Goal: Task Accomplishment & Management: Manage account settings

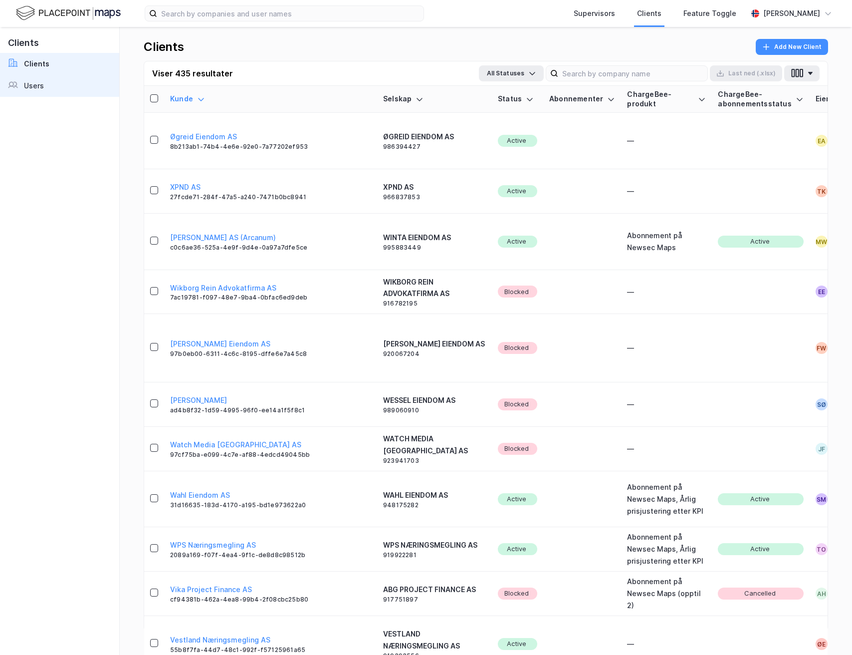
click at [61, 87] on link "Users" at bounding box center [59, 86] width 119 height 22
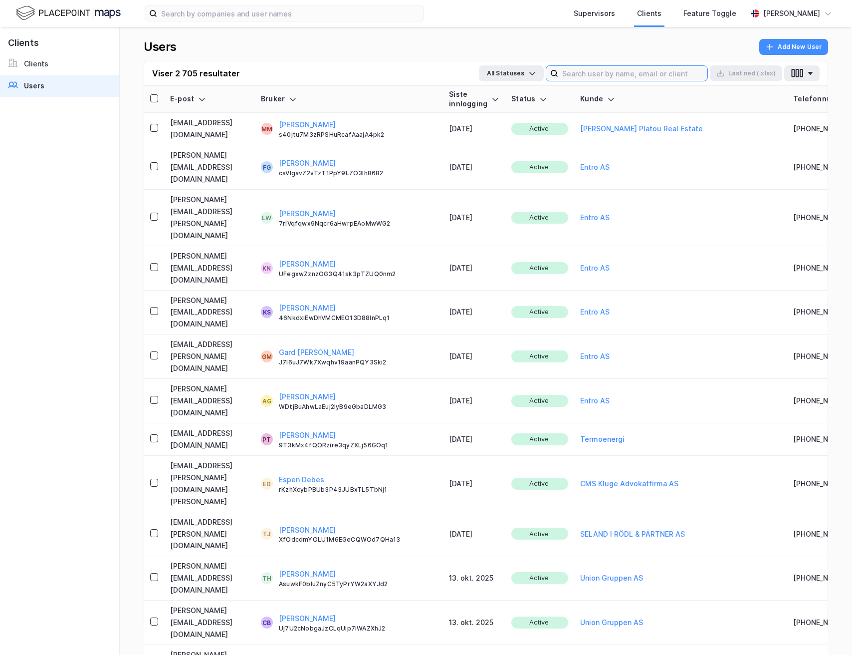
click at [694, 71] on input at bounding box center [632, 73] width 149 height 15
type input "c"
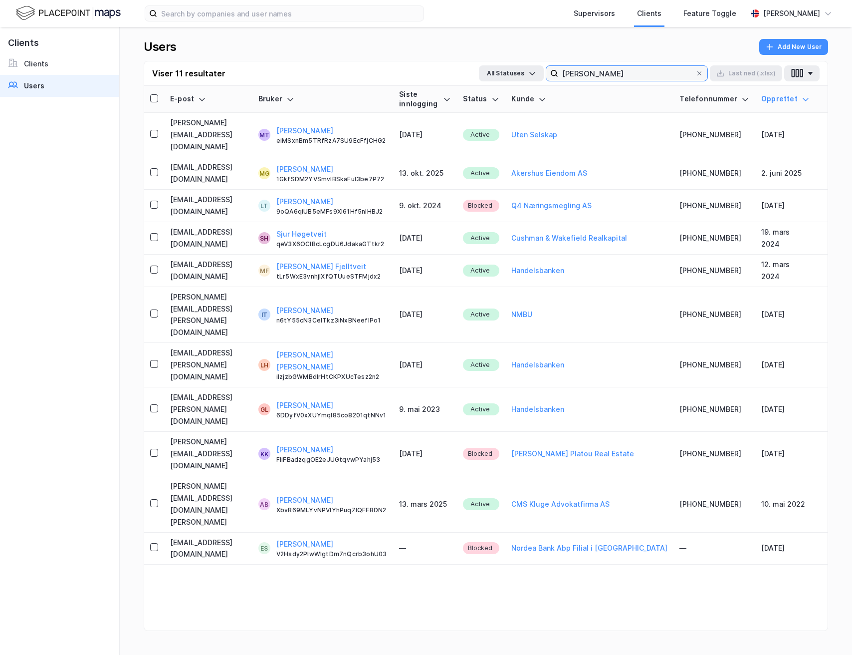
type input "[PERSON_NAME]"
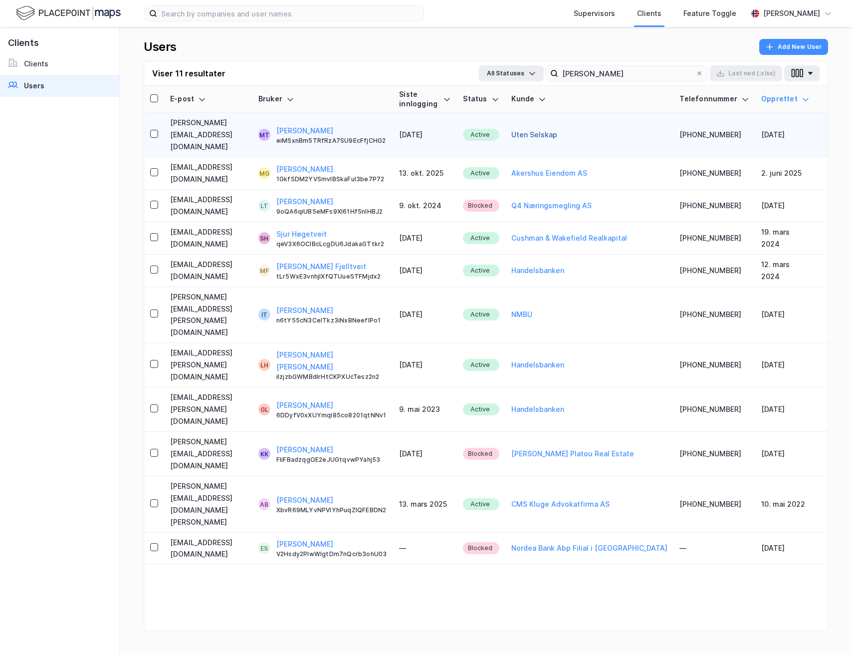
click at [557, 129] on button "Uten Selskap" at bounding box center [534, 135] width 46 height 12
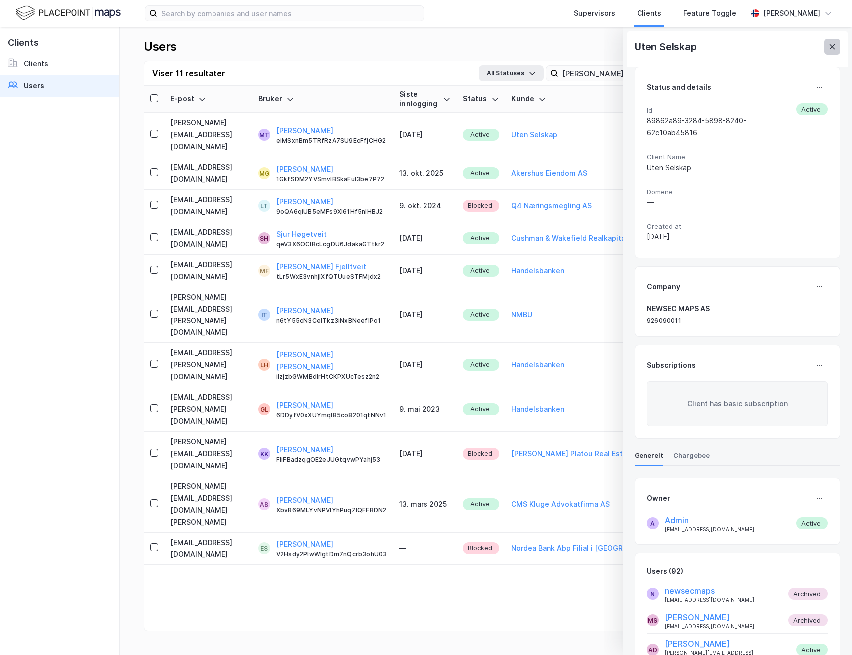
click at [836, 50] on button at bounding box center [832, 47] width 16 height 16
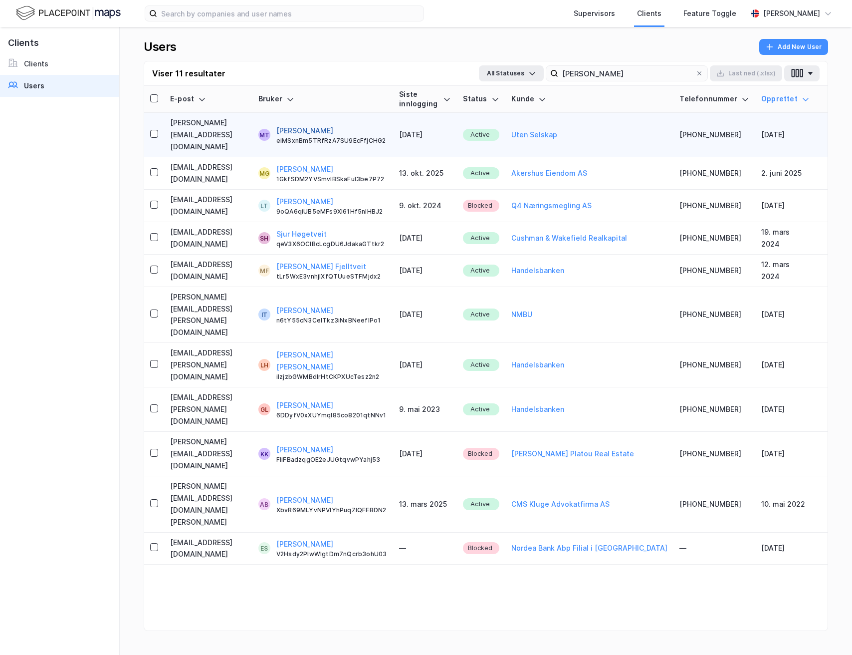
click at [333, 125] on button "[PERSON_NAME]" at bounding box center [304, 131] width 57 height 12
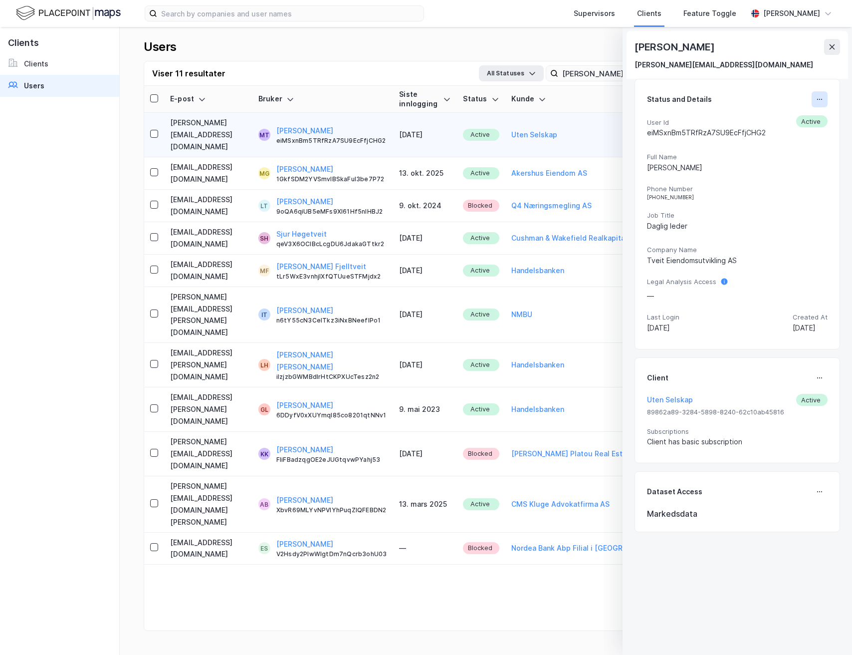
click at [820, 98] on icon at bounding box center [820, 99] width 8 height 8
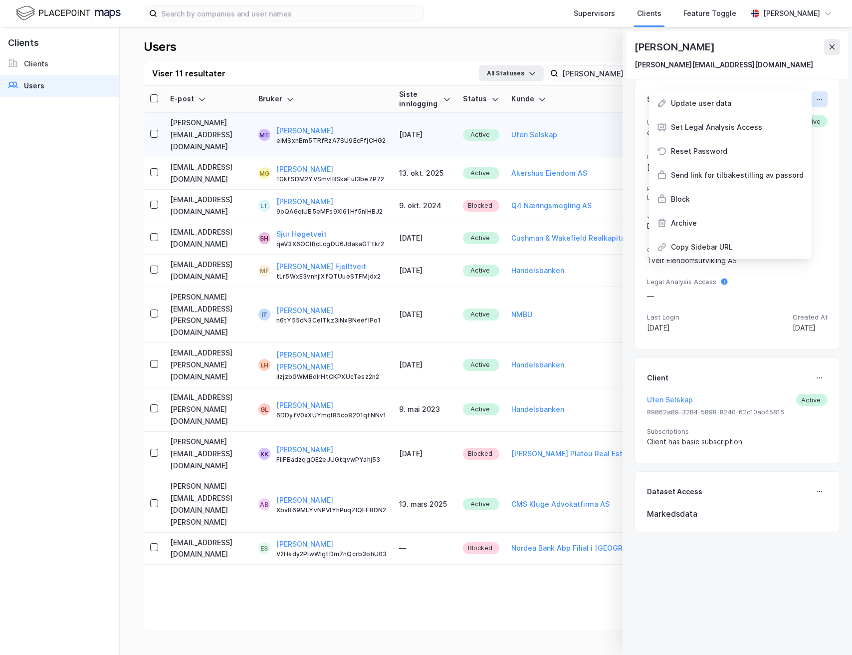
click at [820, 98] on icon at bounding box center [820, 99] width 8 height 8
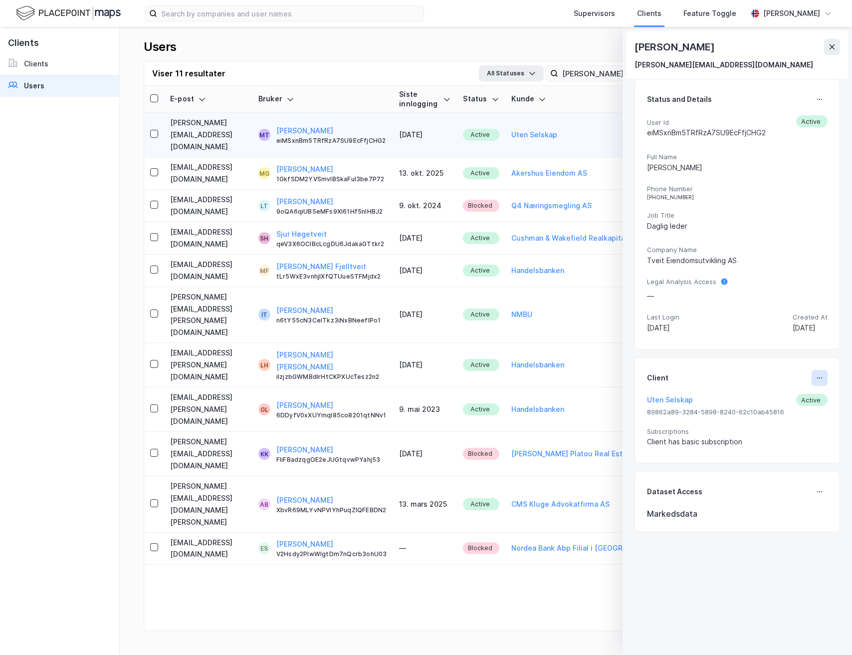
click at [825, 376] on button at bounding box center [820, 378] width 16 height 16
click at [788, 391] on div "Set Client" at bounding box center [779, 382] width 64 height 24
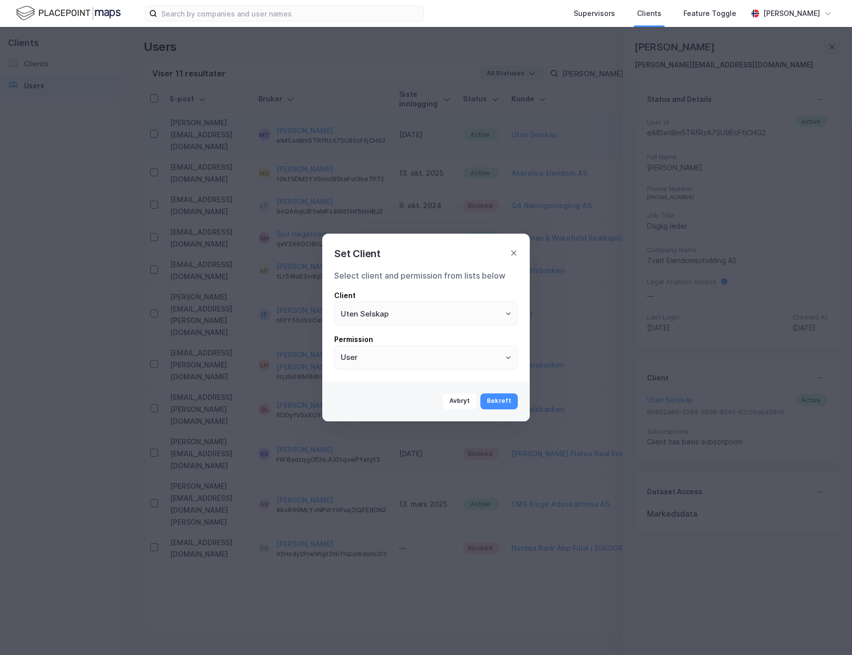
click at [423, 326] on div "Select client and permission from lists below Client Uten Selskap Permission Us…" at bounding box center [426, 319] width 184 height 100
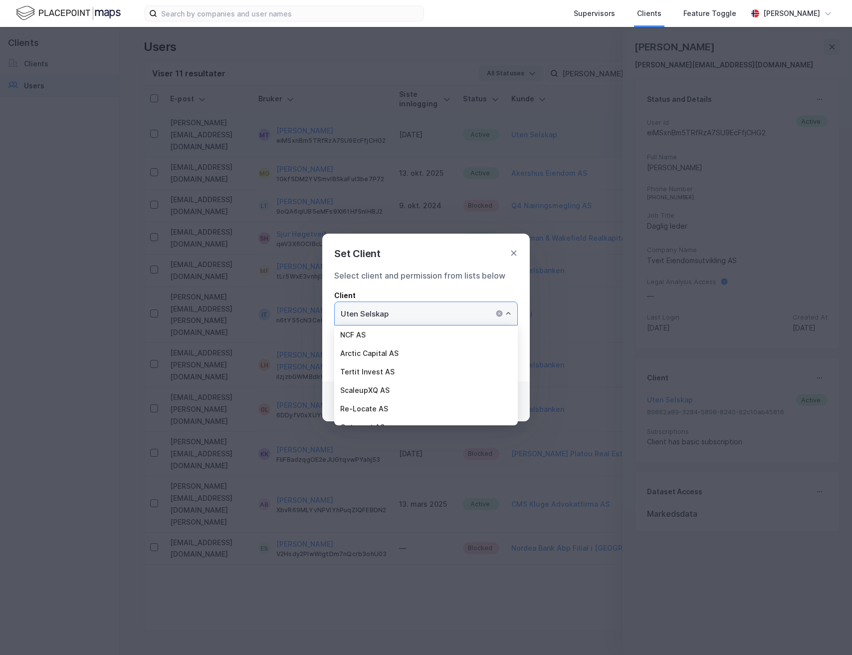
click at [423, 321] on input "Uten Selskap" at bounding box center [426, 313] width 183 height 23
click at [464, 296] on div "Client" at bounding box center [426, 295] width 184 height 12
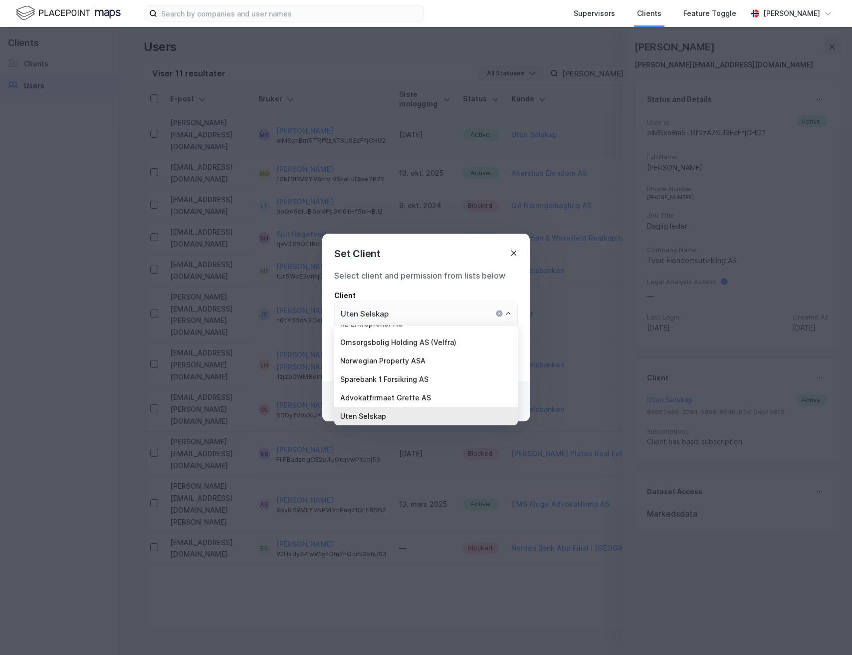
click at [517, 253] on icon at bounding box center [514, 253] width 8 height 8
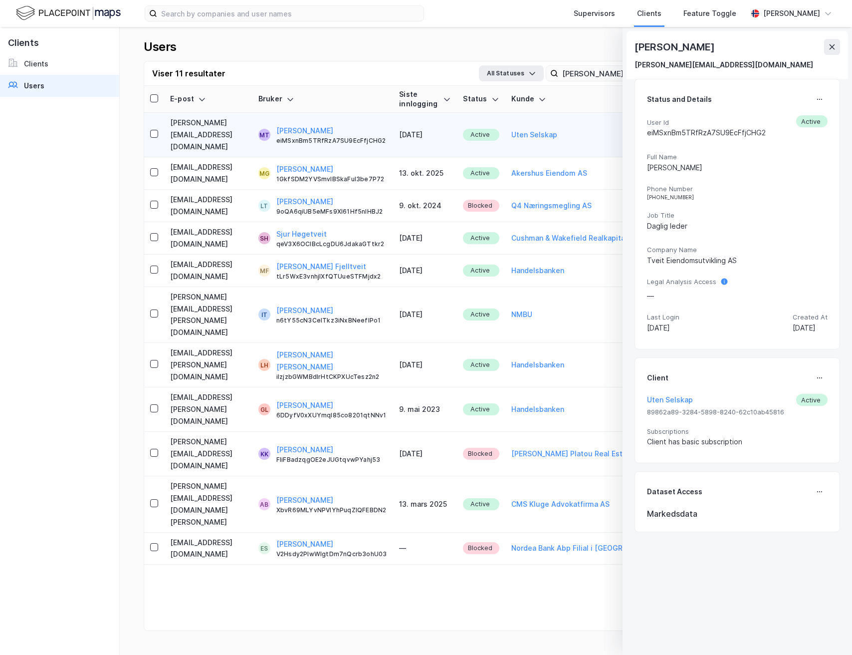
click at [52, 79] on link "Users" at bounding box center [59, 86] width 119 height 22
click at [48, 62] on link "Clients" at bounding box center [59, 64] width 119 height 22
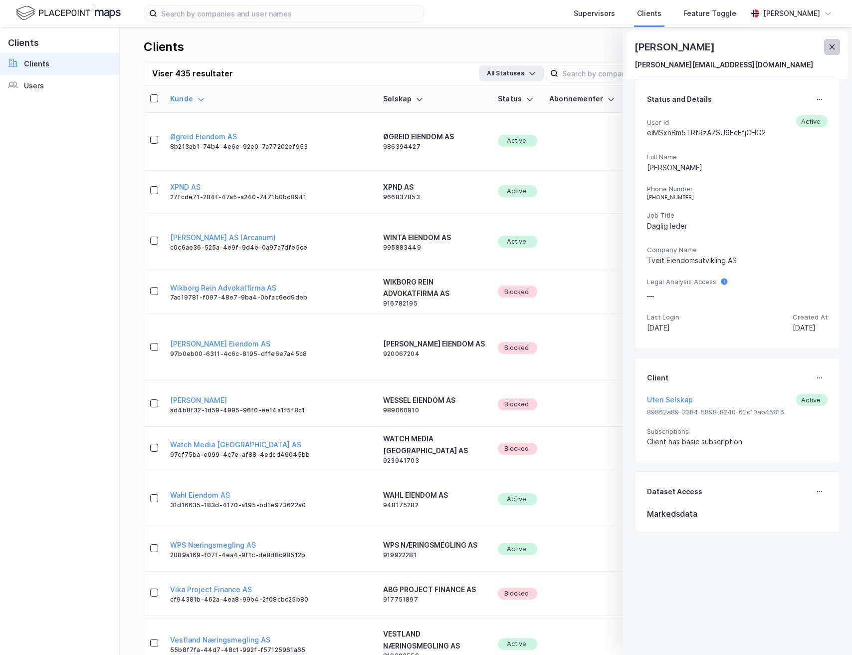
click at [836, 45] on button at bounding box center [832, 47] width 16 height 16
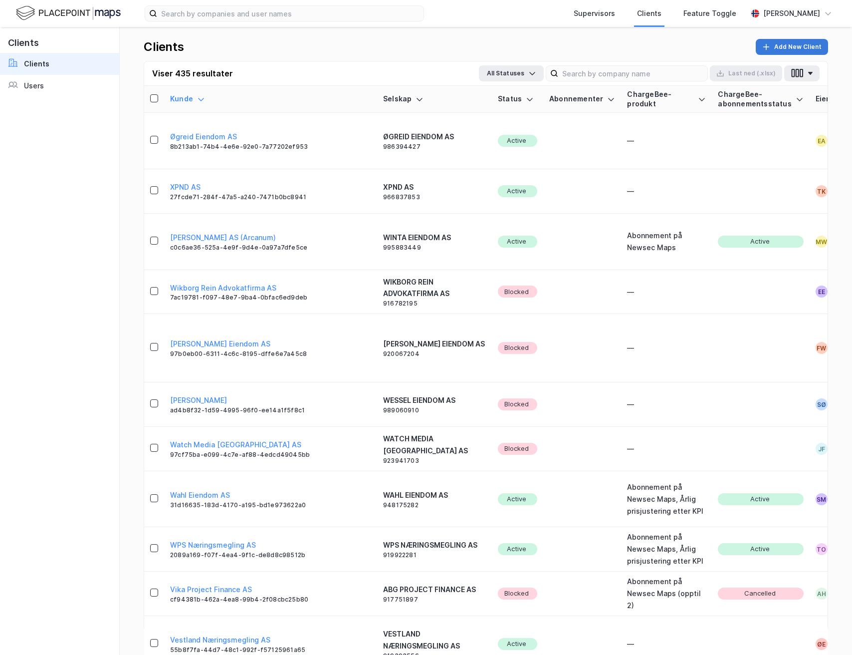
click at [776, 49] on button "Add New Client" at bounding box center [792, 47] width 72 height 16
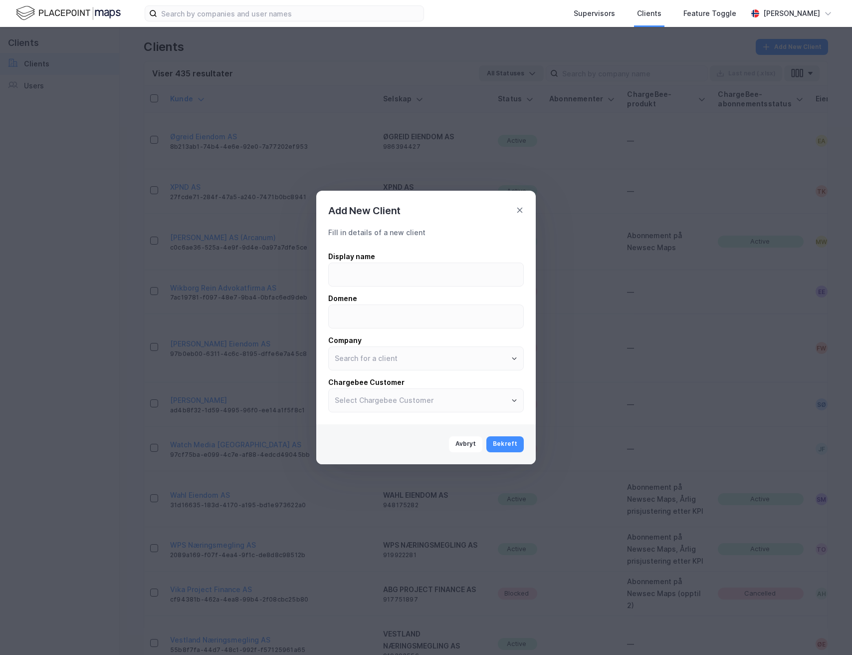
click at [391, 287] on div "Display name Domene Company Chargebee Customer" at bounding box center [426, 331] width 196 height 162
click at [388, 277] on input at bounding box center [426, 274] width 195 height 23
type input "[PERSON_NAME] Eiendomsutvikling"
click at [398, 358] on input "text" at bounding box center [426, 358] width 195 height 23
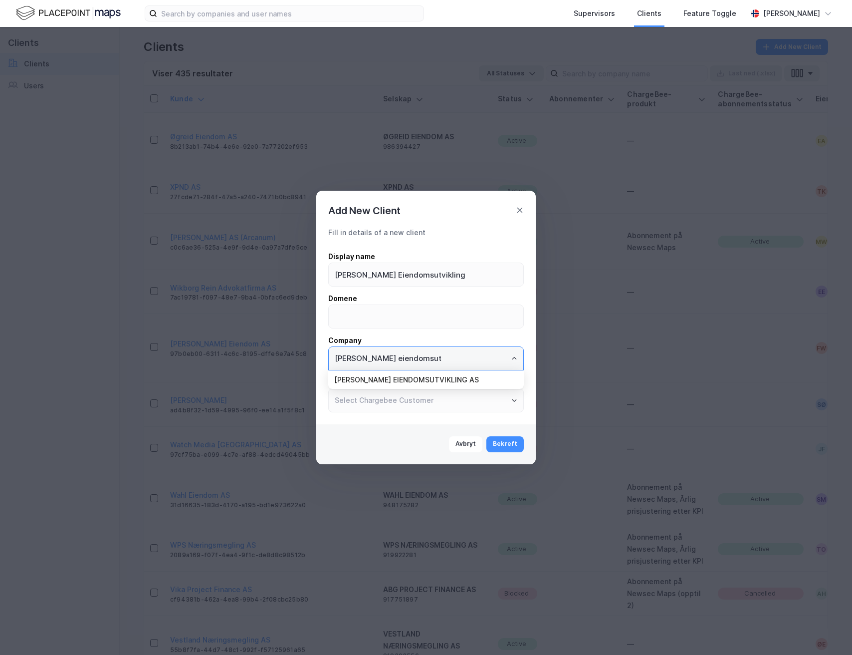
click at [400, 376] on li "[PERSON_NAME] EIENDOMSUTVIKLING AS" at bounding box center [426, 379] width 196 height 18
type input "[PERSON_NAME] EIENDOMSUTVIKLING AS"
click at [508, 445] on button "Bekreft" at bounding box center [504, 444] width 37 height 16
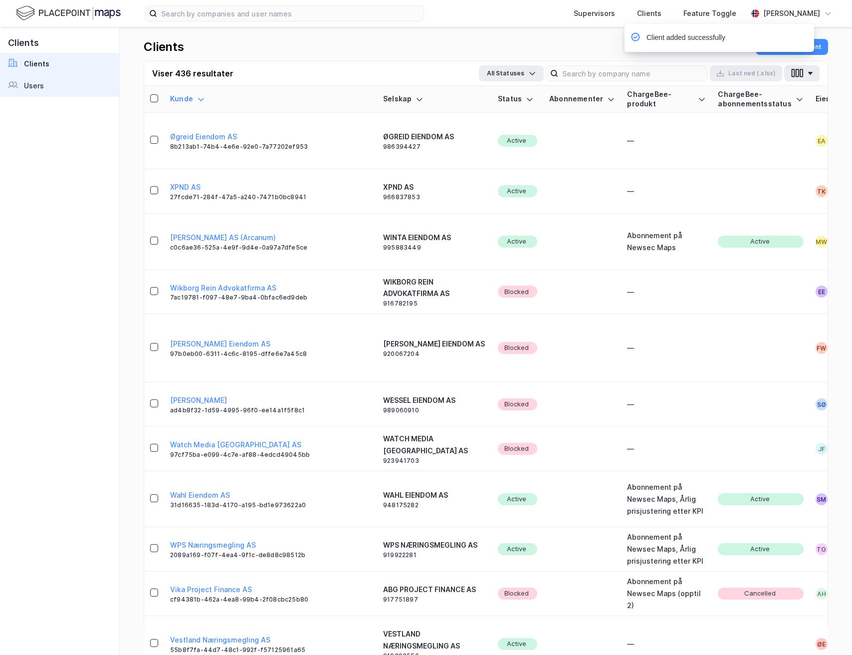
click at [42, 83] on div "Users" at bounding box center [34, 86] width 20 height 12
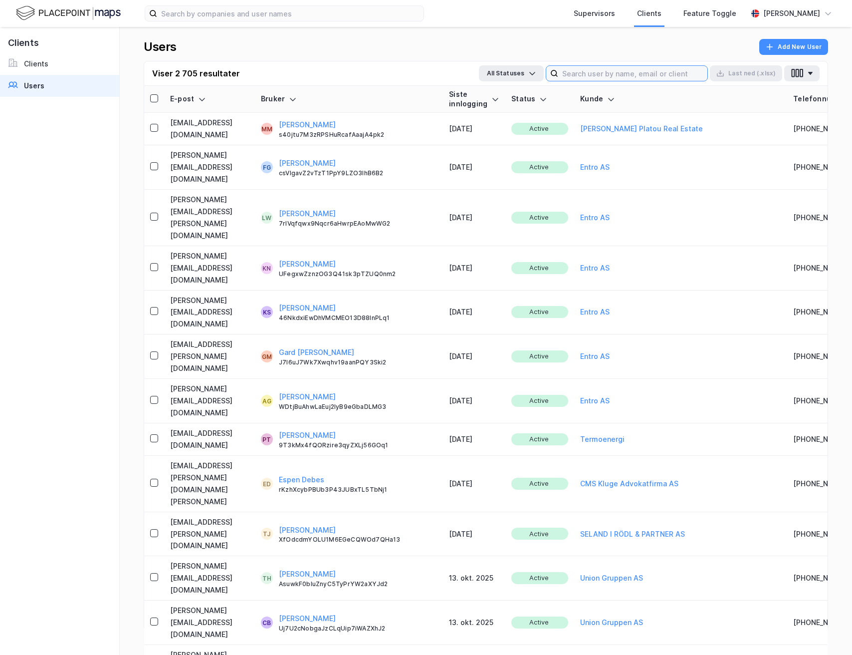
click at [663, 69] on input at bounding box center [632, 73] width 149 height 15
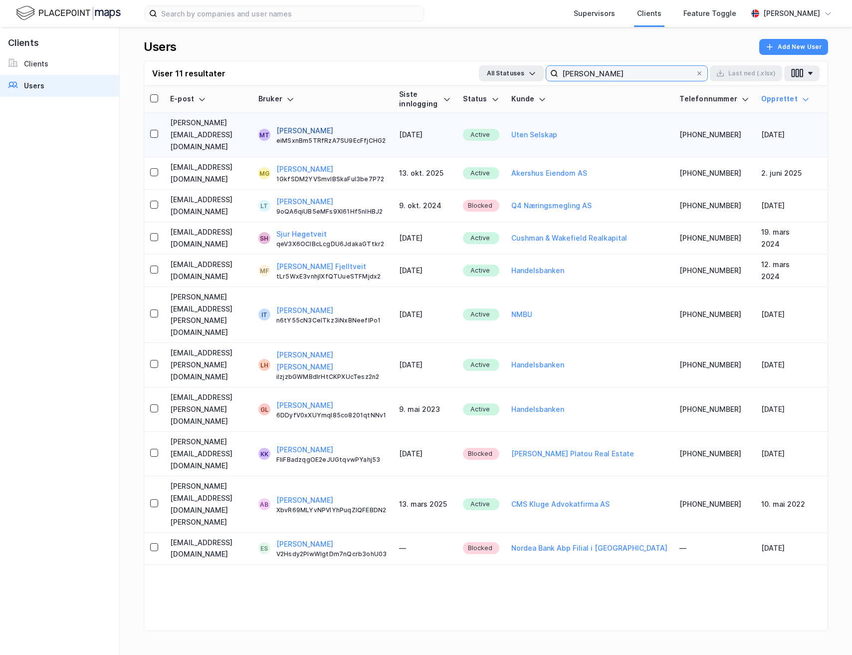
type input "[PERSON_NAME]"
click at [333, 127] on button "[PERSON_NAME]" at bounding box center [304, 131] width 57 height 12
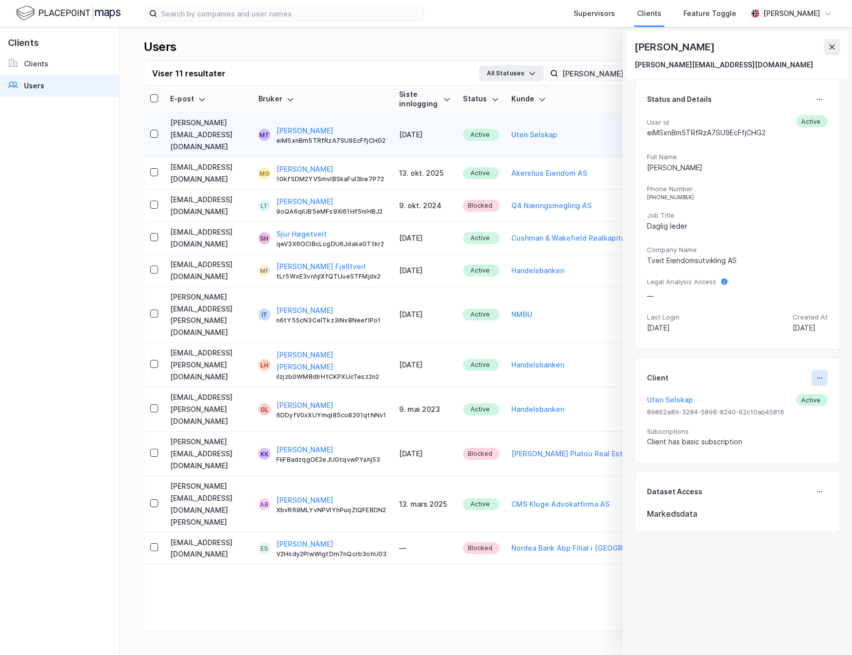
click at [819, 383] on button at bounding box center [820, 378] width 16 height 16
click at [787, 385] on div "Set Client" at bounding box center [786, 382] width 34 height 12
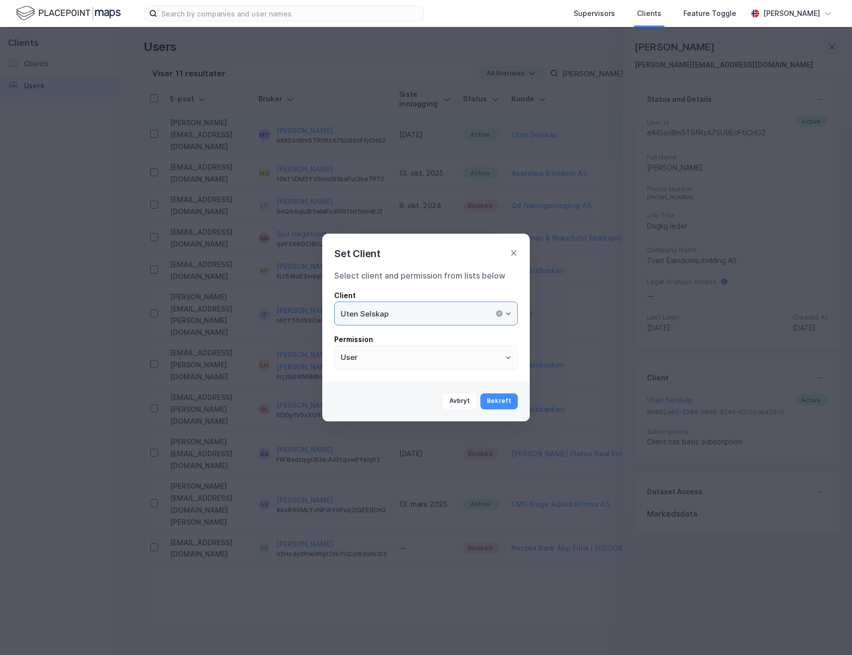
click at [426, 310] on input "Uten Selskap" at bounding box center [426, 313] width 183 height 23
type input "[PERSON_NAME] Eiendomsutvikling"
click at [498, 397] on button "Bekreft" at bounding box center [498, 401] width 37 height 16
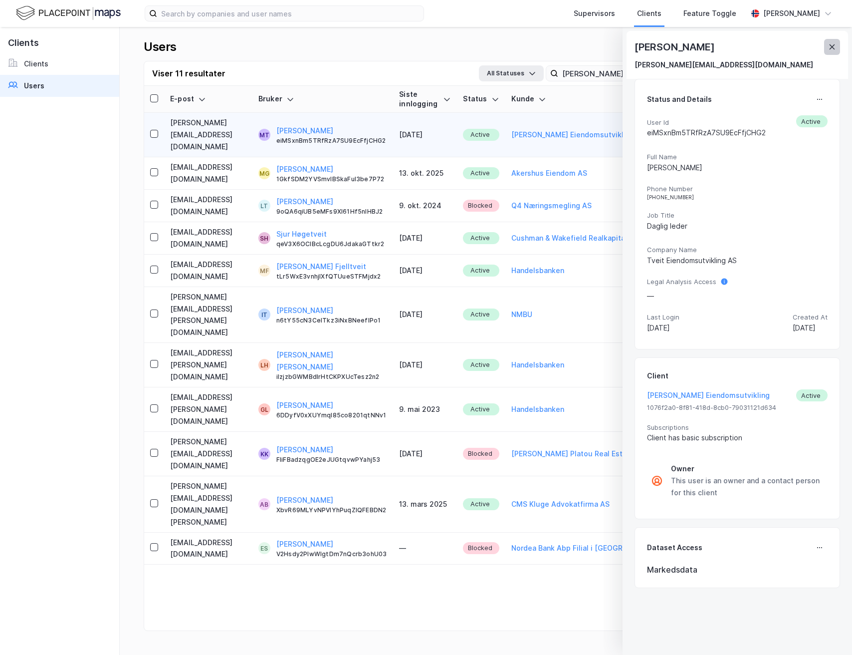
click at [829, 44] on icon at bounding box center [832, 47] width 8 height 8
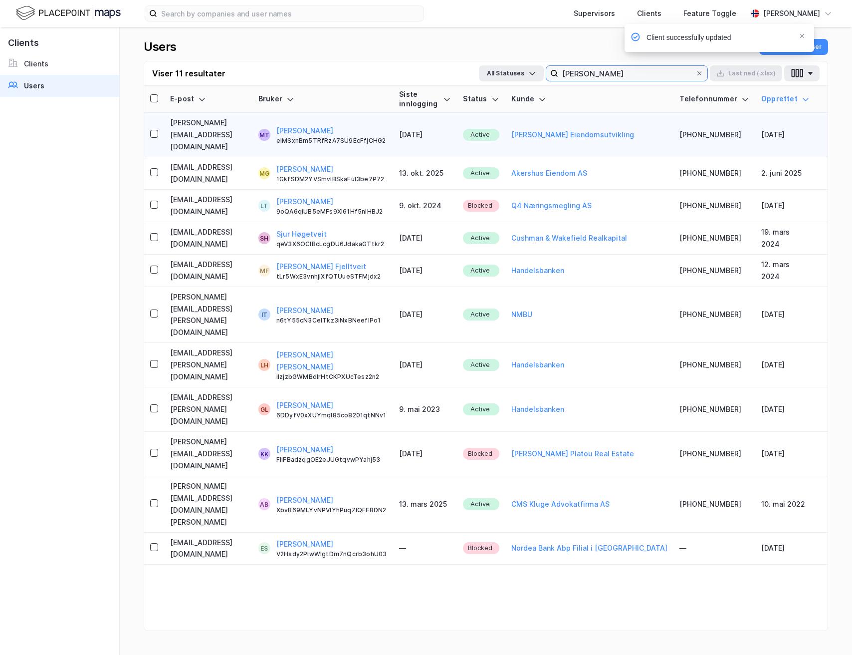
click at [651, 78] on input "[PERSON_NAME]" at bounding box center [626, 73] width 137 height 15
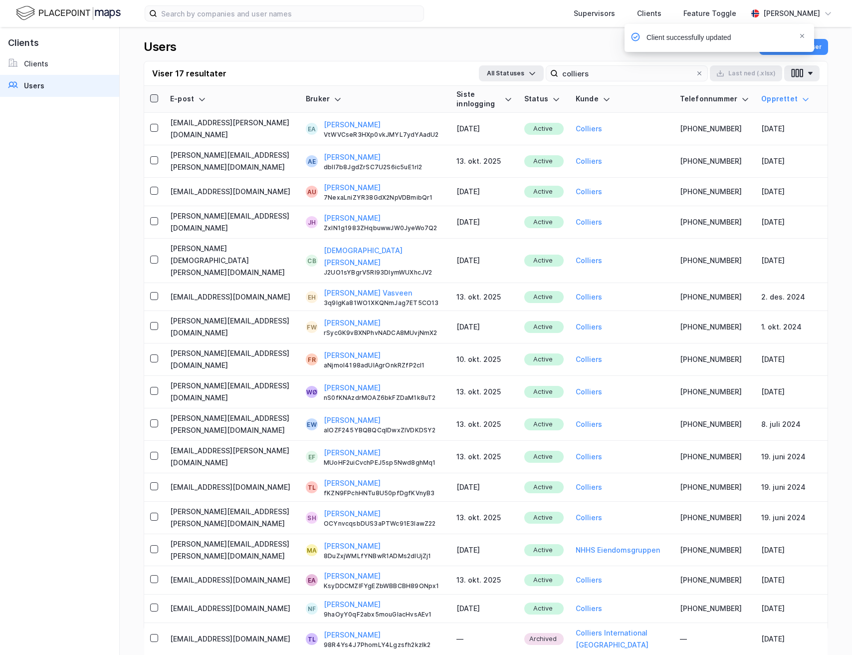
click at [153, 97] on icon at bounding box center [154, 98] width 7 height 7
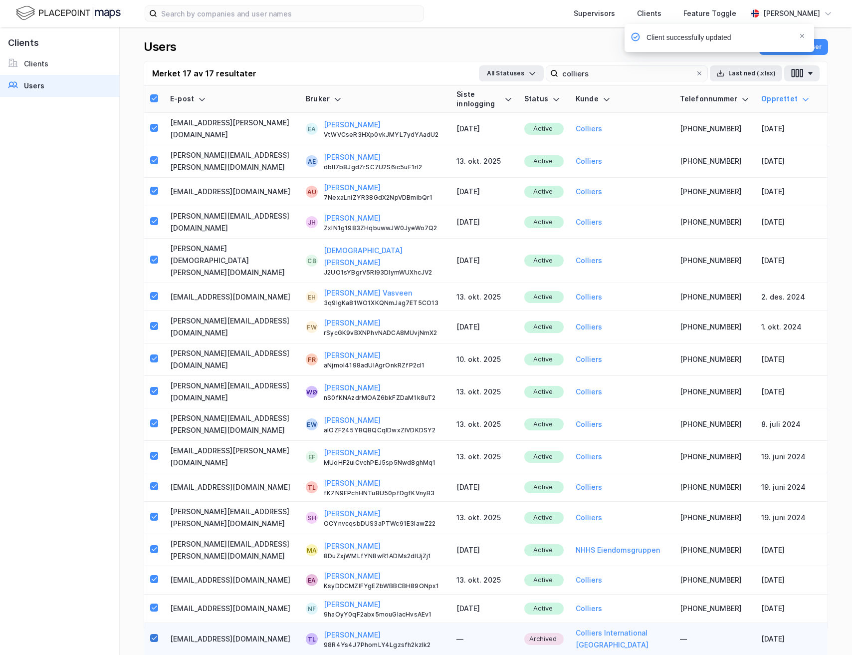
click at [151, 634] on icon at bounding box center [154, 637] width 7 height 7
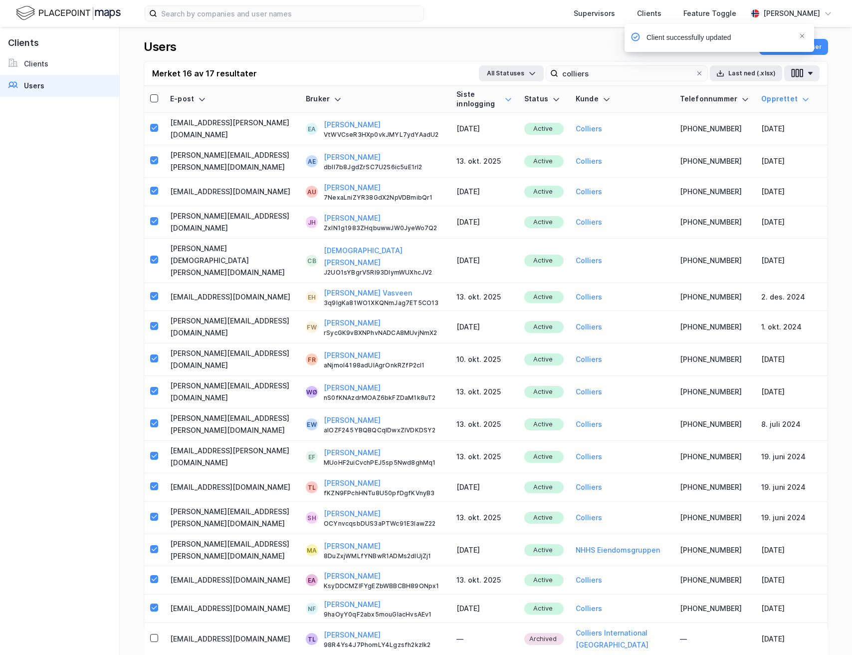
click at [504, 96] on icon at bounding box center [508, 99] width 8 height 8
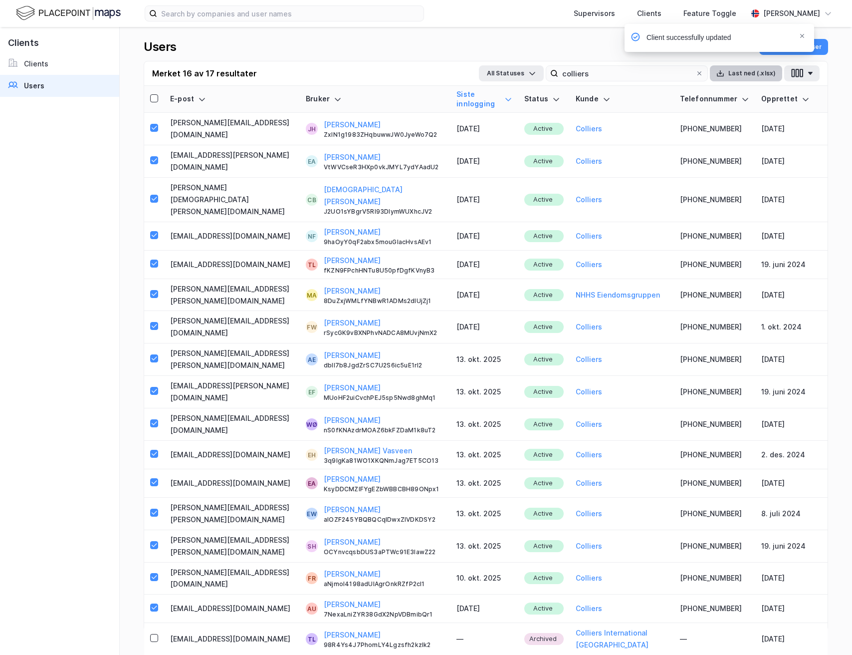
click at [739, 73] on button "Last ned (.xlsx)" at bounding box center [746, 73] width 72 height 16
click at [604, 77] on input "colliers" at bounding box center [626, 73] width 137 height 15
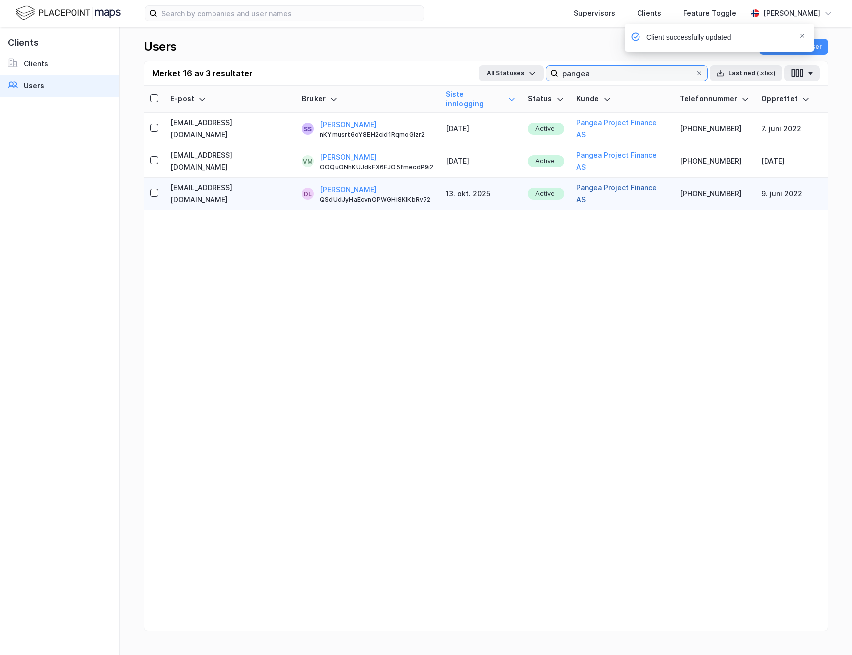
type input "pangea"
click at [611, 182] on button "Pangea Project Finance AS" at bounding box center [622, 194] width 92 height 24
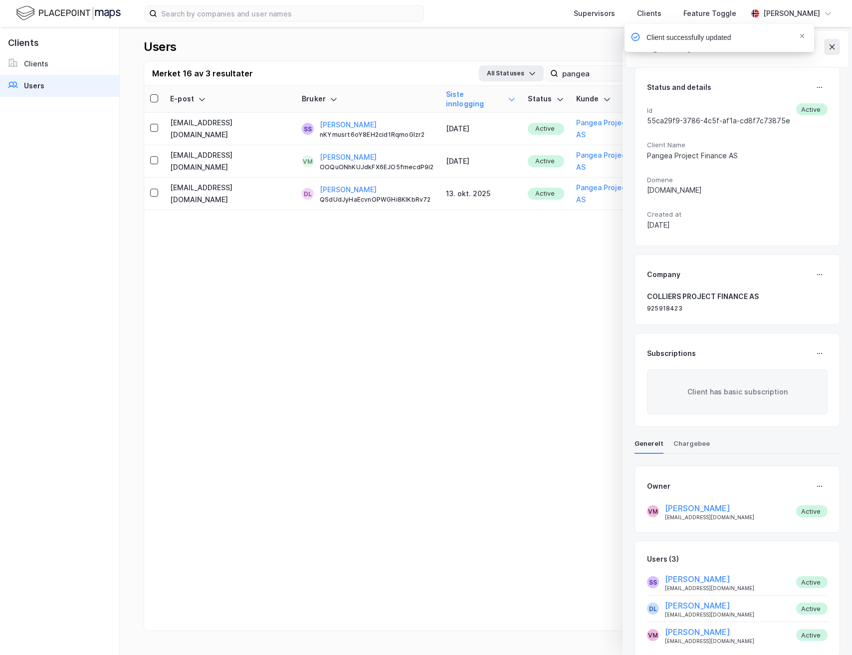
click at [832, 45] on div "Client successfully updated" at bounding box center [750, 40] width 190 height 33
click at [830, 45] on div "Client successfully updated" at bounding box center [750, 40] width 190 height 33
click at [839, 45] on div "Client successfully updated" at bounding box center [750, 40] width 190 height 33
click at [801, 34] on icon "Notifications Alt+T" at bounding box center [802, 36] width 4 height 4
click at [835, 46] on icon at bounding box center [832, 47] width 8 height 8
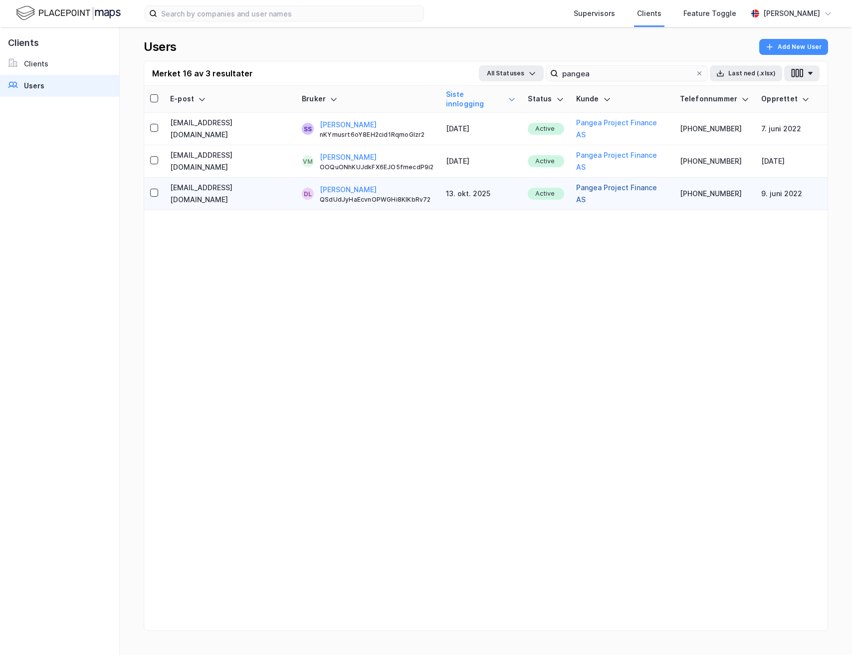
click at [611, 182] on button "Pangea Project Finance AS" at bounding box center [622, 194] width 92 height 24
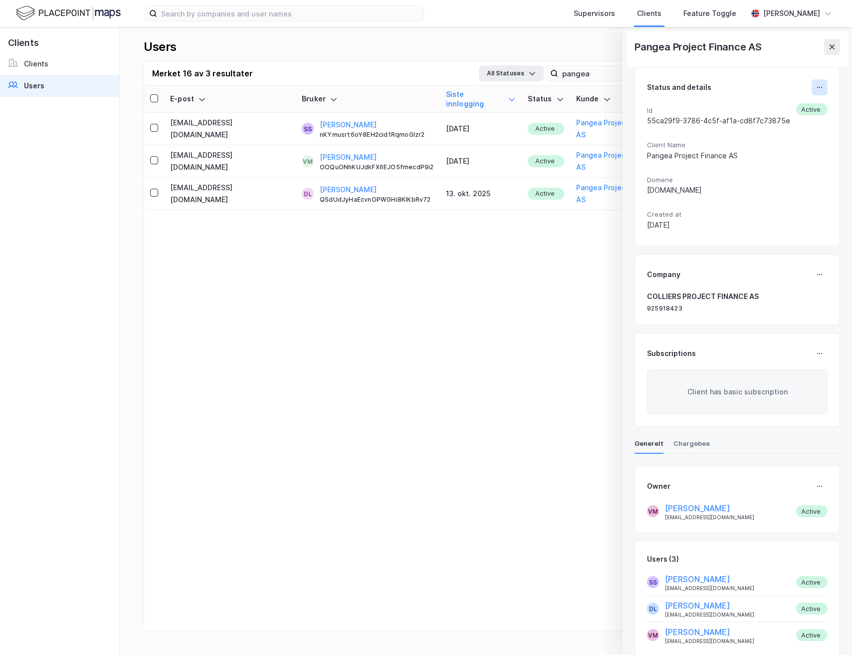
click at [825, 90] on button at bounding box center [820, 87] width 16 height 16
click at [832, 42] on button at bounding box center [832, 47] width 16 height 16
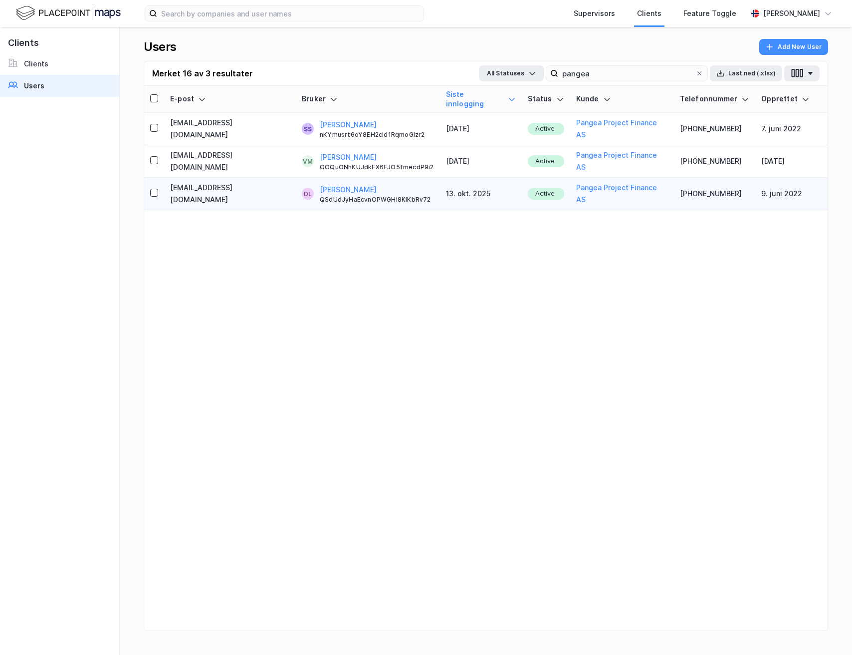
click at [341, 178] on td "DL Dino Ligonja QSdUdJyHaEcvnOPWGHi8KIKbRv72" at bounding box center [368, 194] width 144 height 32
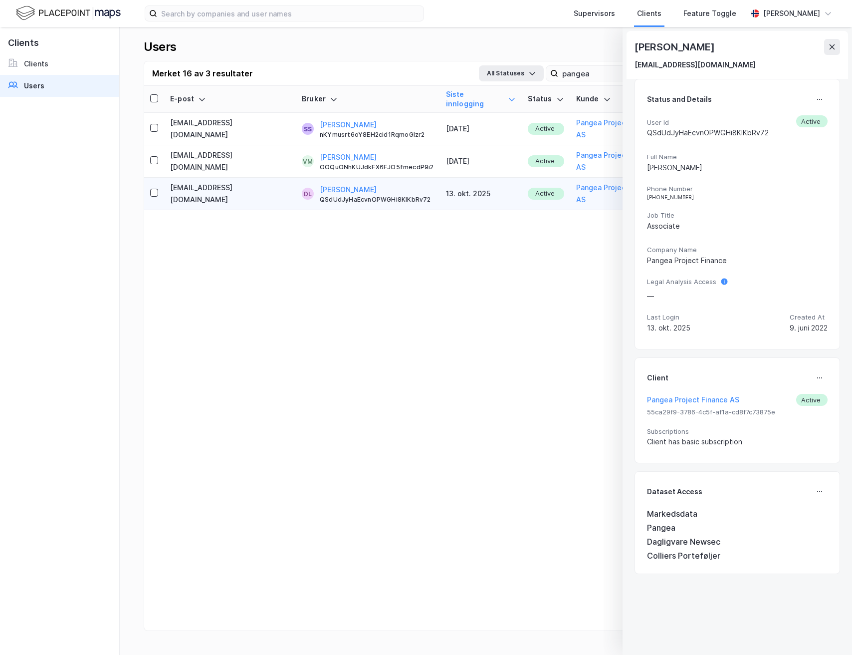
click at [338, 184] on button "[PERSON_NAME]" at bounding box center [348, 190] width 57 height 12
click at [820, 95] on icon at bounding box center [820, 99] width 8 height 8
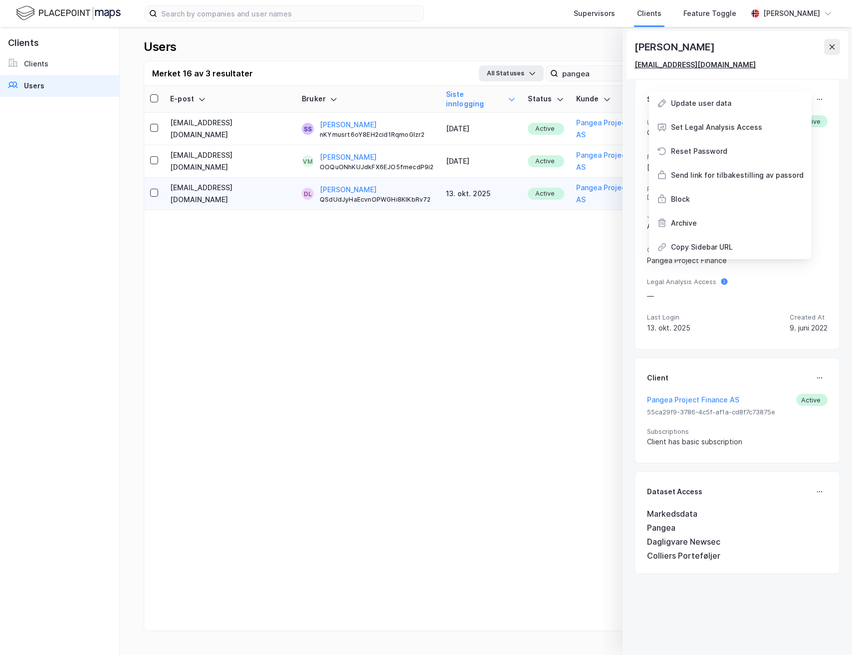
drag, startPoint x: 757, startPoint y: 103, endPoint x: 752, endPoint y: 67, distance: 36.3
click at [752, 67] on div "[PERSON_NAME] [PERSON_NAME][EMAIL_ADDRESS][DOMAIN_NAME] Status and Details Upda…" at bounding box center [738, 341] width 230 height 628
click at [752, 67] on div "[EMAIL_ADDRESS][DOMAIN_NAME]" at bounding box center [695, 65] width 121 height 12
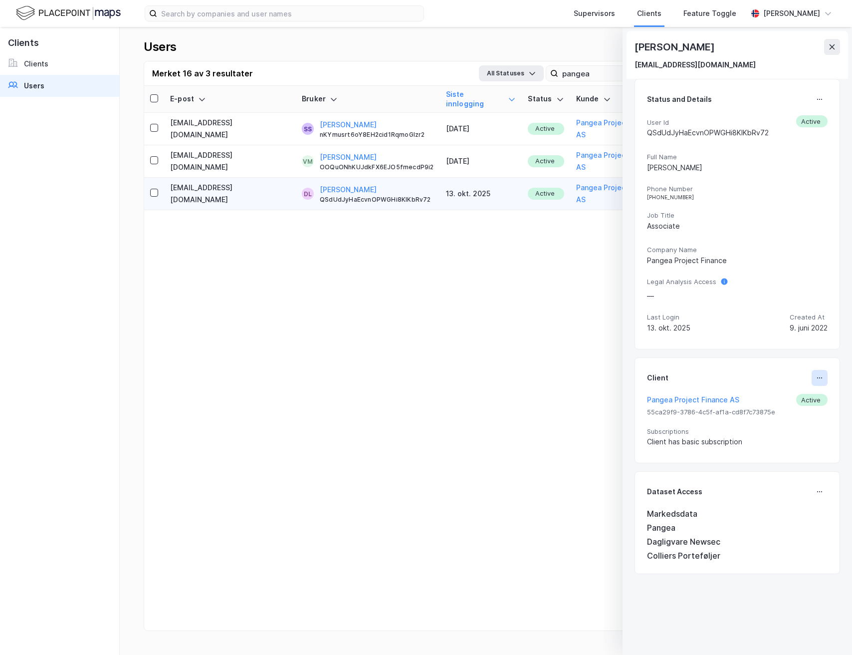
click at [823, 382] on button at bounding box center [820, 378] width 16 height 16
click at [790, 387] on div "Set Client" at bounding box center [786, 382] width 34 height 12
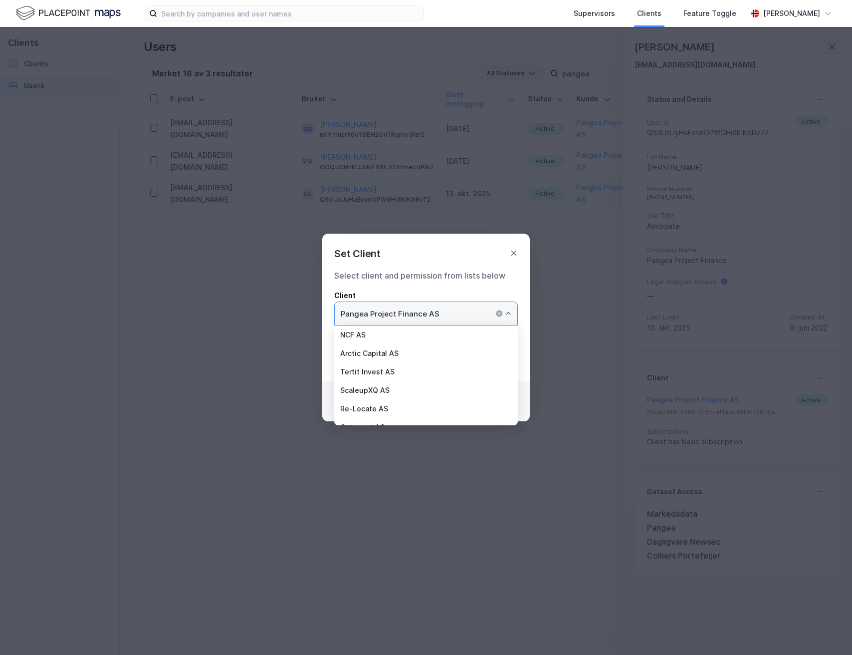
click at [465, 324] on input "Pangea Project Finance AS" at bounding box center [426, 313] width 183 height 23
type input "o"
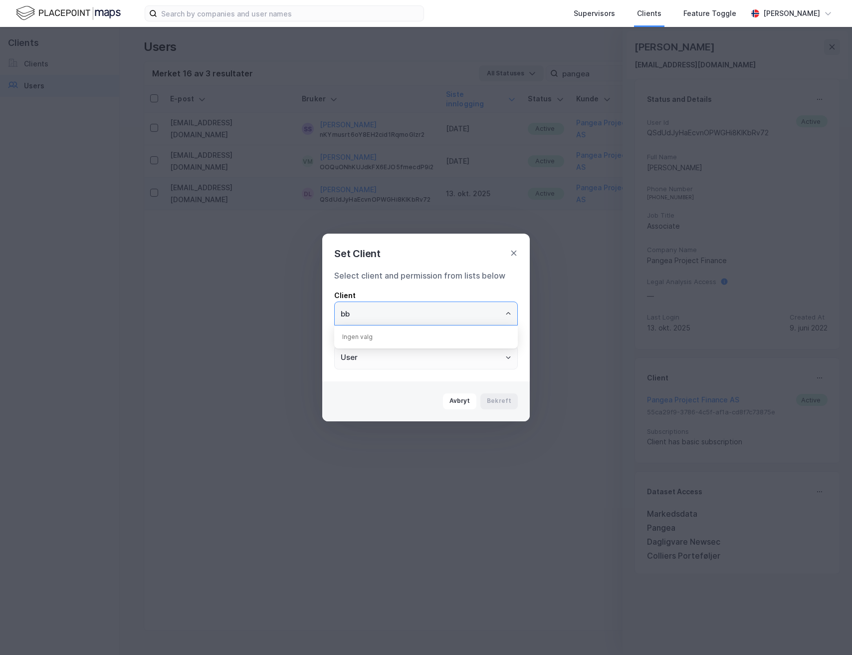
type input "b"
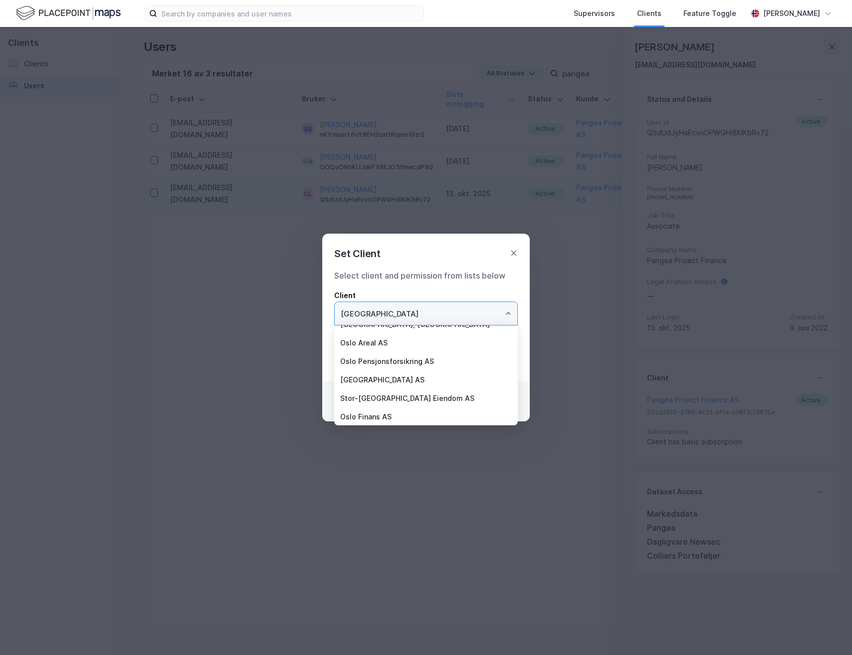
scroll to position [122, 0]
click at [416, 410] on li "BOLIGBYGG OSLO KF" at bounding box center [426, 416] width 184 height 18
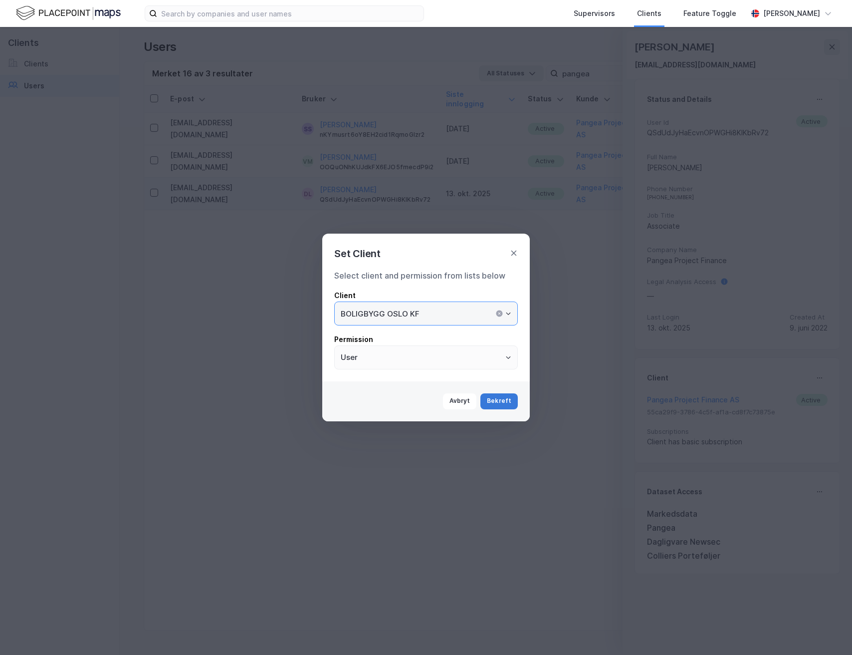
type input "BOLIGBYGG OSLO KF"
click at [501, 405] on button "Bekreft" at bounding box center [498, 401] width 37 height 16
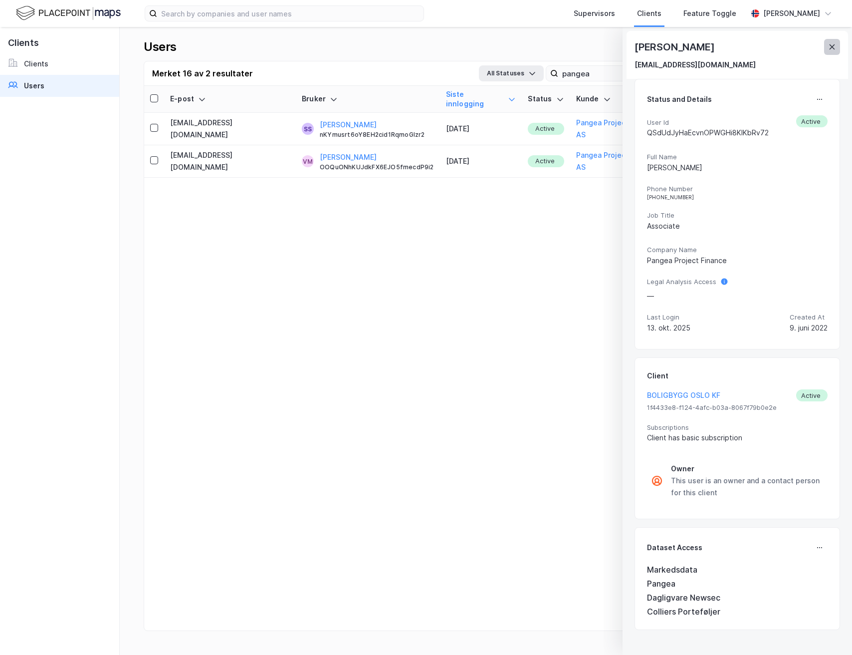
click at [826, 43] on button at bounding box center [832, 47] width 16 height 16
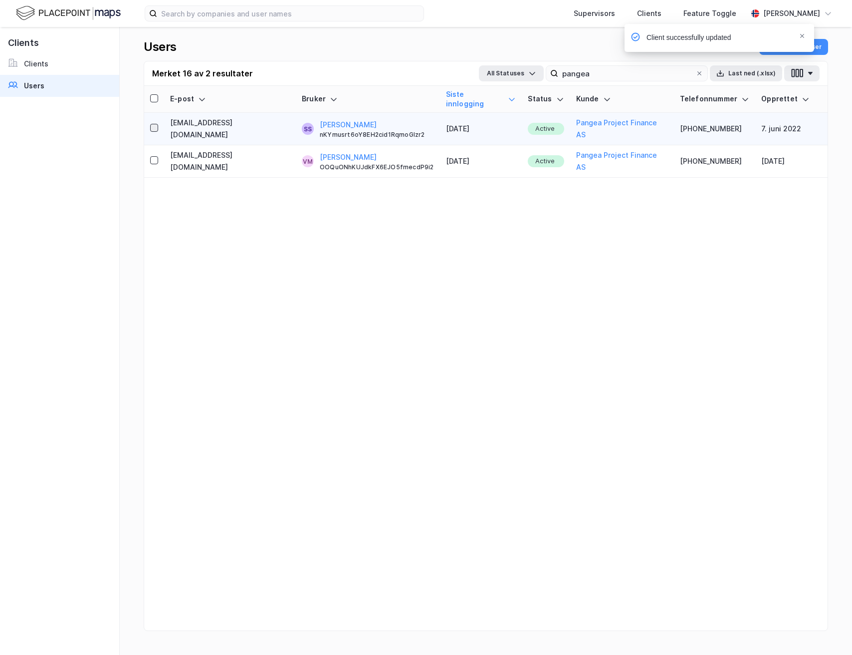
click at [154, 124] on icon at bounding box center [154, 127] width 7 height 7
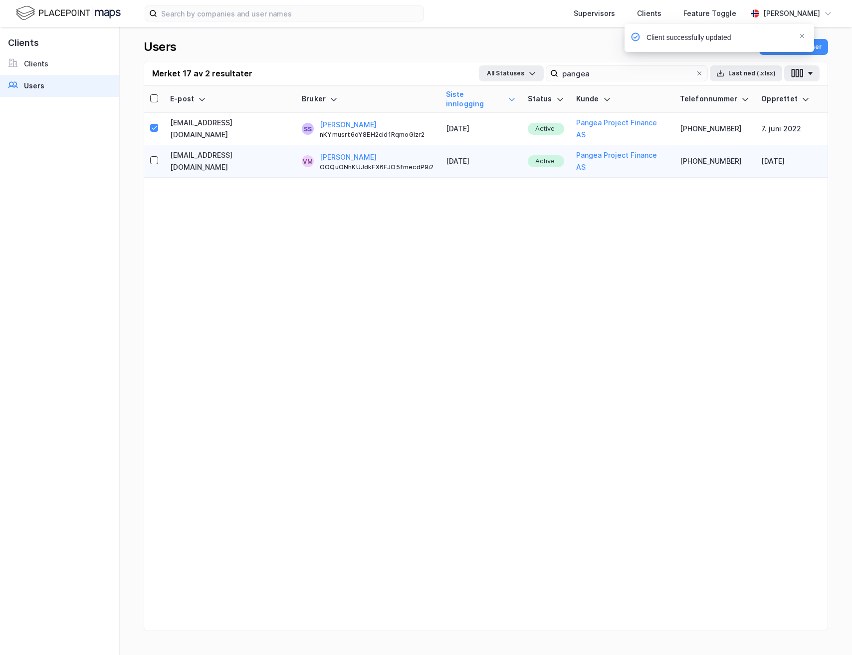
click at [155, 155] on div at bounding box center [154, 161] width 8 height 12
click at [628, 73] on input "pangea" at bounding box center [626, 73] width 137 height 15
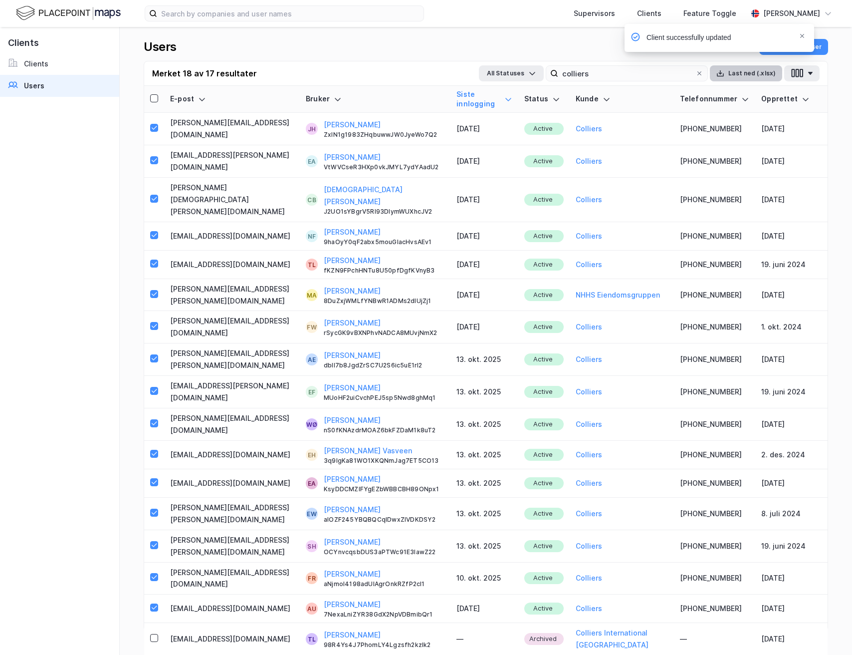
click at [747, 74] on button "Last ned (.xlsx)" at bounding box center [746, 73] width 72 height 16
click at [627, 69] on input "colliers" at bounding box center [626, 73] width 137 height 15
click at [624, 70] on input "colliers" at bounding box center [626, 73] width 137 height 15
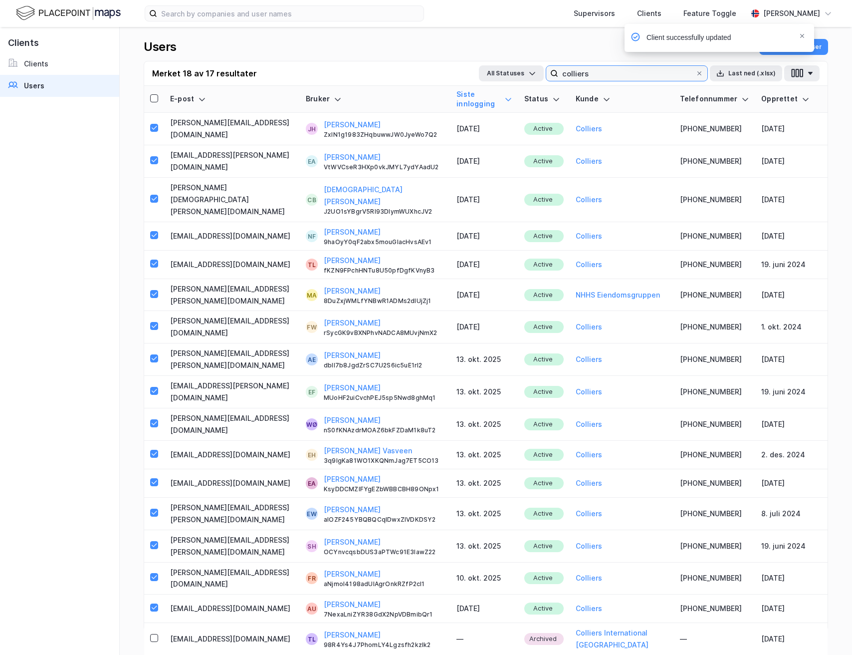
click at [624, 70] on input "colliers" at bounding box center [626, 73] width 137 height 15
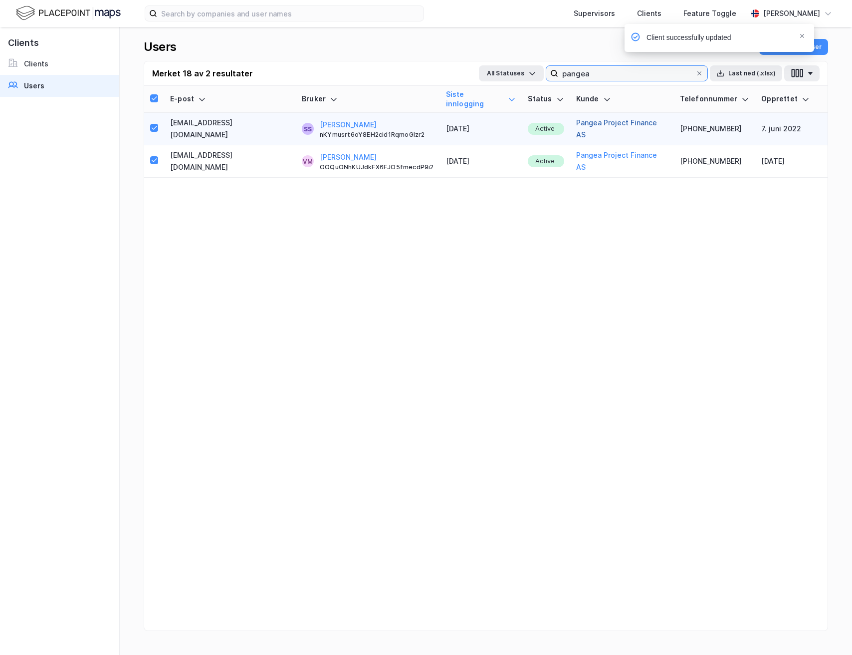
type input "pangea"
click at [595, 120] on button "Pangea Project Finance AS" at bounding box center [622, 129] width 92 height 24
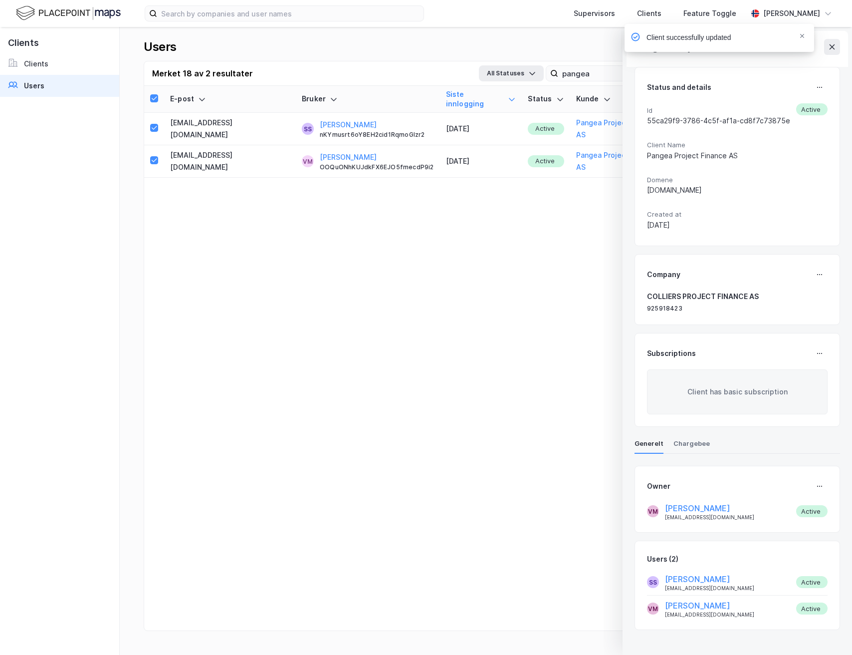
click at [836, 46] on div "Client successfully updated" at bounding box center [750, 40] width 190 height 33
click at [832, 48] on div "Client successfully updated" at bounding box center [750, 40] width 190 height 33
click at [802, 35] on icon "Notifications Alt+T" at bounding box center [802, 36] width 6 height 6
click at [835, 47] on icon at bounding box center [832, 47] width 8 height 8
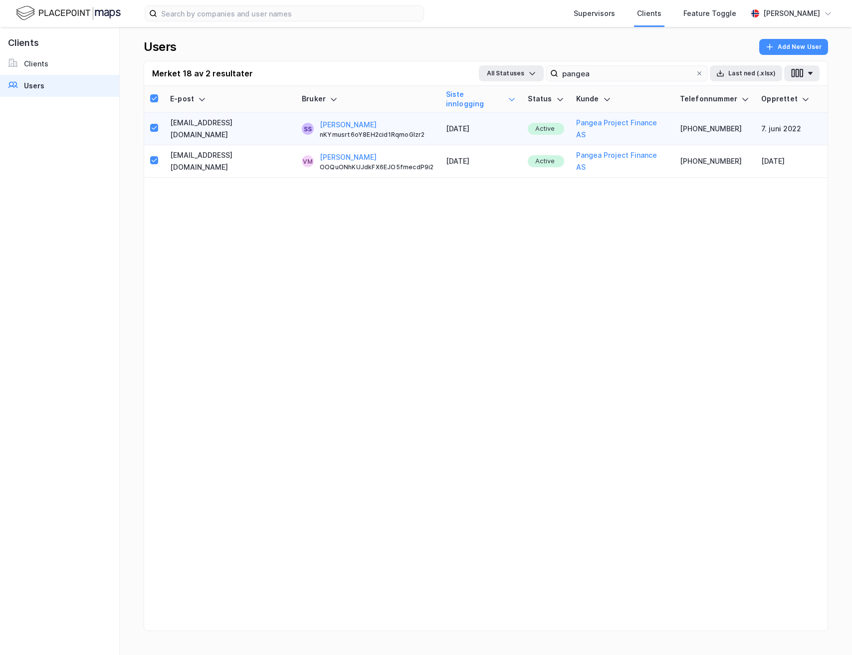
click at [398, 119] on div "[PERSON_NAME] nKYmusrt6oY8EH2cid1RqmoGIzr2" at bounding box center [377, 129] width 114 height 20
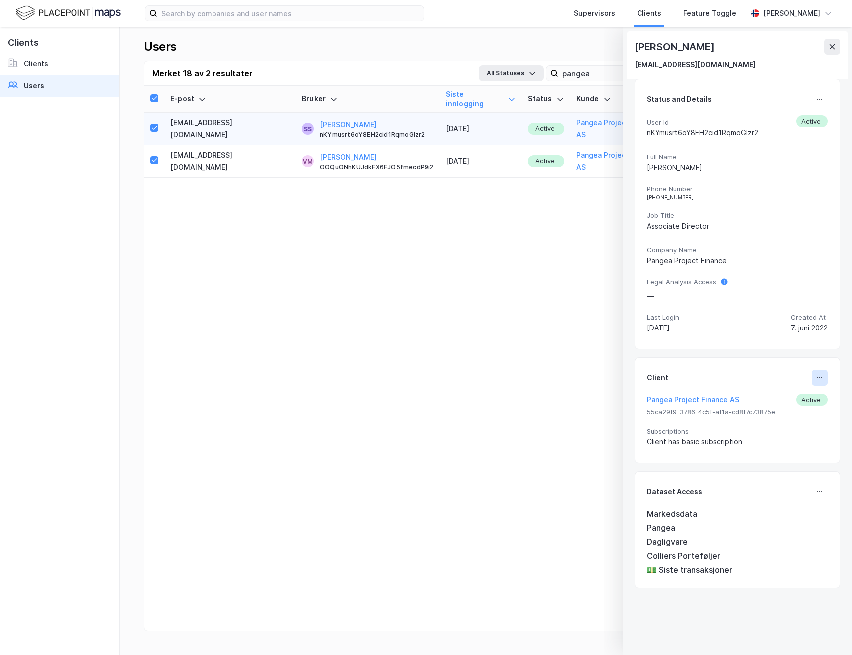
click at [812, 378] on button at bounding box center [820, 378] width 16 height 16
click at [792, 383] on div "Set Client" at bounding box center [786, 382] width 34 height 12
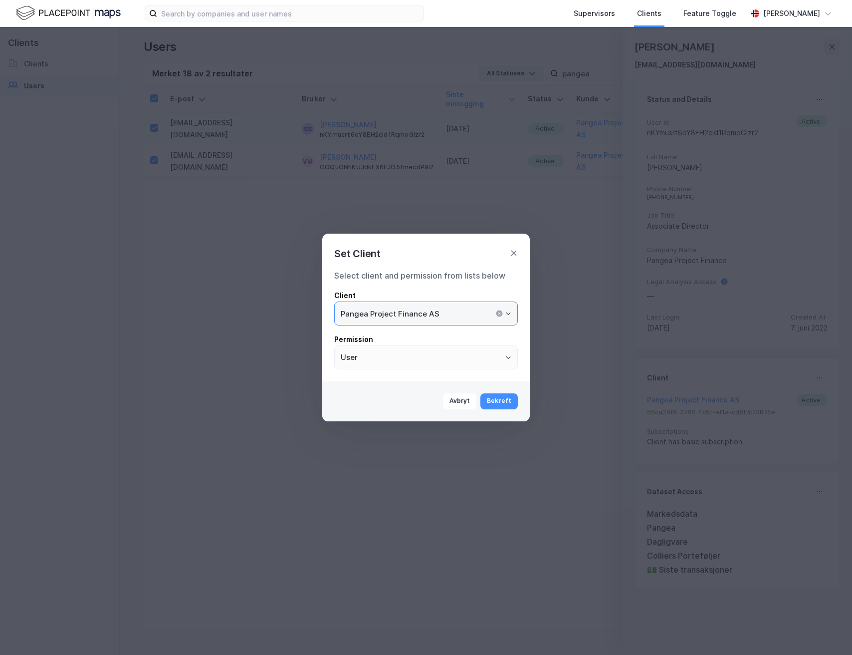
click at [473, 311] on input "Pangea Project Finance AS" at bounding box center [426, 313] width 183 height 23
type input "Colliers"
click at [495, 390] on div "Avbryt Bekreft" at bounding box center [426, 401] width 208 height 40
click at [495, 408] on button "Bekreft" at bounding box center [498, 401] width 37 height 16
click at [495, 401] on button "Bekreft" at bounding box center [498, 401] width 37 height 16
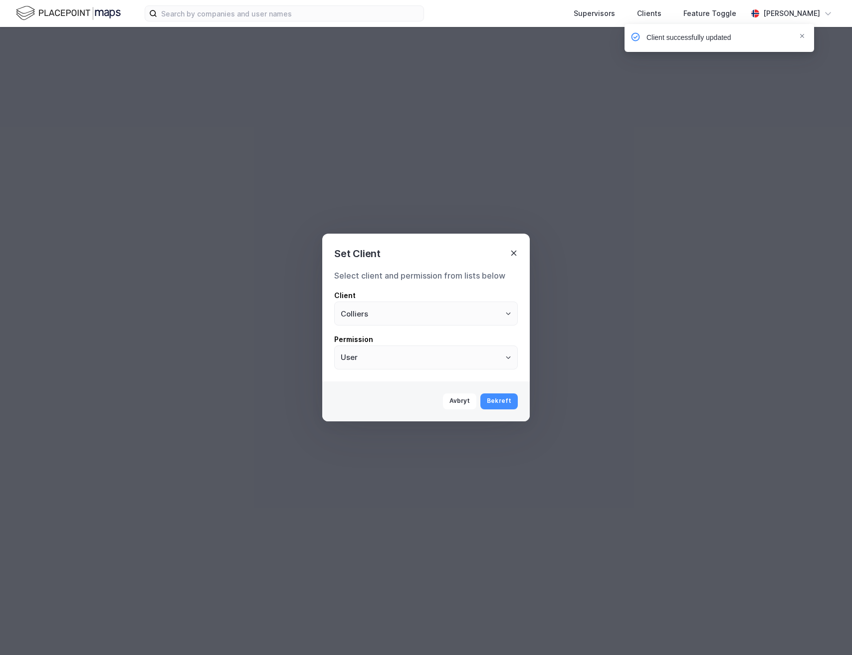
click at [516, 254] on icon at bounding box center [514, 253] width 8 height 8
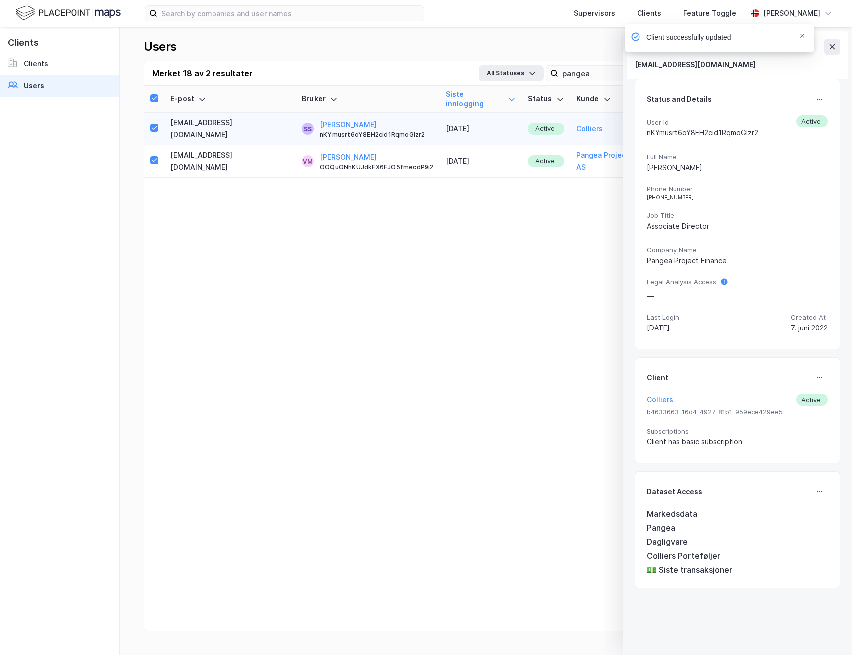
click at [830, 47] on div "Client successfully updated" at bounding box center [750, 40] width 190 height 33
click at [320, 151] on button "[PERSON_NAME]" at bounding box center [348, 157] width 57 height 12
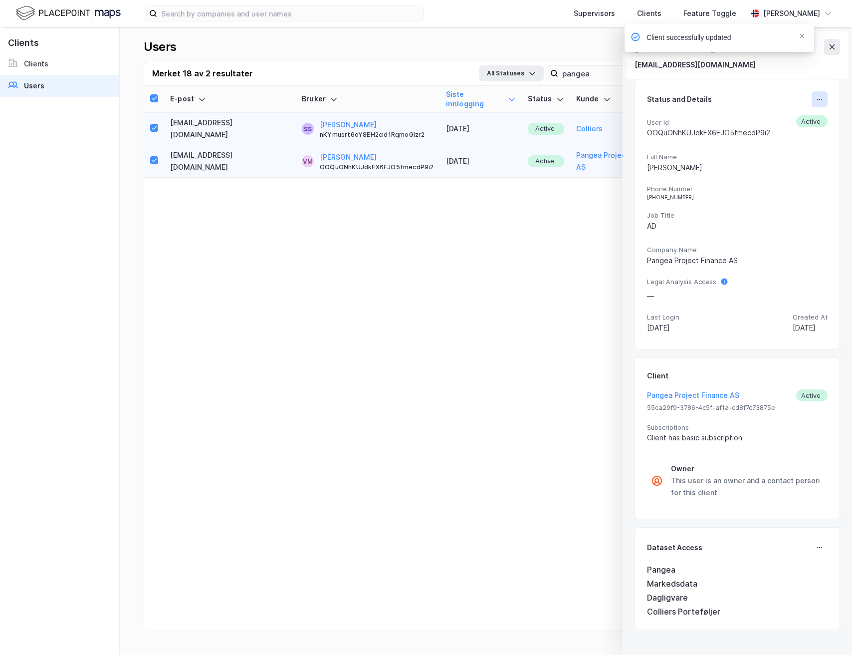
click at [814, 94] on button at bounding box center [820, 99] width 16 height 16
click at [566, 202] on div "E-post Bruker Siste innlogging Status [PERSON_NAME] Telefonnummer Opprettet [EM…" at bounding box center [486, 370] width 684 height 569
click at [599, 149] on button "Pangea Project Finance AS" at bounding box center [622, 161] width 92 height 24
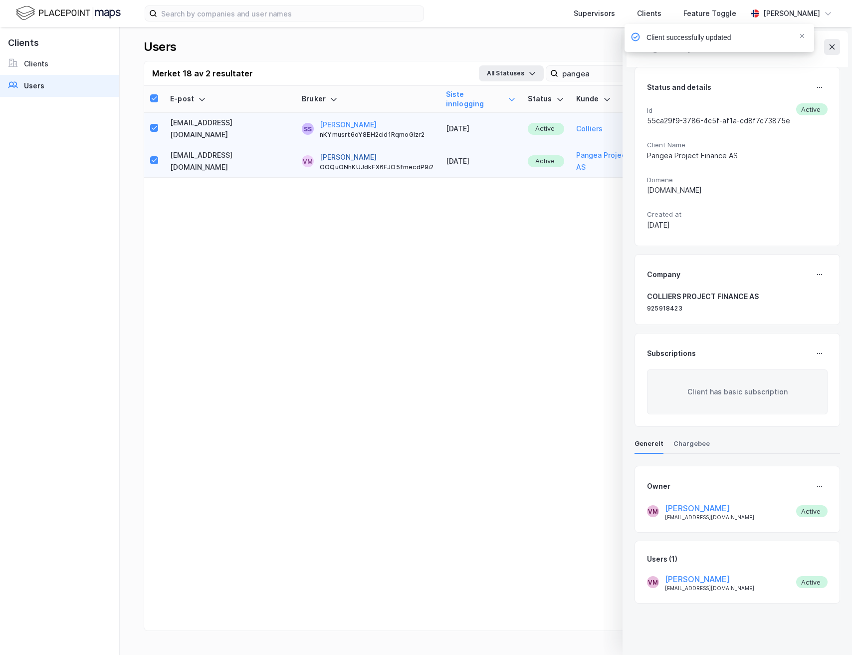
click at [320, 151] on button "[PERSON_NAME]" at bounding box center [348, 157] width 57 height 12
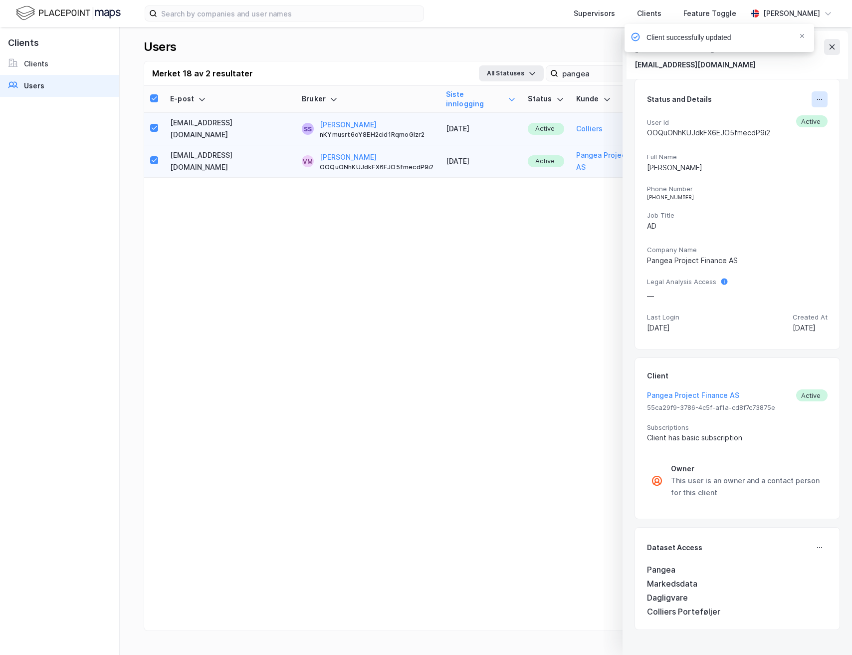
click at [817, 98] on icon at bounding box center [820, 99] width 8 height 8
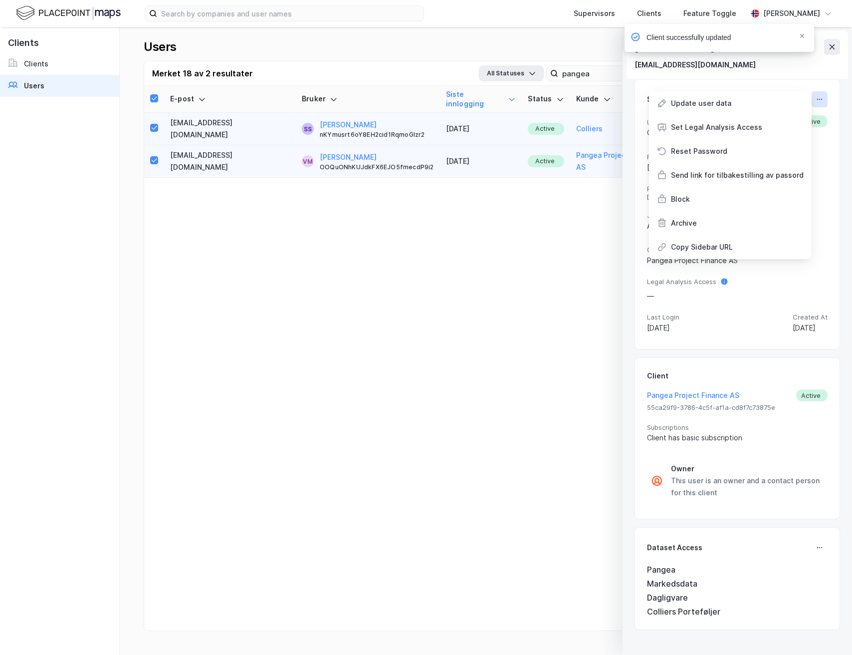
click at [814, 94] on button at bounding box center [820, 99] width 16 height 16
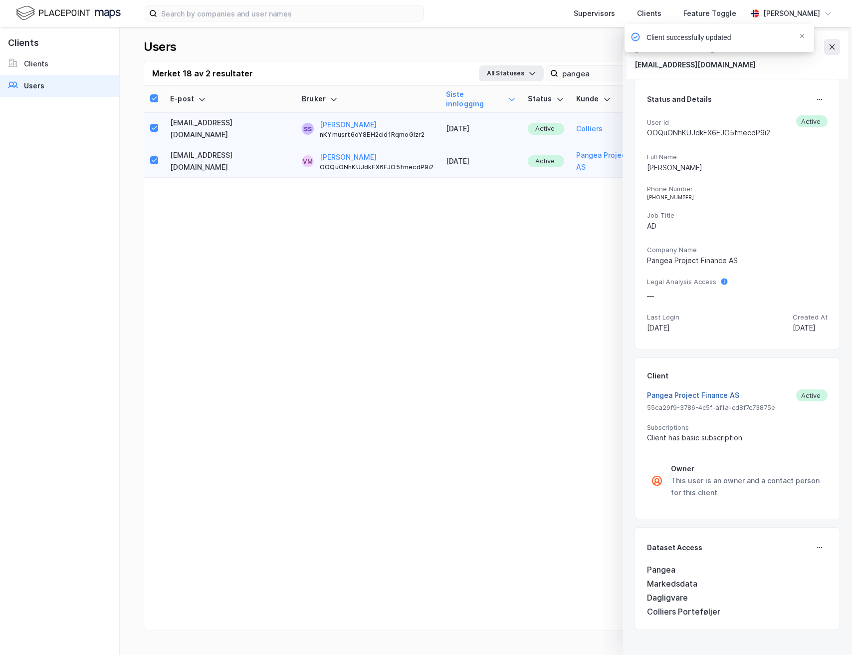
click at [711, 395] on button "Pangea Project Finance AS" at bounding box center [693, 395] width 92 height 12
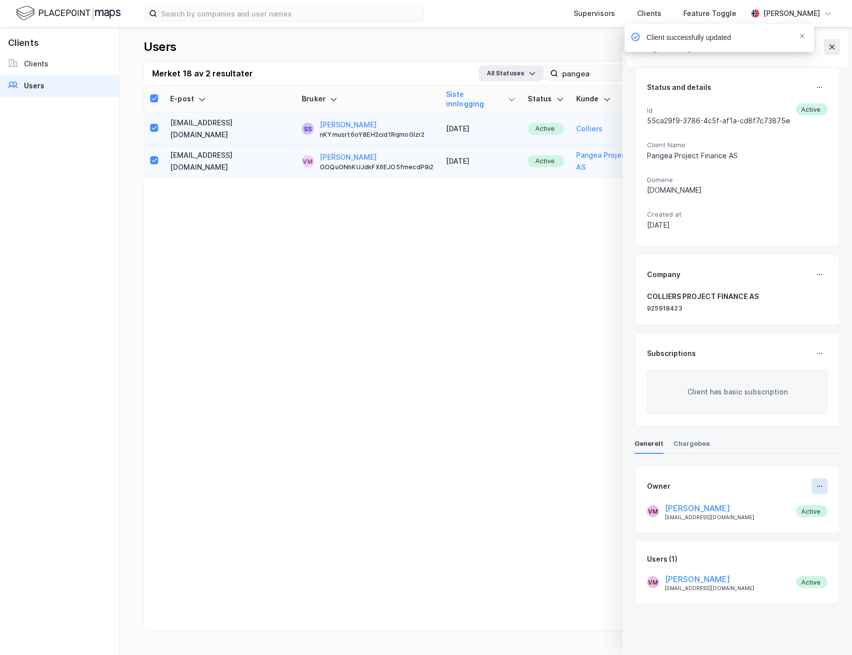
click at [821, 489] on button at bounding box center [820, 486] width 16 height 16
click at [820, 489] on icon at bounding box center [820, 486] width 8 height 8
click at [819, 497] on div "Owner VM [PERSON_NAME] [EMAIL_ADDRESS][DOMAIN_NAME] Active" at bounding box center [737, 499] width 181 height 42
click at [819, 492] on button at bounding box center [820, 486] width 16 height 16
click at [793, 495] on div "Set Owner" at bounding box center [785, 490] width 36 height 12
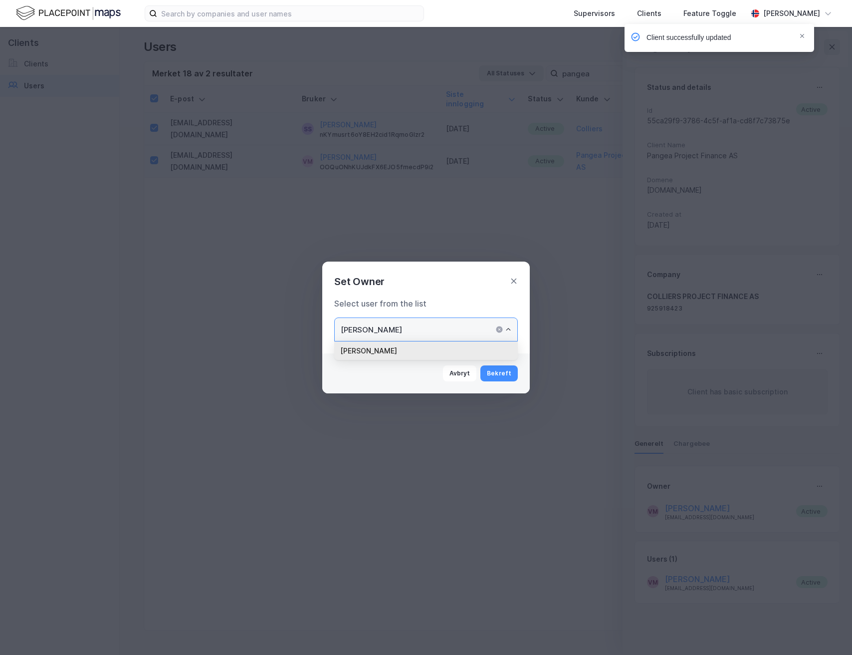
click at [456, 324] on input "[PERSON_NAME]" at bounding box center [426, 329] width 183 height 23
click at [505, 283] on div "Set Owner" at bounding box center [426, 275] width 208 height 28
click at [511, 280] on icon at bounding box center [514, 281] width 8 height 8
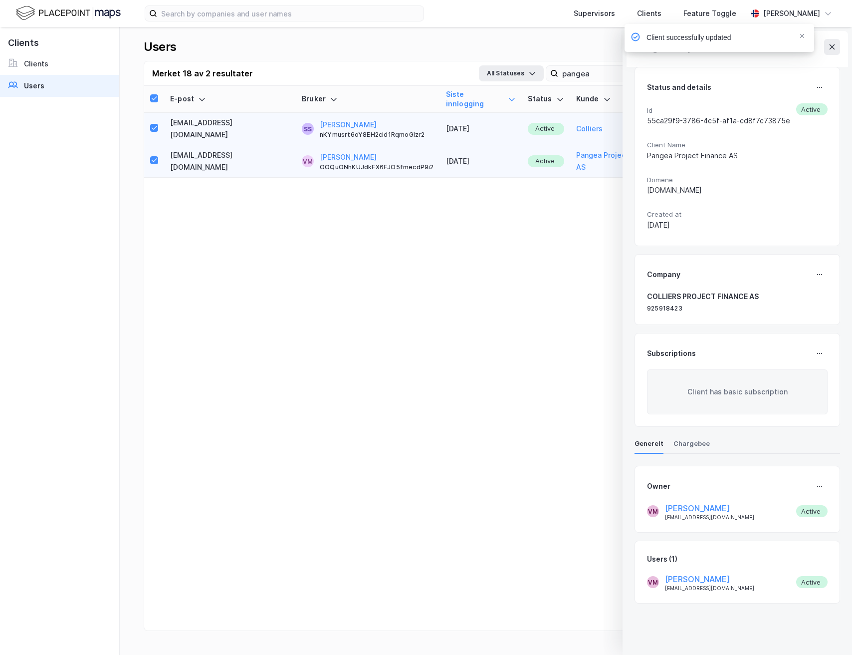
click at [838, 46] on div "Client successfully updated" at bounding box center [750, 40] width 190 height 33
click at [832, 52] on div "Client successfully updated" at bounding box center [750, 40] width 190 height 33
click at [841, 48] on div "Client successfully updated" at bounding box center [750, 40] width 190 height 33
drag, startPoint x: 830, startPoint y: 47, endPoint x: 808, endPoint y: 39, distance: 23.4
click at [829, 47] on div "Client successfully updated" at bounding box center [750, 40] width 190 height 33
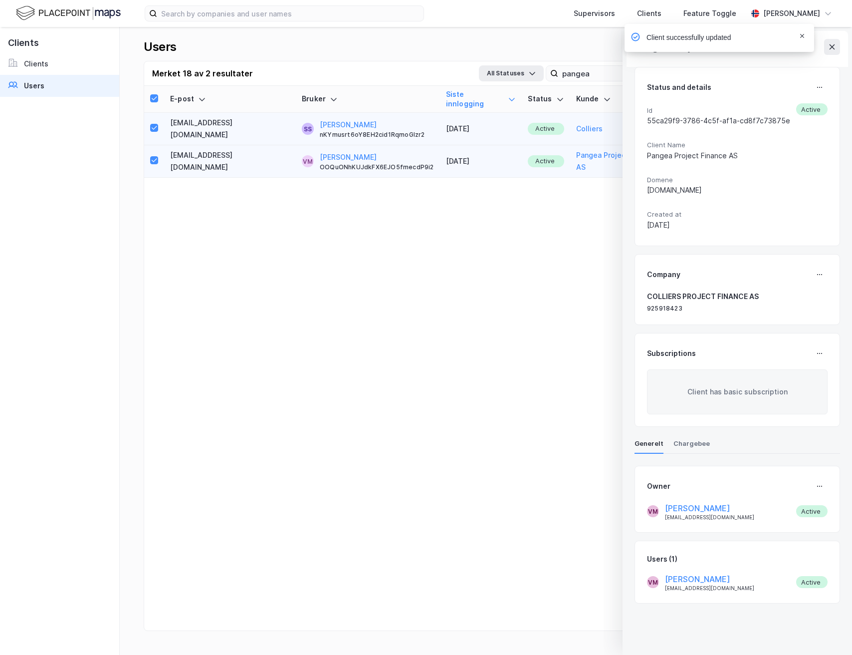
click at [804, 36] on icon "Notifications Alt+T" at bounding box center [802, 36] width 6 height 6
click at [831, 47] on div "Supervisors Clients Feature Toggle [PERSON_NAME] Pangea Project Finance AS Stat…" at bounding box center [426, 327] width 852 height 655
click at [831, 47] on icon at bounding box center [832, 46] width 5 height 5
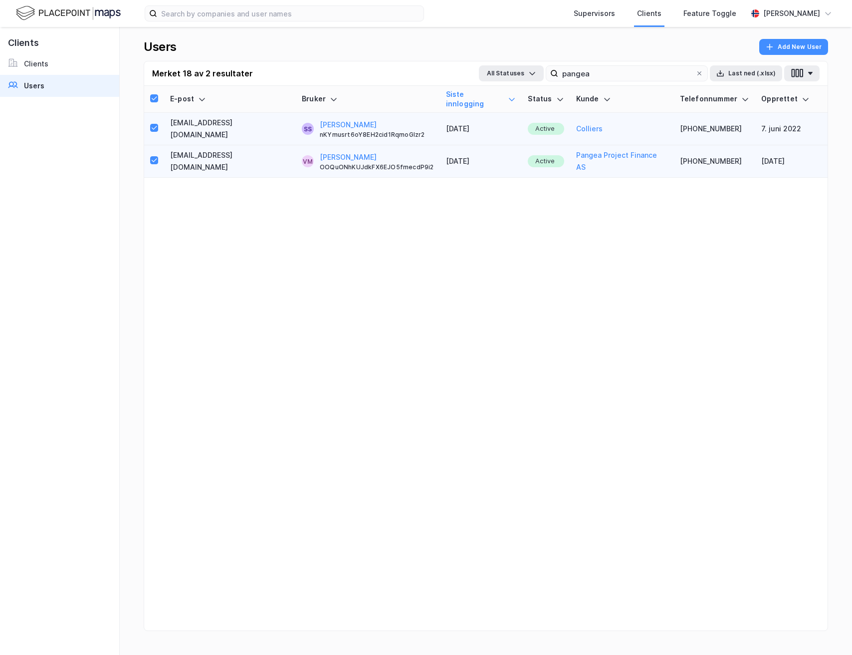
click at [255, 2] on div "Supervisors Clients Feature Toggle [PERSON_NAME]" at bounding box center [426, 13] width 852 height 27
click at [252, 13] on input at bounding box center [290, 13] width 266 height 15
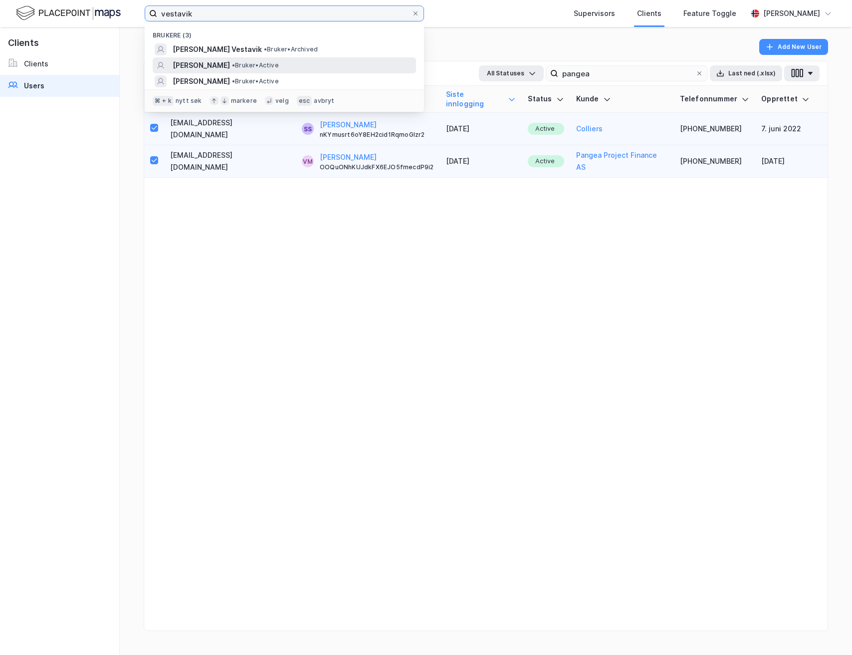
type input "vestavik"
click at [279, 64] on span "• Bruker • Active" at bounding box center [255, 65] width 47 height 8
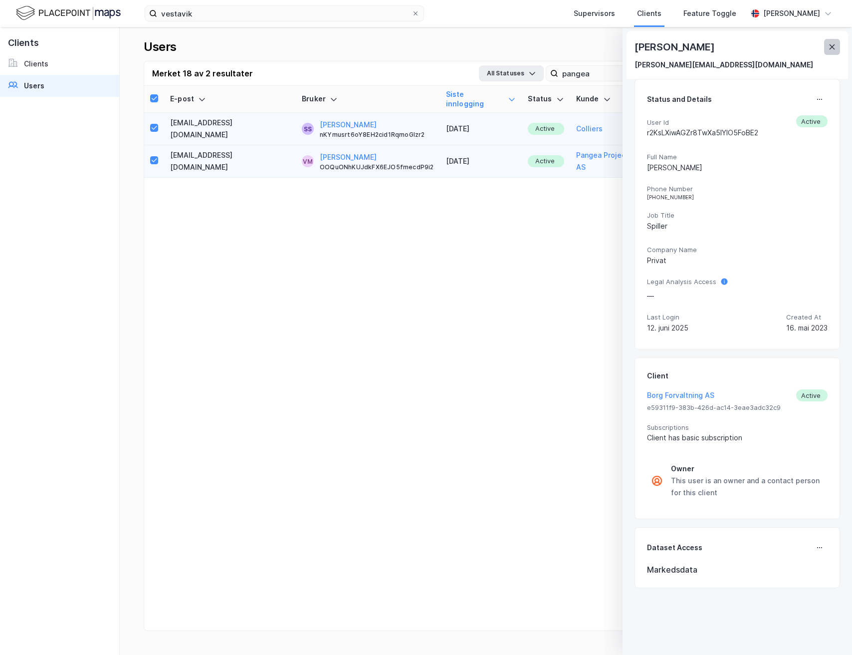
click at [826, 48] on button at bounding box center [832, 47] width 16 height 16
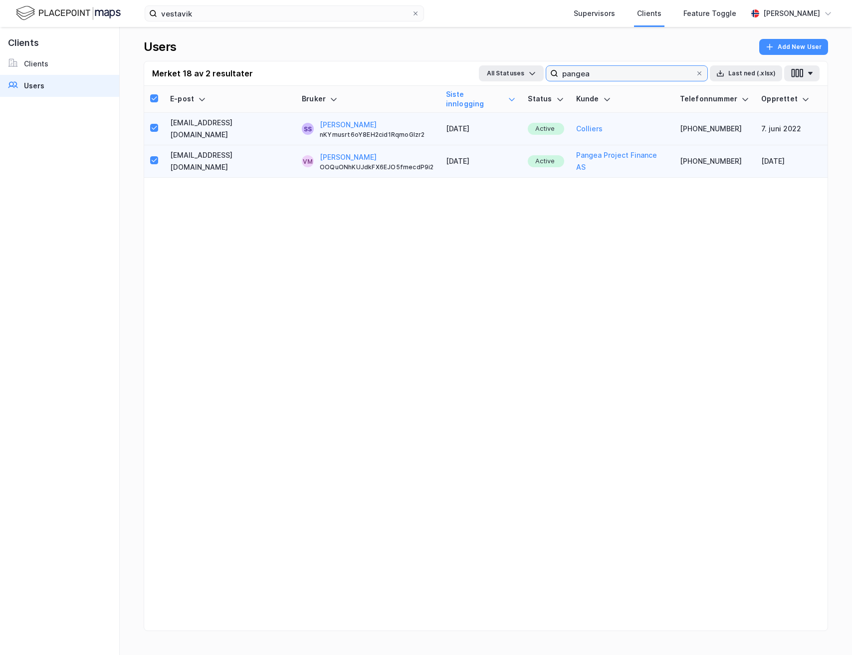
click at [654, 74] on input "pangea" at bounding box center [626, 73] width 137 height 15
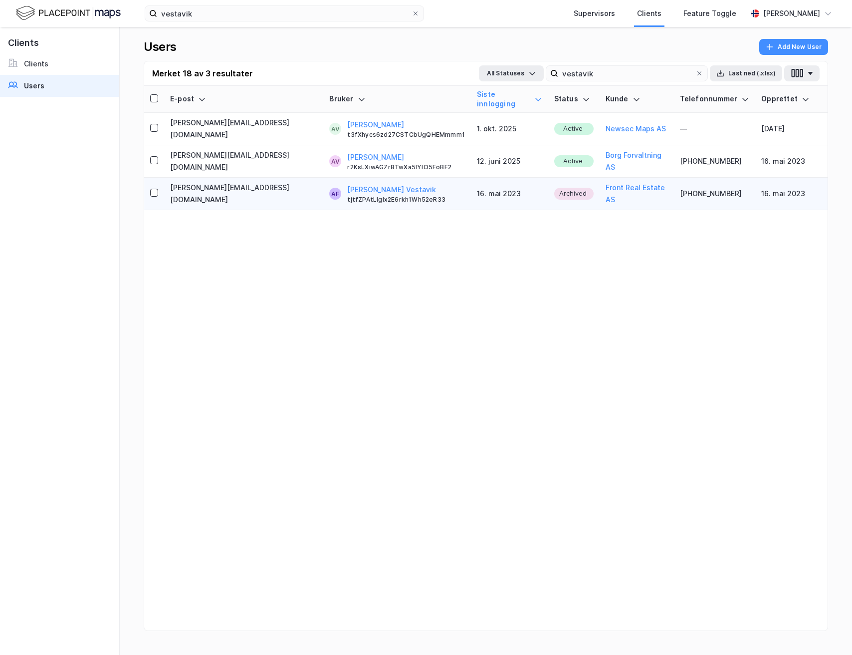
click at [366, 178] on td "[PERSON_NAME] Vestavik tjtfZPAtLIglx2E6rkh1Wh52eR33" at bounding box center [397, 194] width 148 height 32
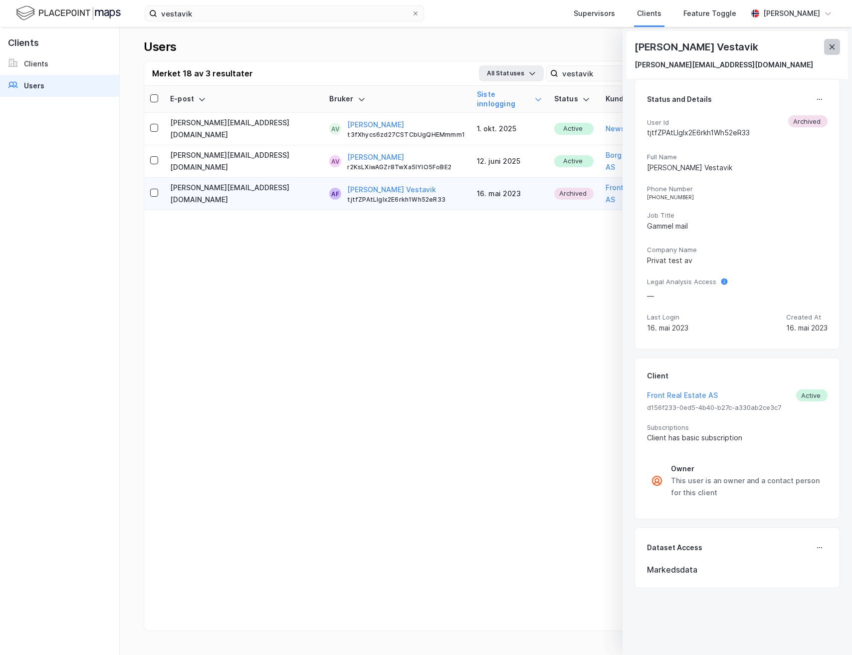
click at [831, 47] on icon at bounding box center [832, 47] width 8 height 8
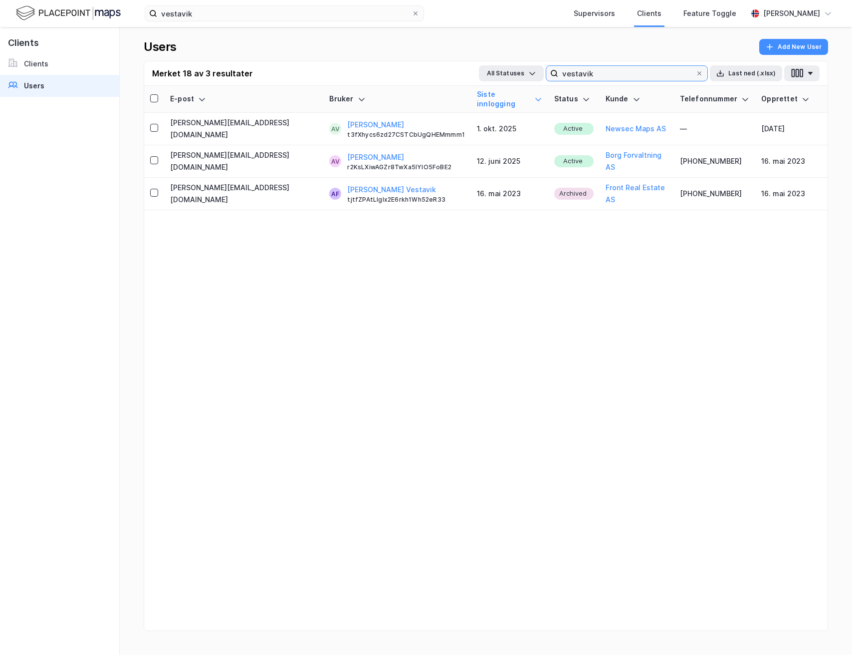
click at [649, 75] on input "vestavik" at bounding box center [626, 73] width 137 height 15
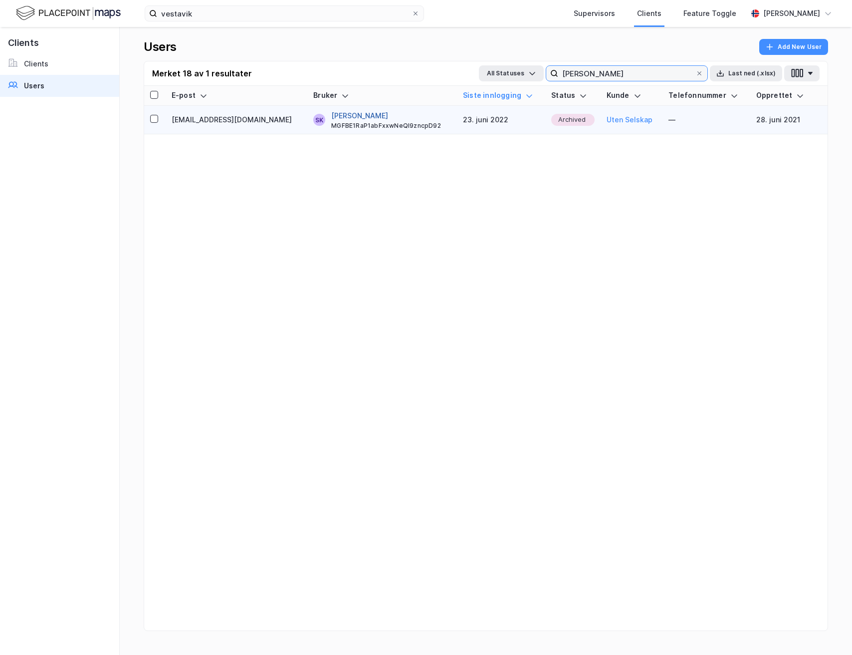
type input "[PERSON_NAME]"
click at [343, 115] on button "[PERSON_NAME]" at bounding box center [359, 116] width 57 height 12
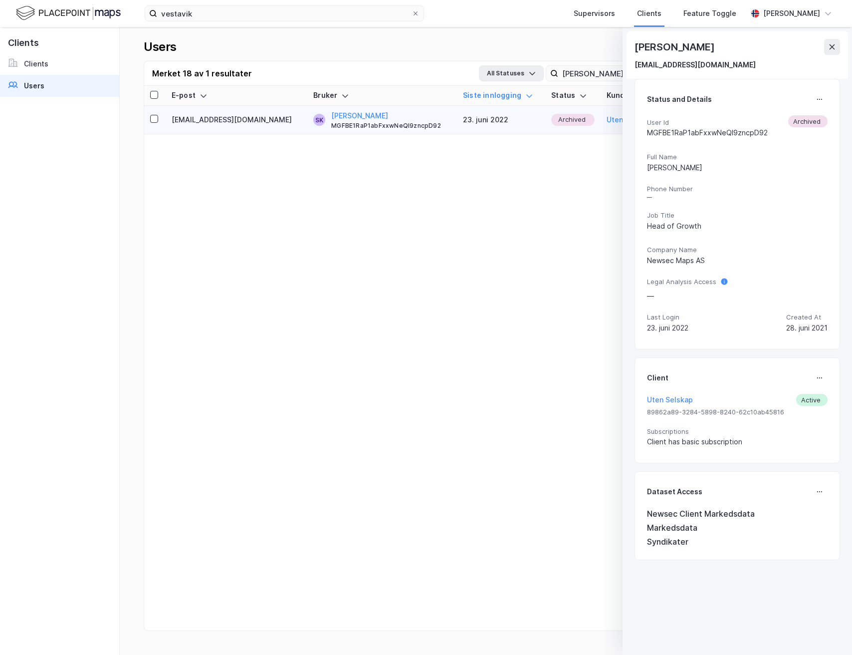
click at [810, 374] on div "Client" at bounding box center [737, 378] width 181 height 16
click at [819, 374] on icon at bounding box center [820, 378] width 8 height 8
click at [797, 384] on div "Set Client" at bounding box center [786, 382] width 34 height 12
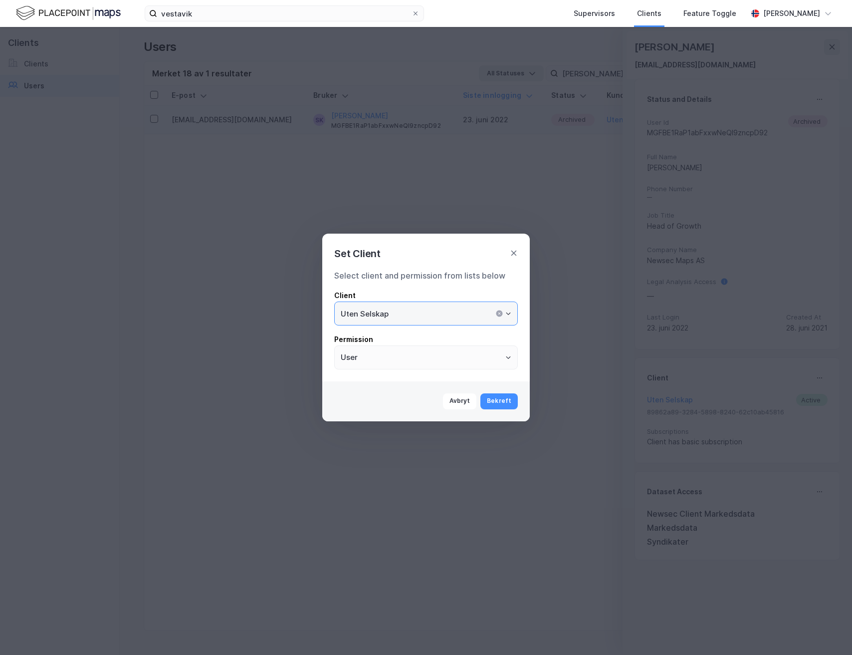
click at [461, 312] on input "Uten Selskap" at bounding box center [426, 313] width 183 height 23
click at [397, 332] on li "Pangea Project Finance AS" at bounding box center [426, 334] width 184 height 18
type input "Pangea Project Finance AS"
click at [495, 394] on button "Bekreft" at bounding box center [498, 401] width 37 height 16
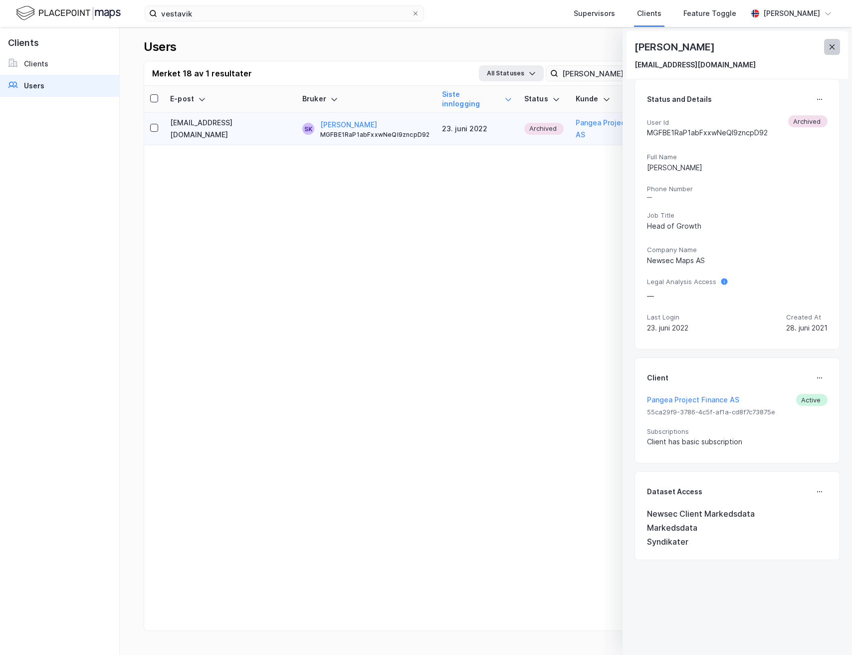
click at [830, 45] on div "Set Client Select client and permission from lists below Client Pangea Project …" at bounding box center [426, 327] width 852 height 655
click at [831, 44] on div "Client successfully updated" at bounding box center [750, 40] width 190 height 33
click at [830, 51] on div "Client successfully updated" at bounding box center [750, 40] width 190 height 33
click at [834, 47] on div "Client successfully updated" at bounding box center [750, 40] width 190 height 33
click at [802, 36] on icon "Notifications Alt+T" at bounding box center [802, 36] width 6 height 6
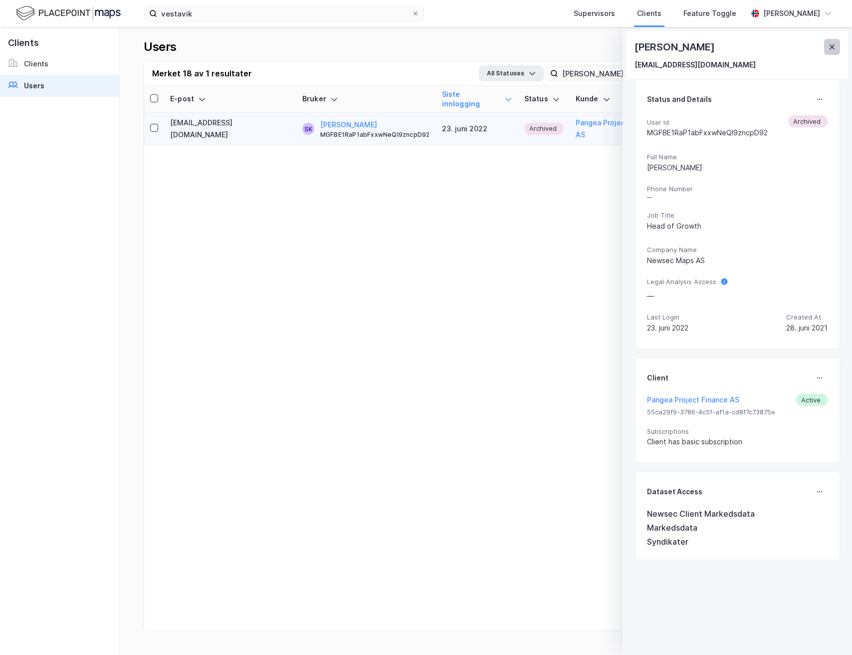
click at [832, 47] on icon at bounding box center [832, 46] width 5 height 5
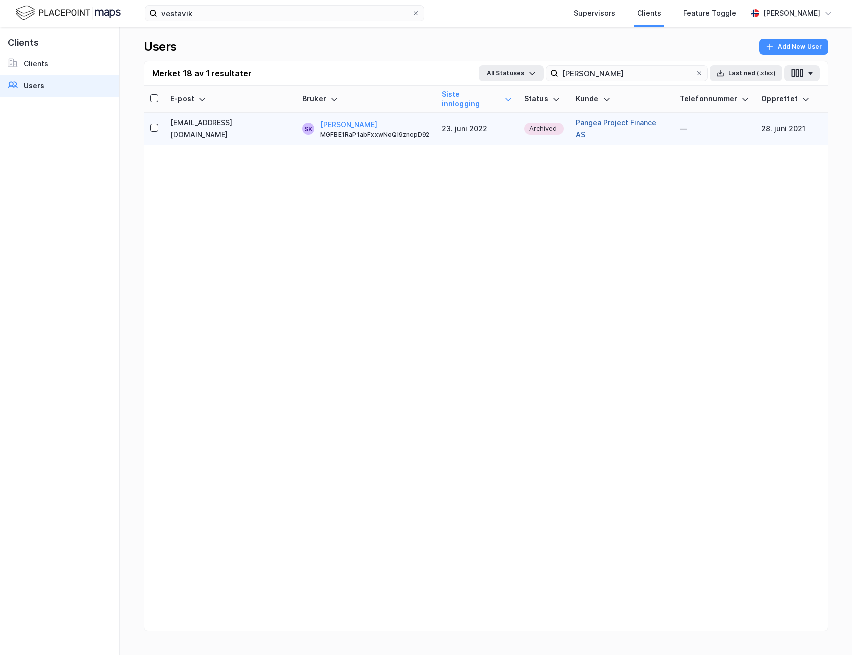
click at [604, 123] on button "Pangea Project Finance AS" at bounding box center [622, 129] width 92 height 24
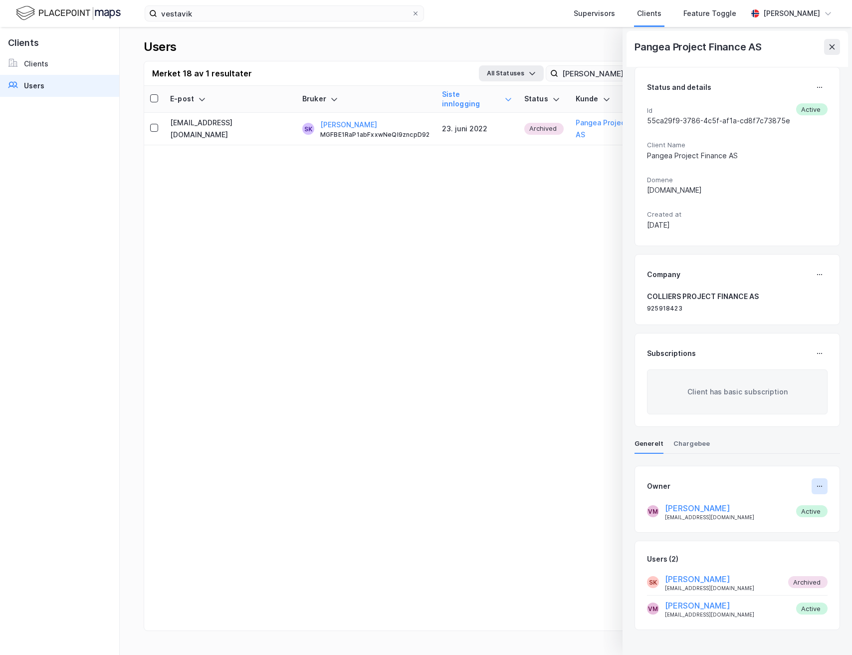
click at [818, 483] on icon at bounding box center [820, 486] width 8 height 8
click at [789, 487] on div "Set Owner" at bounding box center [785, 490] width 36 height 12
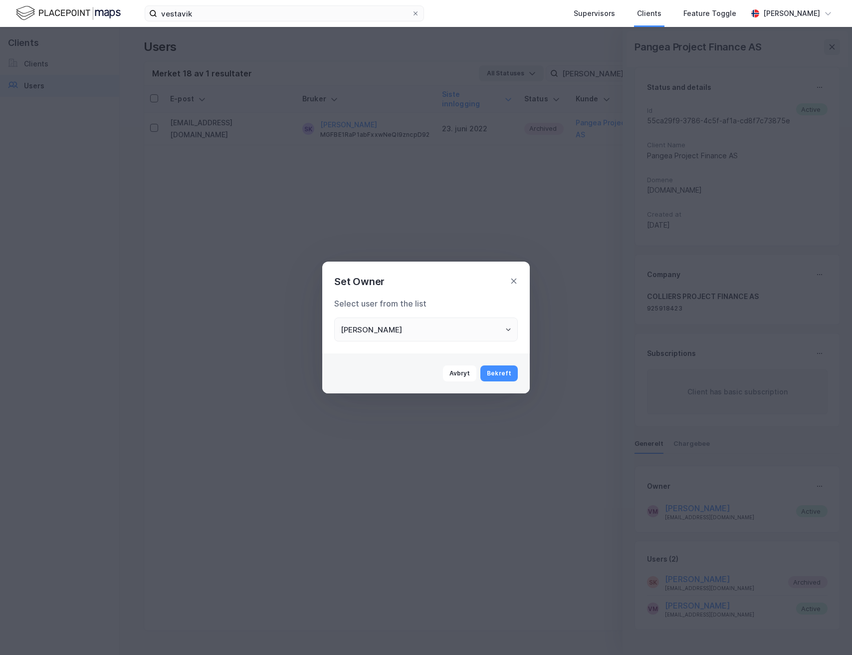
click at [460, 346] on div "Select user from the list [PERSON_NAME]" at bounding box center [426, 321] width 208 height 64
click at [458, 336] on input "[PERSON_NAME]" at bounding box center [426, 329] width 183 height 23
click at [436, 348] on li "[PERSON_NAME]" at bounding box center [426, 350] width 184 height 18
type input "[PERSON_NAME]"
click at [509, 371] on button "Bekreft" at bounding box center [498, 373] width 37 height 16
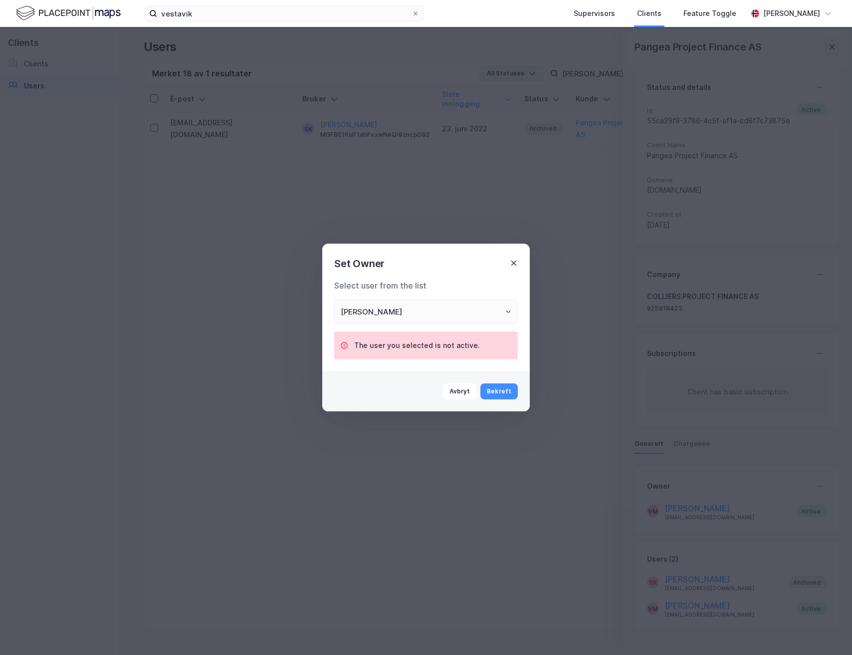
click at [512, 264] on icon at bounding box center [513, 262] width 5 height 5
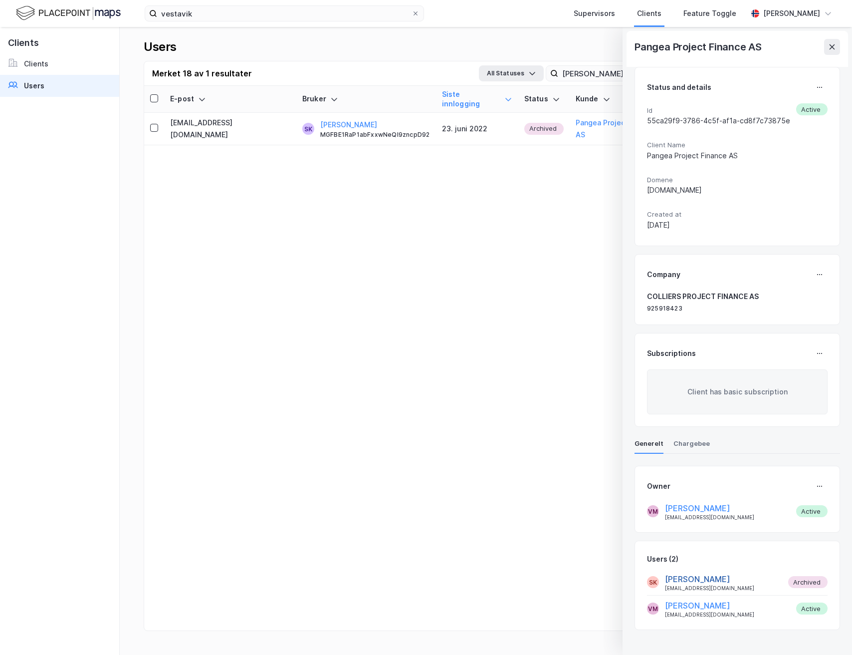
click at [691, 575] on button "[PERSON_NAME]" at bounding box center [697, 579] width 65 height 12
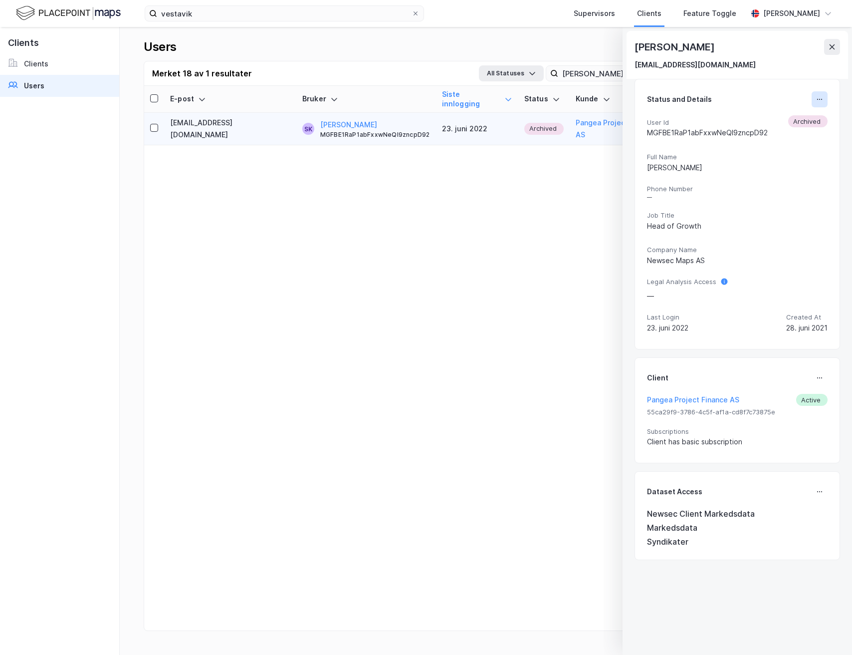
click at [821, 96] on icon at bounding box center [820, 99] width 8 height 8
click at [788, 109] on div "Gjennopprett" at bounding box center [766, 103] width 92 height 24
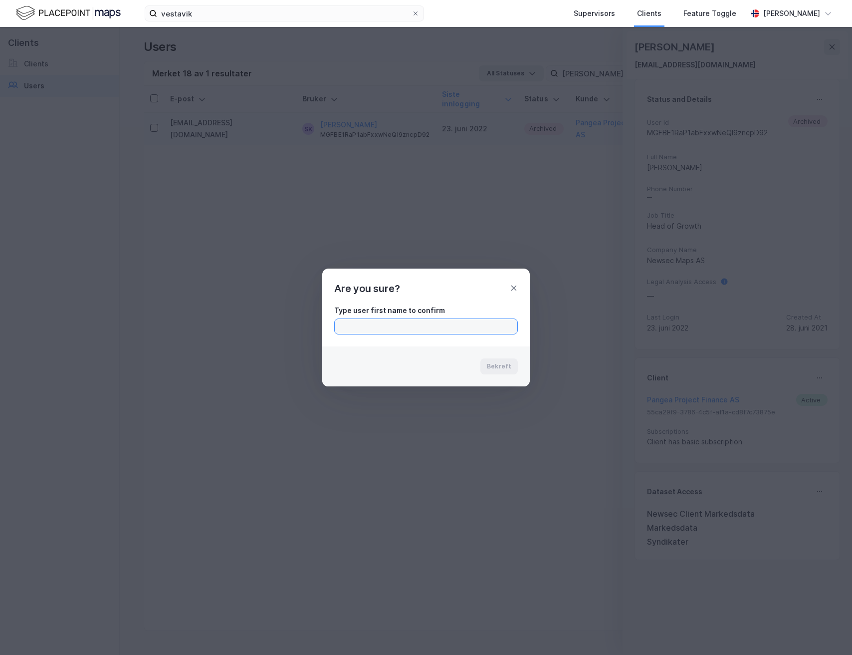
click at [471, 330] on input "text" at bounding box center [426, 326] width 183 height 15
type input "Simen"
click at [515, 366] on button "Bekreft" at bounding box center [498, 366] width 37 height 16
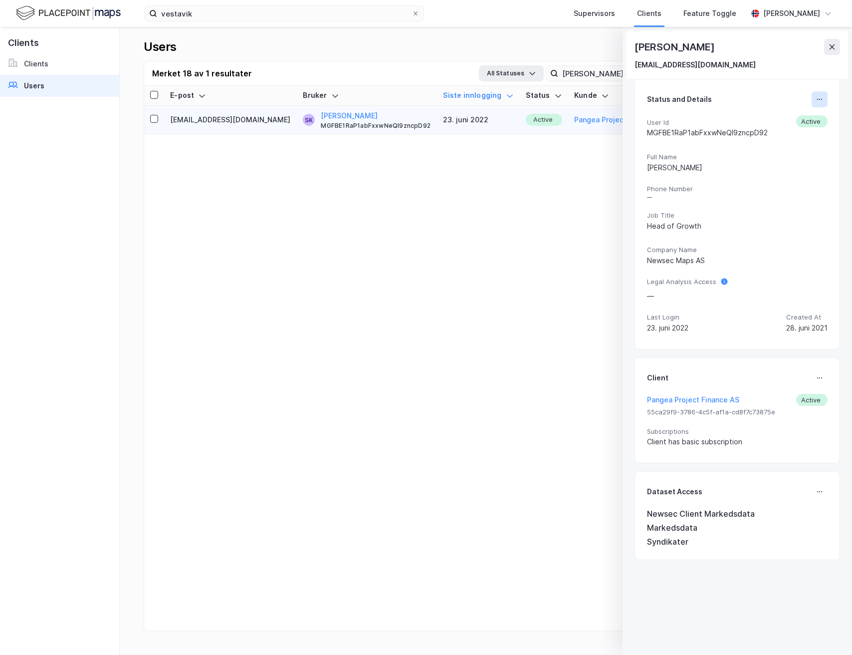
click at [824, 101] on button at bounding box center [820, 99] width 16 height 16
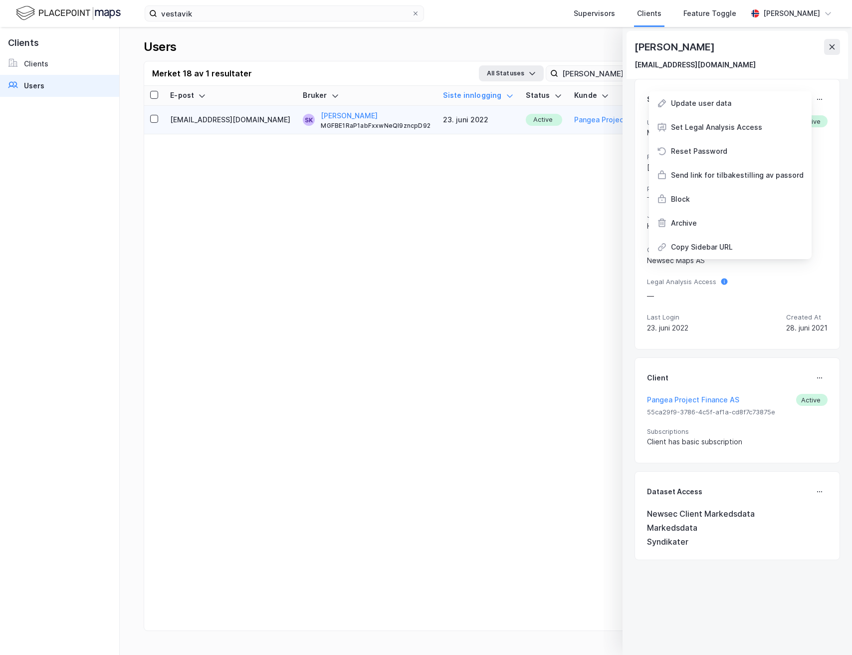
click at [765, 66] on div "[EMAIL_ADDRESS][DOMAIN_NAME]" at bounding box center [738, 65] width 206 height 12
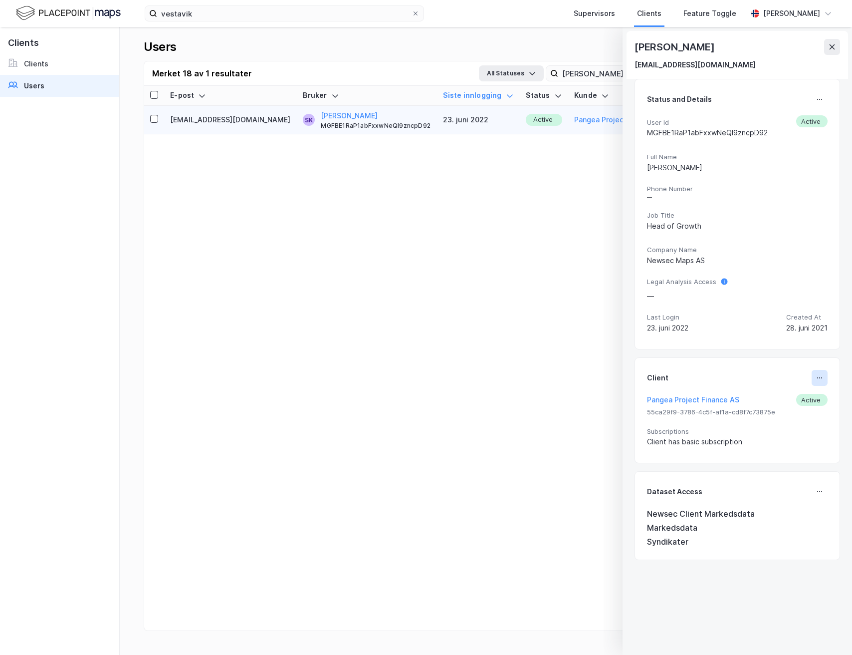
click at [816, 382] on button at bounding box center [820, 378] width 16 height 16
click at [795, 382] on div "Set Client" at bounding box center [786, 382] width 34 height 12
click at [816, 380] on icon at bounding box center [820, 378] width 8 height 8
click at [793, 390] on div "Set Client" at bounding box center [779, 382] width 64 height 24
type input "Pangea Project Finance AS"
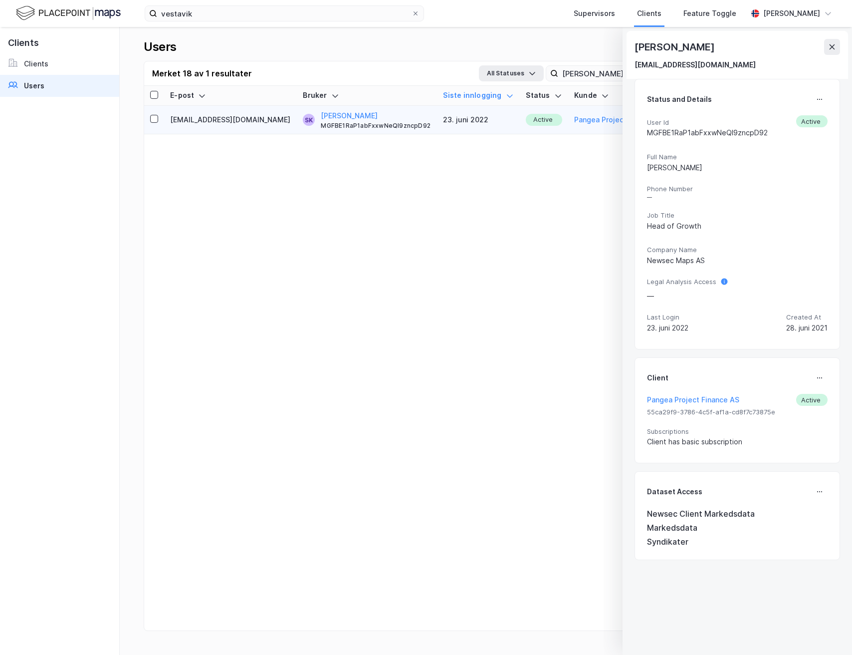
type input "User"
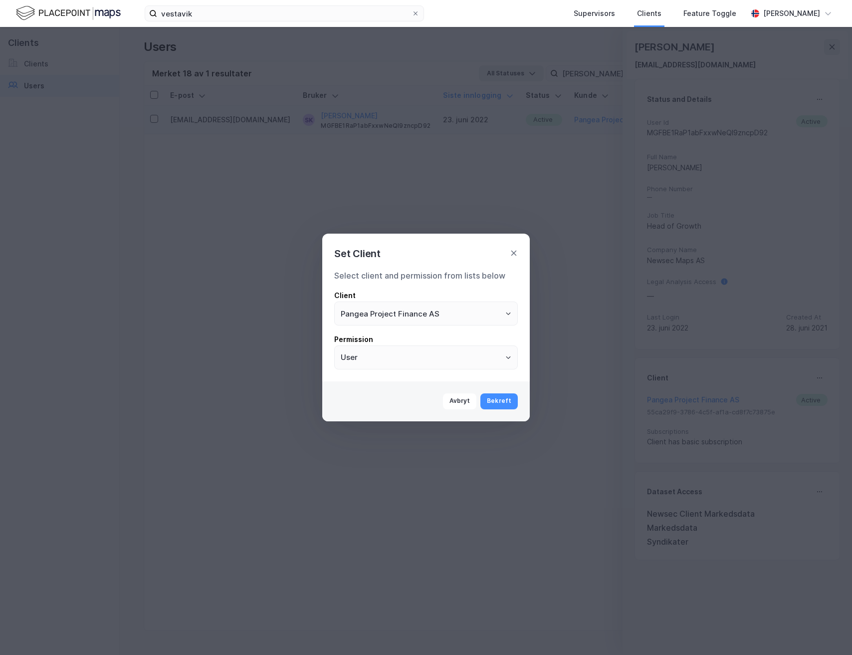
click at [819, 376] on div "Set Client Select client and permission from lists below Client Pangea Project …" at bounding box center [426, 327] width 852 height 655
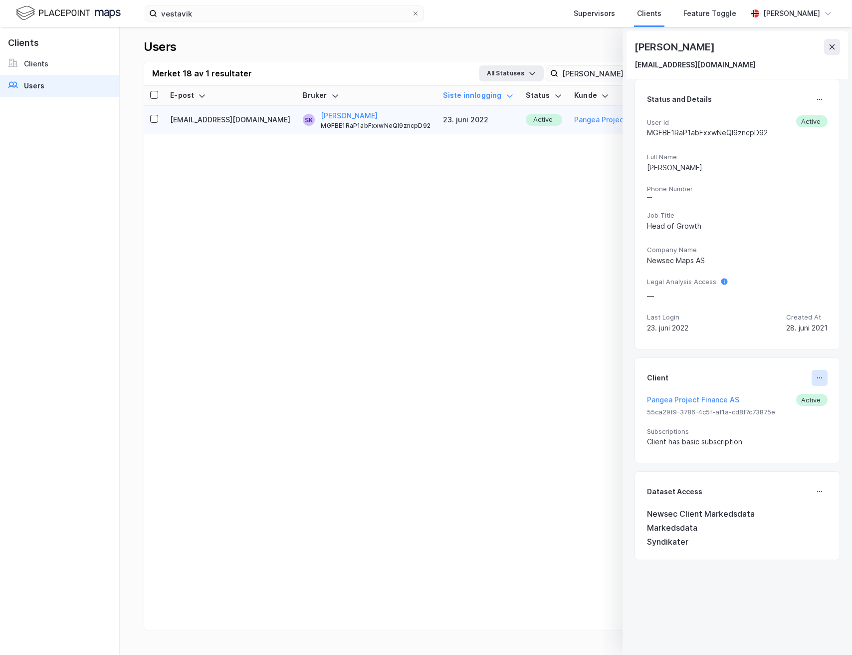
click at [824, 376] on button at bounding box center [820, 378] width 16 height 16
click at [799, 380] on div "Set Client" at bounding box center [786, 382] width 34 height 12
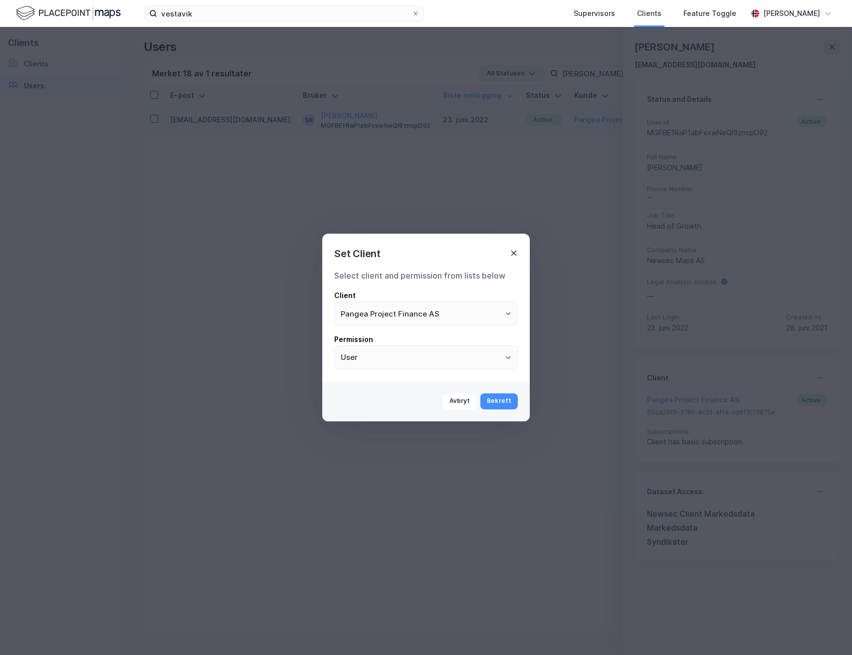
click at [513, 253] on icon at bounding box center [514, 253] width 8 height 8
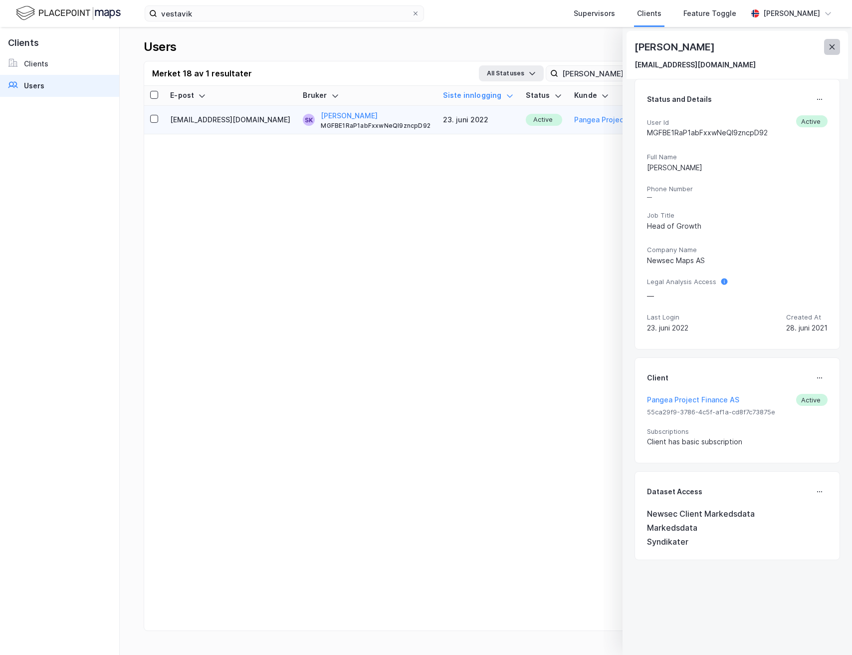
click at [832, 50] on button at bounding box center [832, 47] width 16 height 16
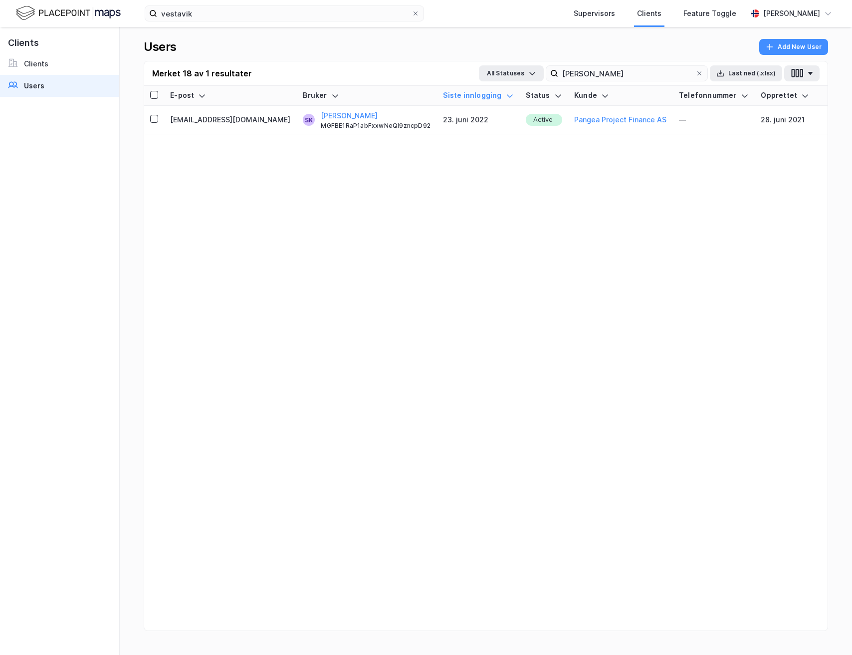
click at [654, 63] on div "Merket 18 av 1 resultater All Statuses [PERSON_NAME] Last [PERSON_NAME] (.xlsx)" at bounding box center [486, 73] width 684 height 24
click at [644, 75] on input "[PERSON_NAME]" at bounding box center [626, 73] width 137 height 15
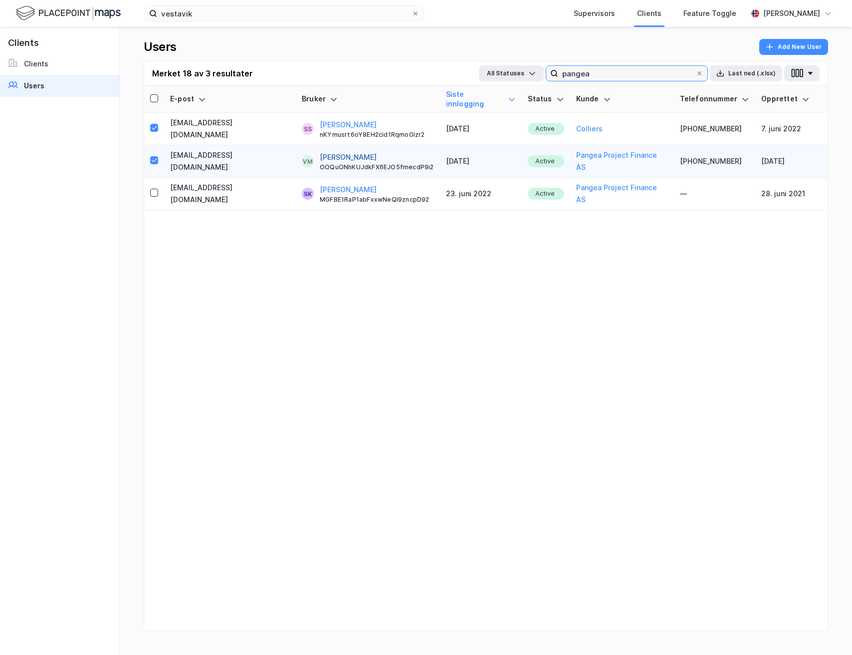
type input "pangea"
click at [320, 151] on button "[PERSON_NAME]" at bounding box center [348, 157] width 57 height 12
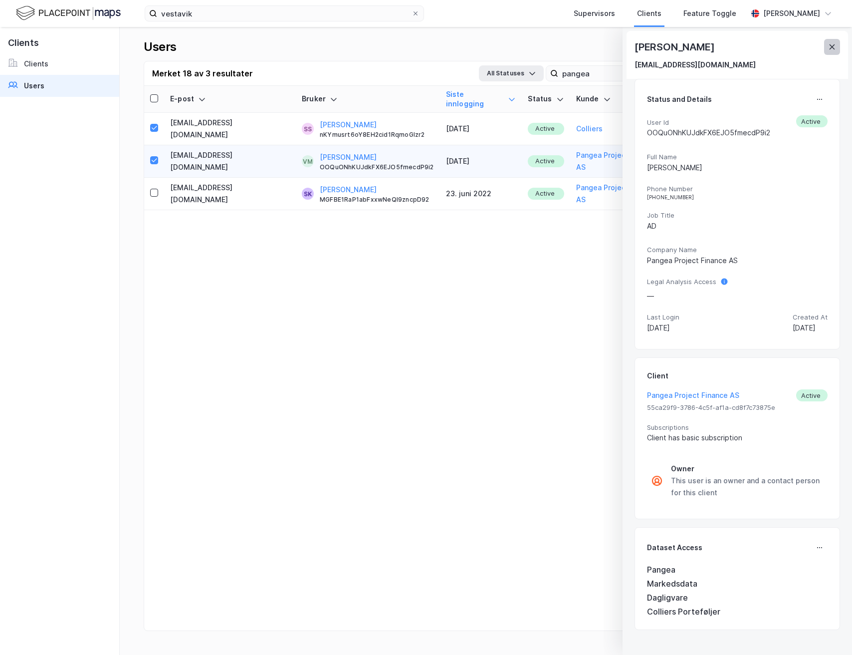
click at [830, 54] on button at bounding box center [832, 47] width 16 height 16
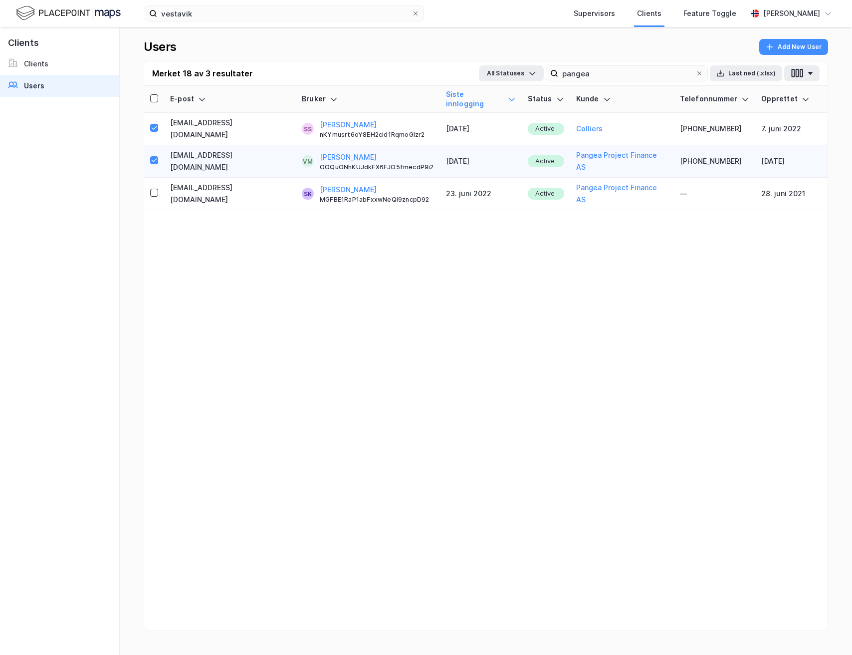
click at [365, 151] on div "[PERSON_NAME] OOQuONhKUJdkFX6EJO5fmecdP9i2" at bounding box center [377, 161] width 114 height 20
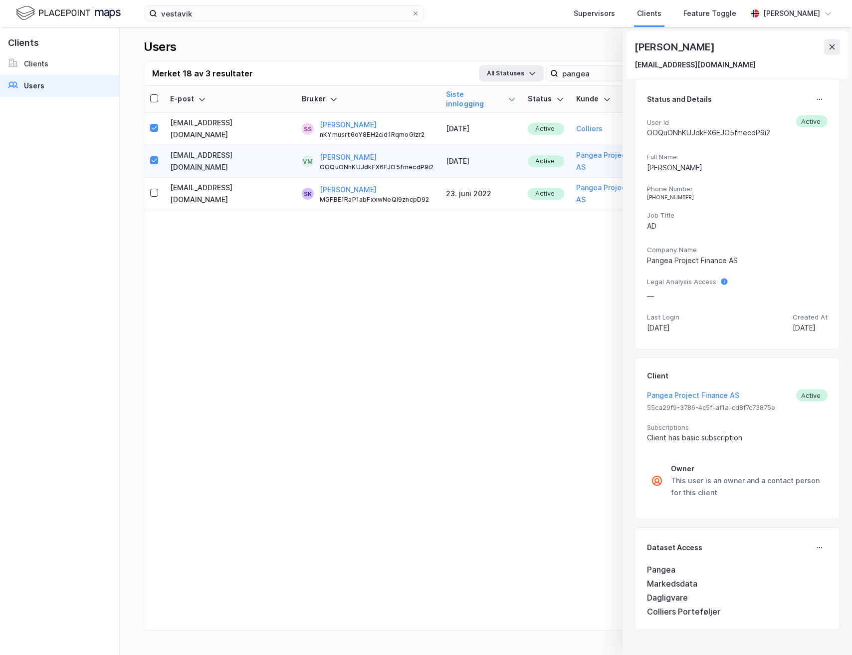
click at [362, 184] on div "[PERSON_NAME] MGFBE1RaP1abFxxwNeQl9zncpD92" at bounding box center [377, 194] width 114 height 20
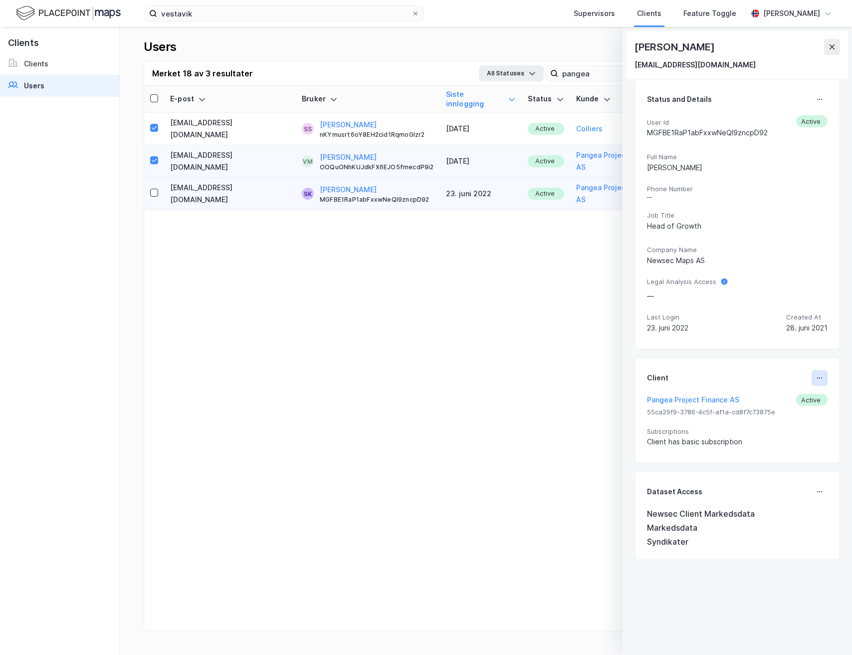
click at [818, 377] on icon at bounding box center [820, 378] width 8 height 8
click at [792, 384] on div "Set Client" at bounding box center [786, 382] width 34 height 12
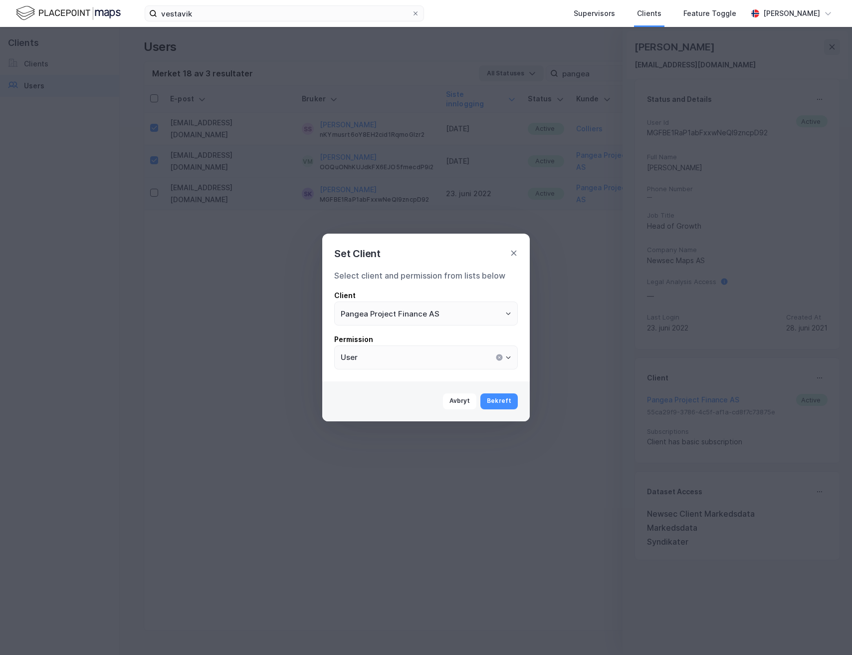
click at [503, 341] on div "Permission" at bounding box center [426, 339] width 184 height 12
click at [489, 354] on input "User" at bounding box center [426, 357] width 183 height 23
click at [448, 390] on li "Admin" at bounding box center [426, 397] width 184 height 18
type input "Admin"
click at [496, 400] on button "Bekreft" at bounding box center [498, 401] width 37 height 16
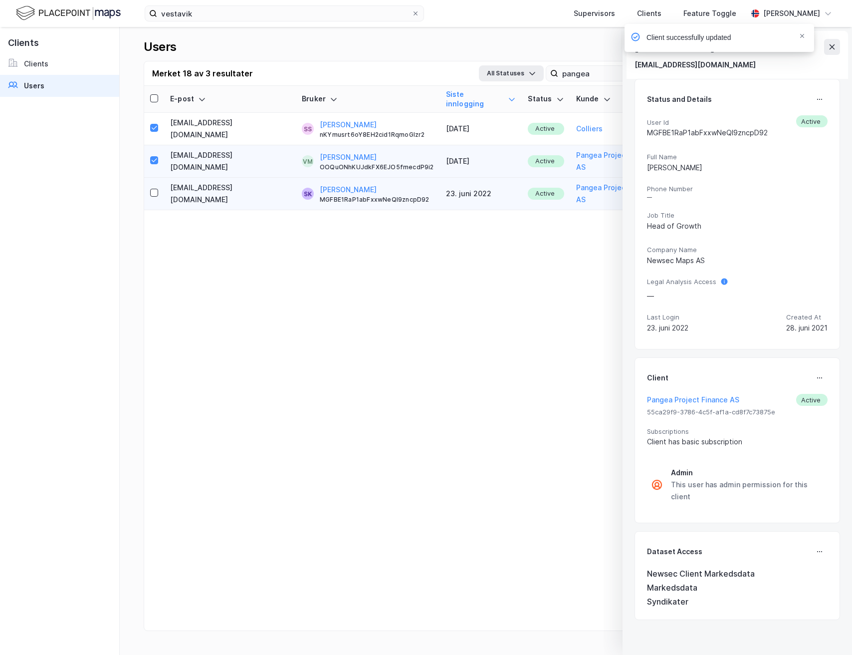
click at [833, 44] on div "Client successfully updated" at bounding box center [750, 40] width 190 height 33
click at [822, 43] on div "Client successfully updated" at bounding box center [750, 40] width 190 height 33
click at [807, 36] on div "Client successfully updated" at bounding box center [720, 38] width 190 height 28
click at [800, 36] on icon "Notifications Alt+T" at bounding box center [802, 36] width 6 height 6
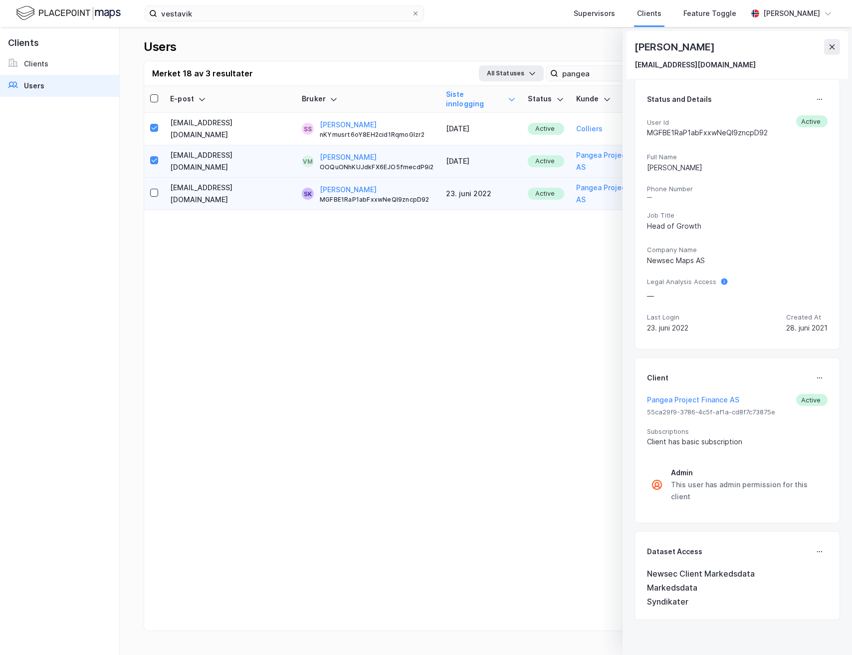
click at [831, 49] on div "Client successfully updated" at bounding box center [750, 40] width 190 height 33
click at [831, 47] on icon at bounding box center [832, 47] width 8 height 8
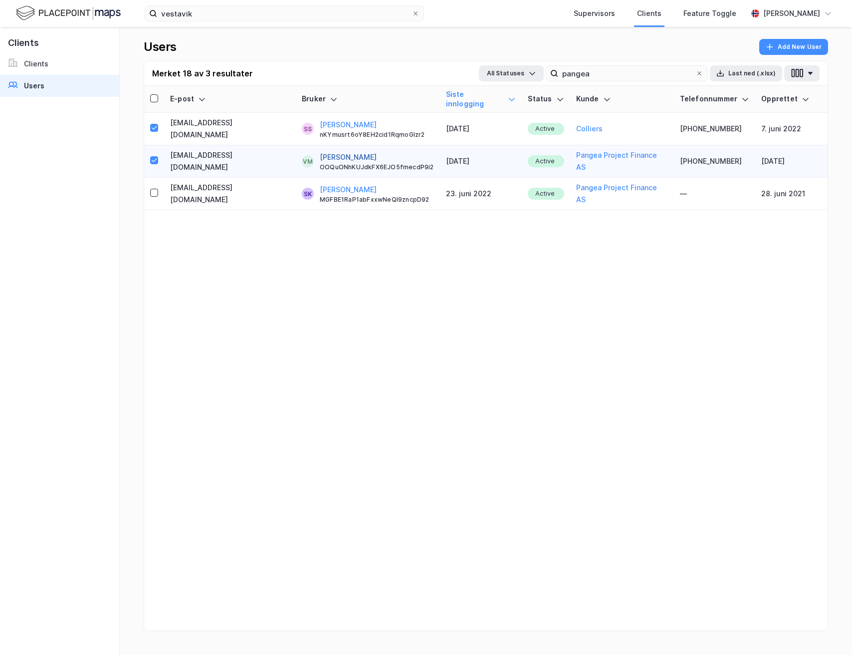
click at [342, 151] on button "[PERSON_NAME]" at bounding box center [348, 157] width 57 height 12
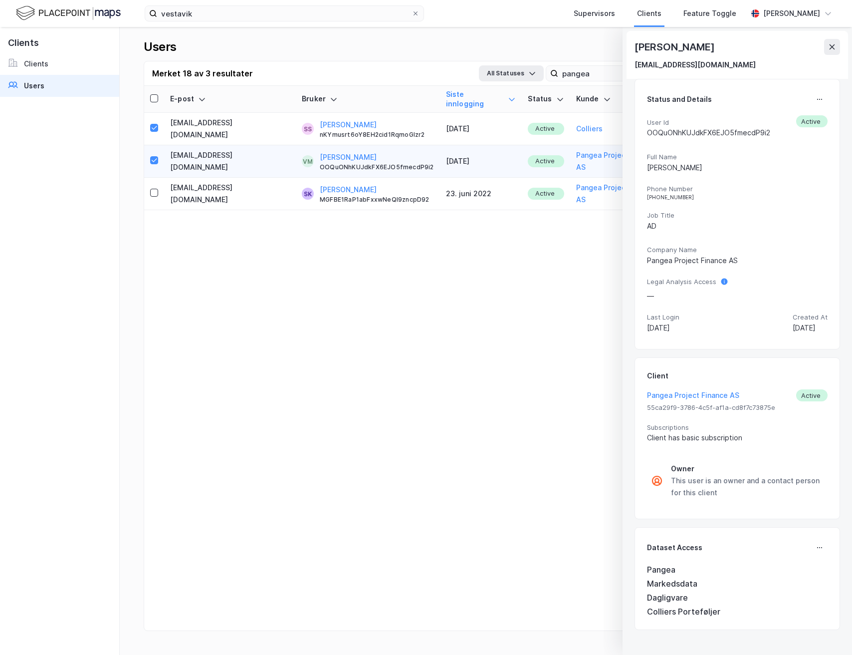
click at [439, 251] on div "E-post Bruker Siste innlogging Status [PERSON_NAME] Telefonnummer Opprettet [EM…" at bounding box center [486, 370] width 684 height 569
click at [427, 178] on td "SK [PERSON_NAME] MGFBE1RaP1abFxxwNeQl9zncpD92" at bounding box center [368, 194] width 144 height 32
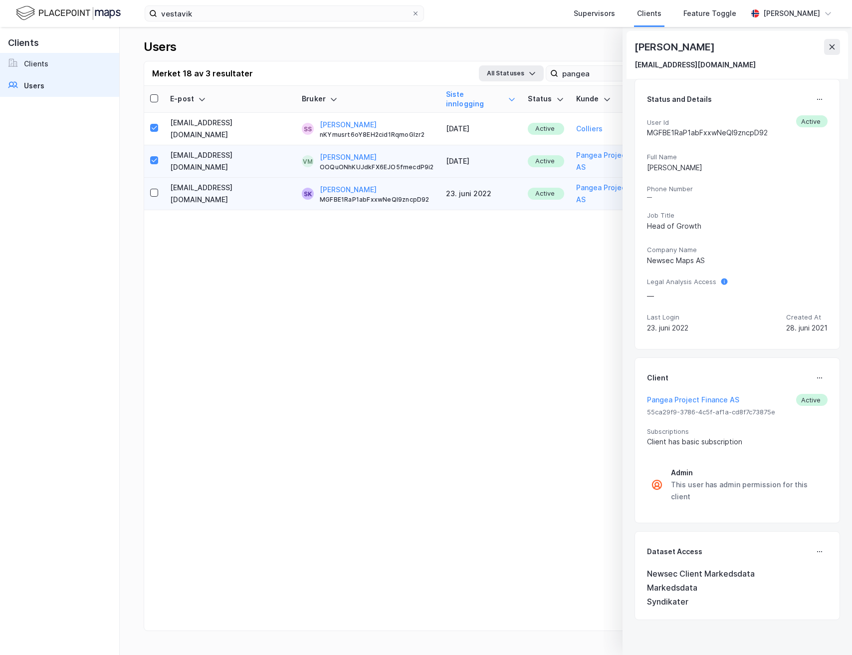
click at [72, 69] on link "Clients" at bounding box center [59, 64] width 119 height 22
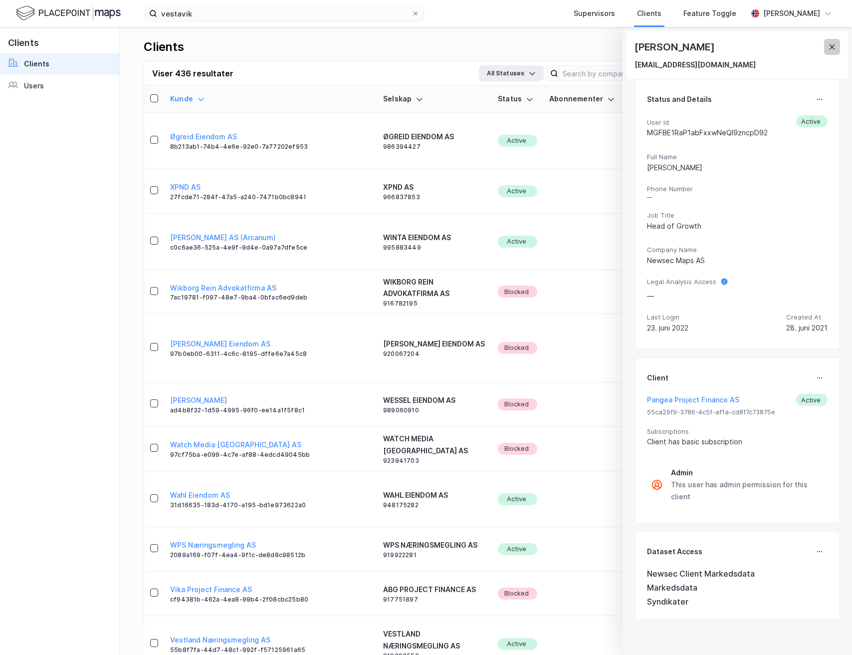
click at [837, 44] on button at bounding box center [832, 47] width 16 height 16
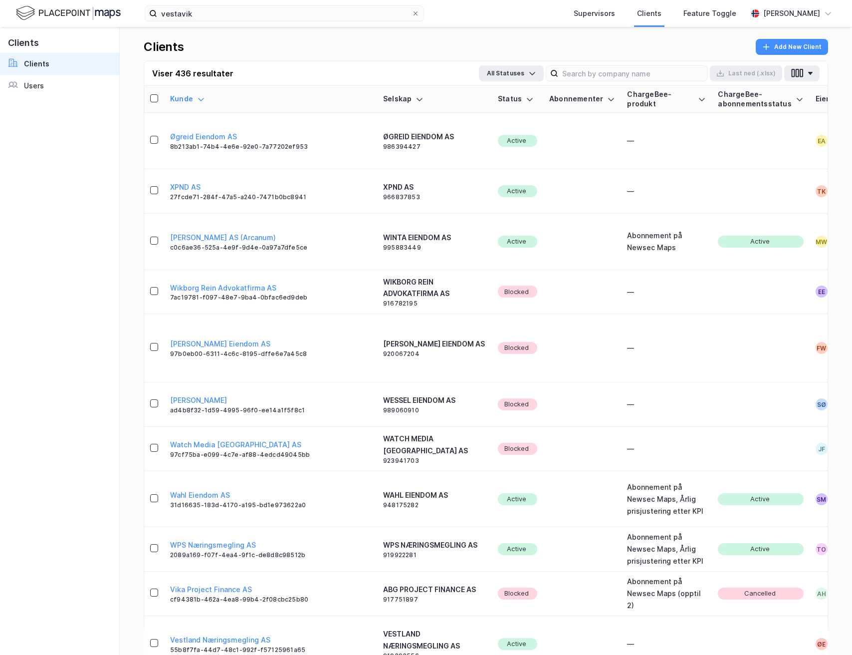
click at [642, 63] on div "Viser 436 resultater All Statuses Last [PERSON_NAME] (.xlsx)" at bounding box center [486, 73] width 684 height 24
click at [636, 74] on input at bounding box center [632, 73] width 149 height 15
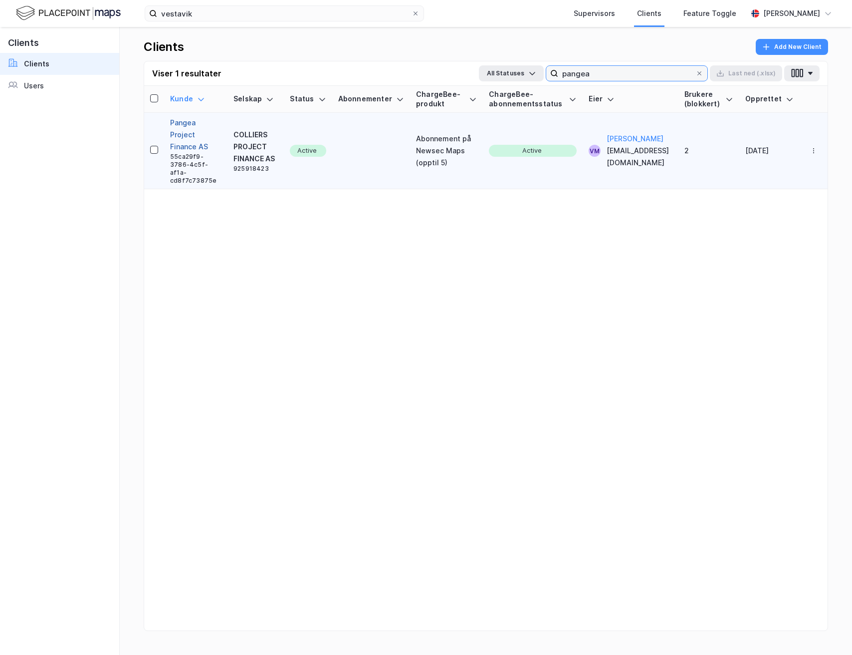
type input "pangea"
click at [182, 117] on button "Pangea Project Finance AS" at bounding box center [195, 135] width 51 height 36
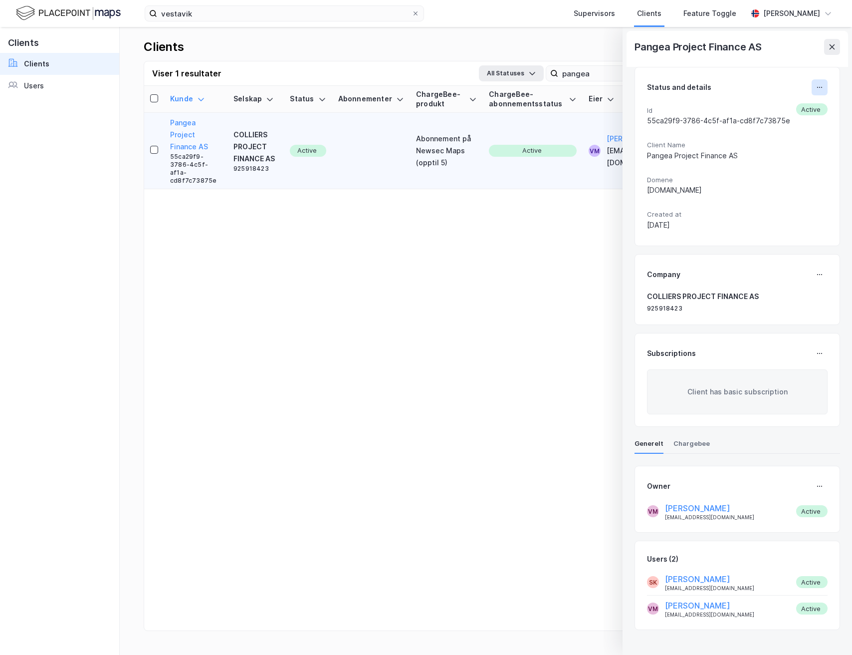
click at [820, 80] on button at bounding box center [820, 87] width 16 height 16
click at [782, 97] on div "Oppdater klient" at bounding box center [766, 91] width 92 height 24
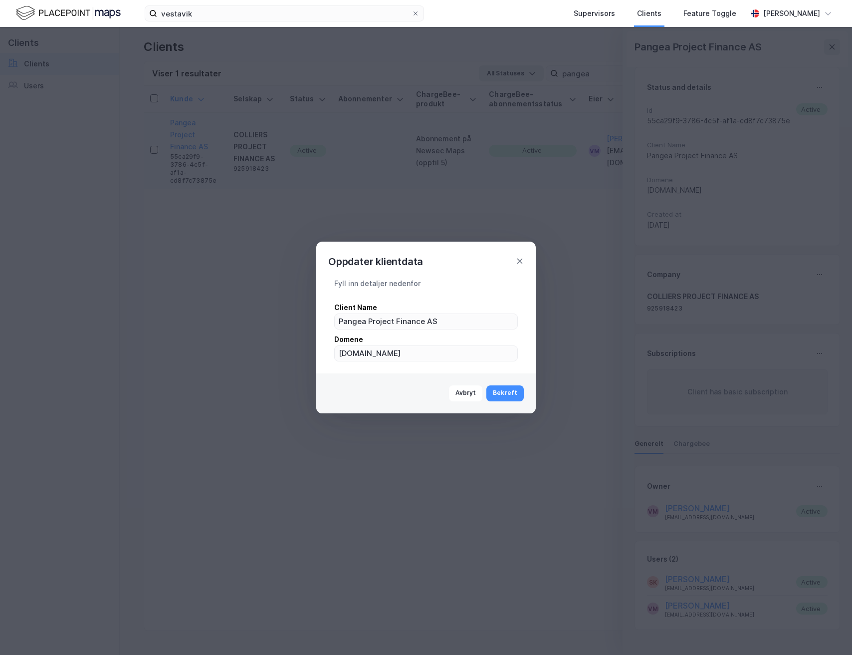
click at [517, 265] on div "Oppdater klientdata" at bounding box center [426, 255] width 220 height 28
click at [520, 261] on icon at bounding box center [519, 260] width 5 height 5
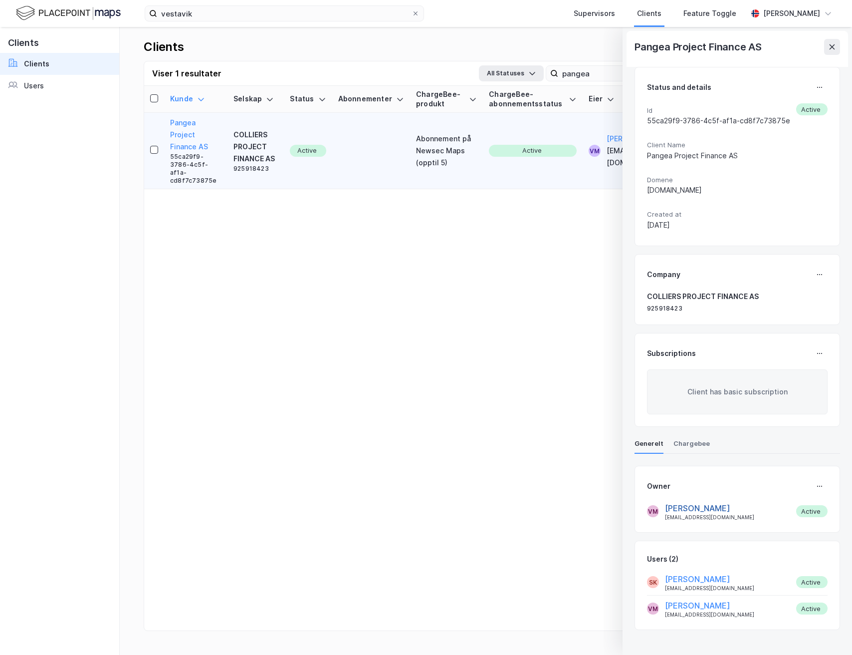
click at [700, 512] on button "[PERSON_NAME]" at bounding box center [697, 508] width 65 height 12
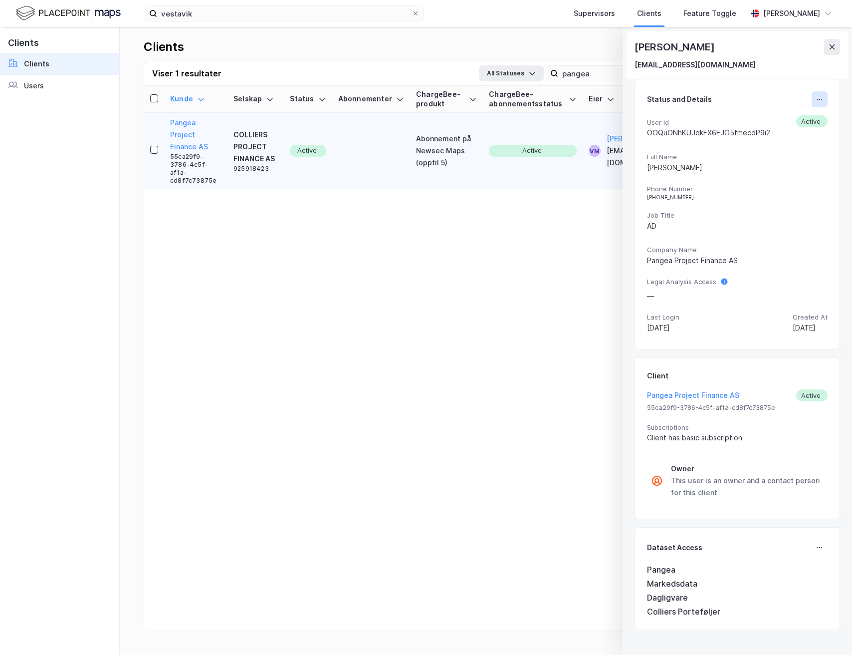
click at [822, 99] on icon at bounding box center [820, 99] width 8 height 8
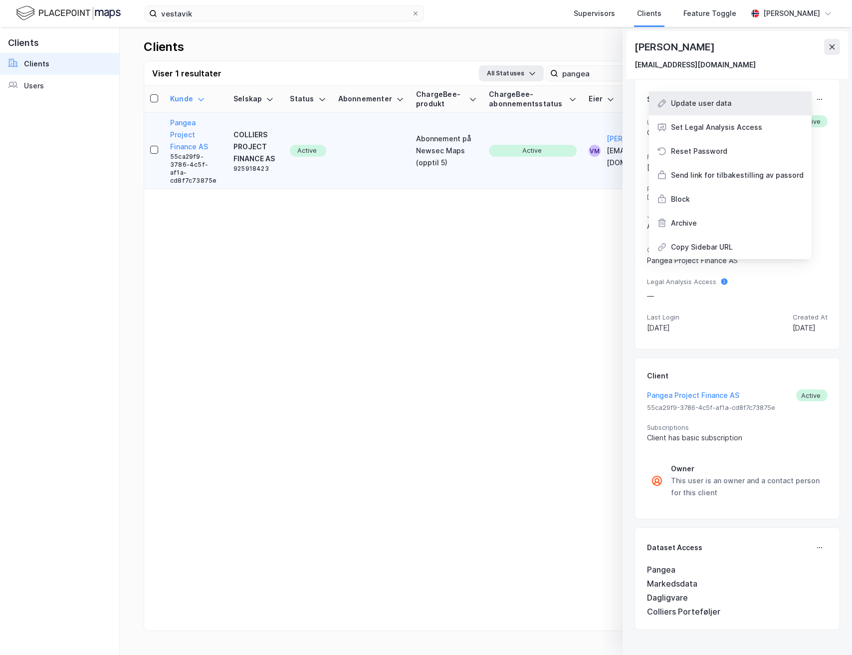
click at [784, 109] on div "Update user data" at bounding box center [730, 103] width 163 height 24
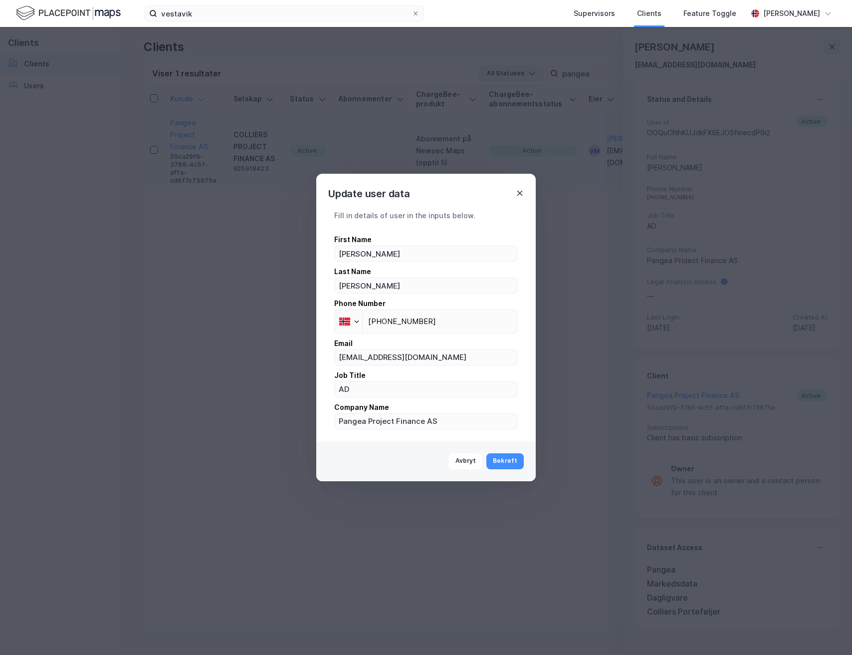
click at [521, 190] on icon at bounding box center [520, 193] width 8 height 8
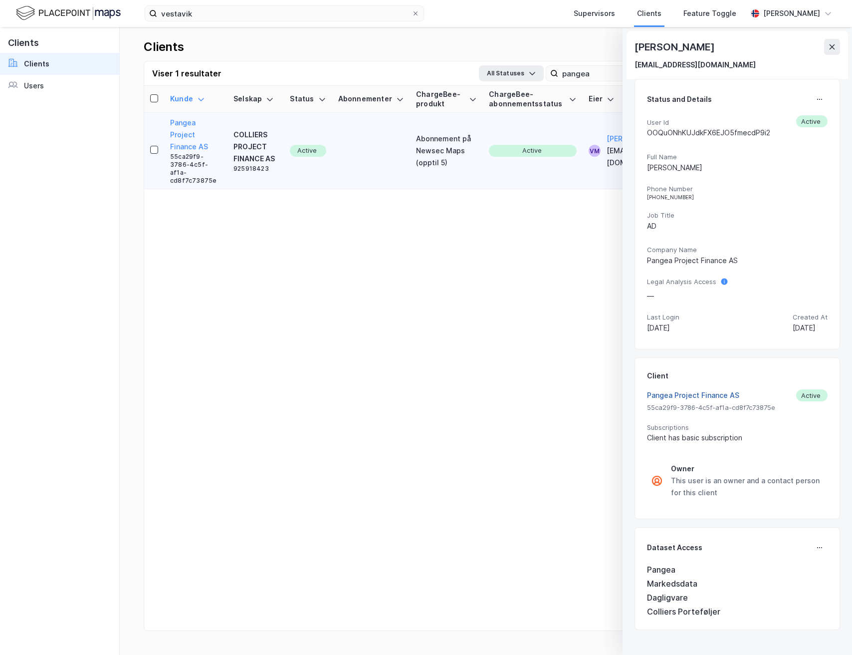
click at [721, 397] on button "Pangea Project Finance AS" at bounding box center [693, 395] width 92 height 12
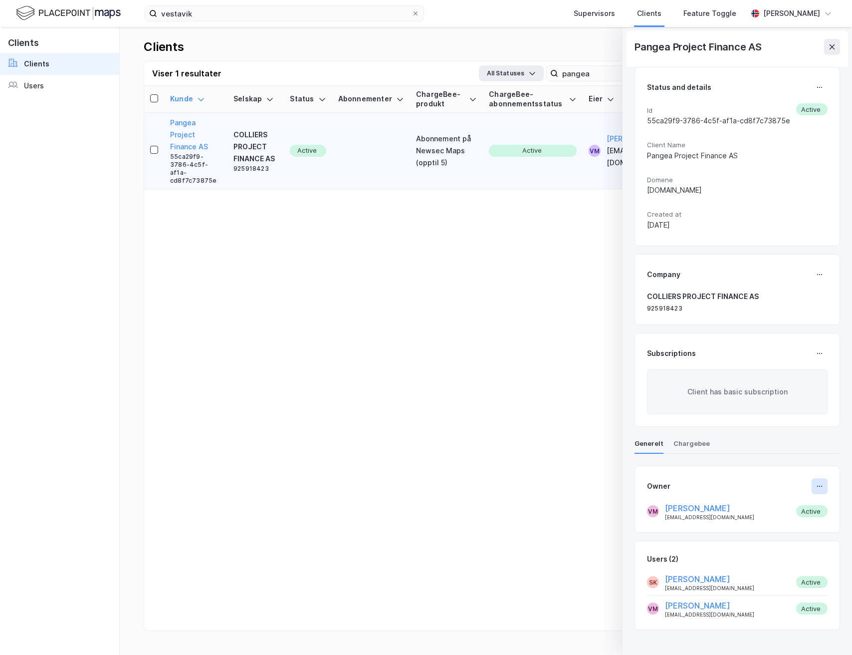
click at [820, 490] on button at bounding box center [820, 486] width 16 height 16
click at [799, 490] on div "Set Owner" at bounding box center [785, 490] width 36 height 12
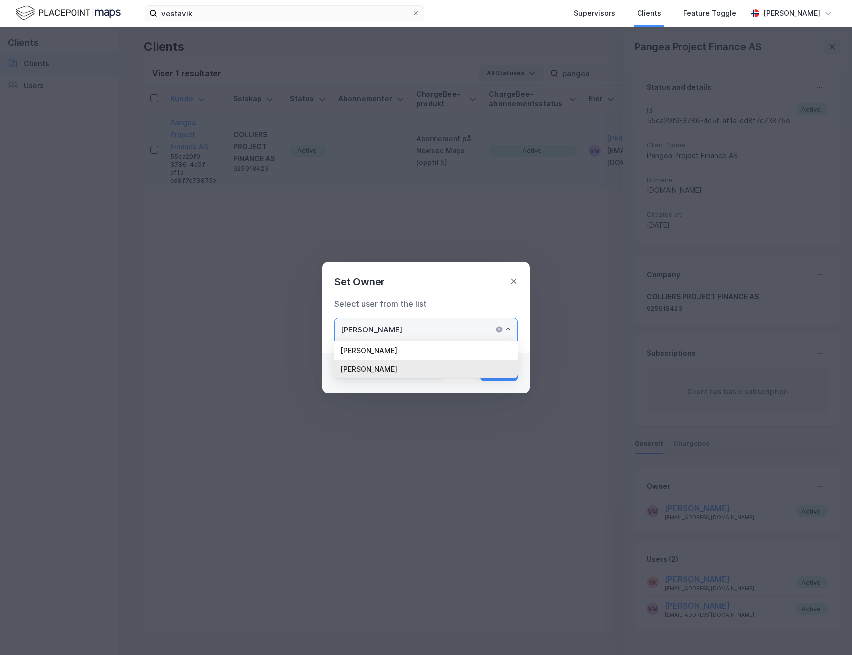
click at [489, 334] on input "[PERSON_NAME]" at bounding box center [426, 329] width 183 height 23
click at [465, 346] on li "[PERSON_NAME]" at bounding box center [426, 350] width 184 height 18
type input "[PERSON_NAME]"
click at [503, 372] on button "Bekreft" at bounding box center [498, 373] width 37 height 16
click at [516, 279] on icon at bounding box center [514, 281] width 8 height 8
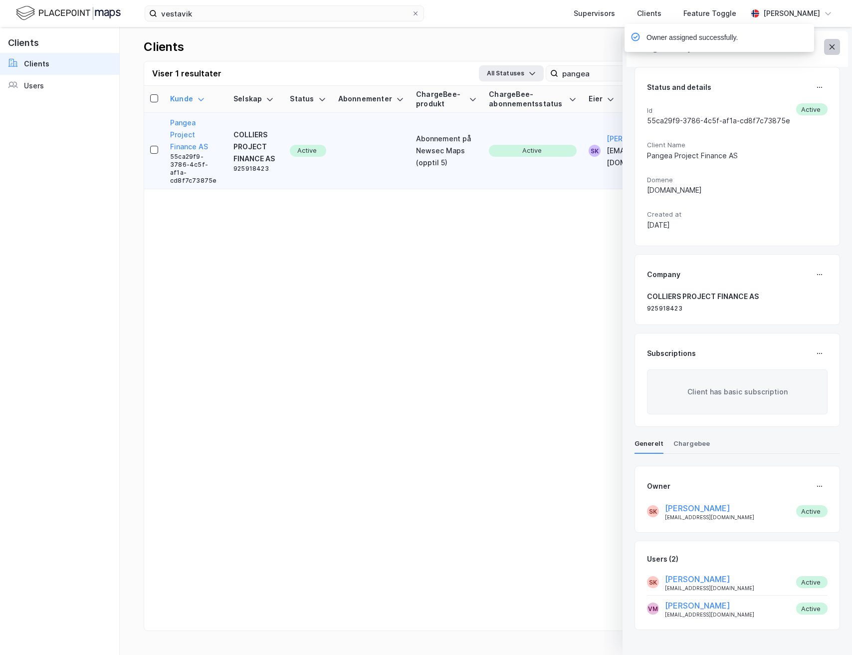
click at [824, 43] on div "Owner assigned successfully." at bounding box center [750, 40] width 190 height 33
click at [831, 47] on div "Owner assigned successfully." at bounding box center [750, 40] width 190 height 33
click at [827, 41] on div "Owner assigned successfully." at bounding box center [750, 40] width 190 height 33
click at [830, 47] on div "Owner assigned successfully." at bounding box center [750, 40] width 190 height 33
click at [623, 39] on div "Pangea Project Finance AS Status and details Id 55ca29f9-3786-4c5f-af1a-cd8f7c7…" at bounding box center [738, 341] width 230 height 628
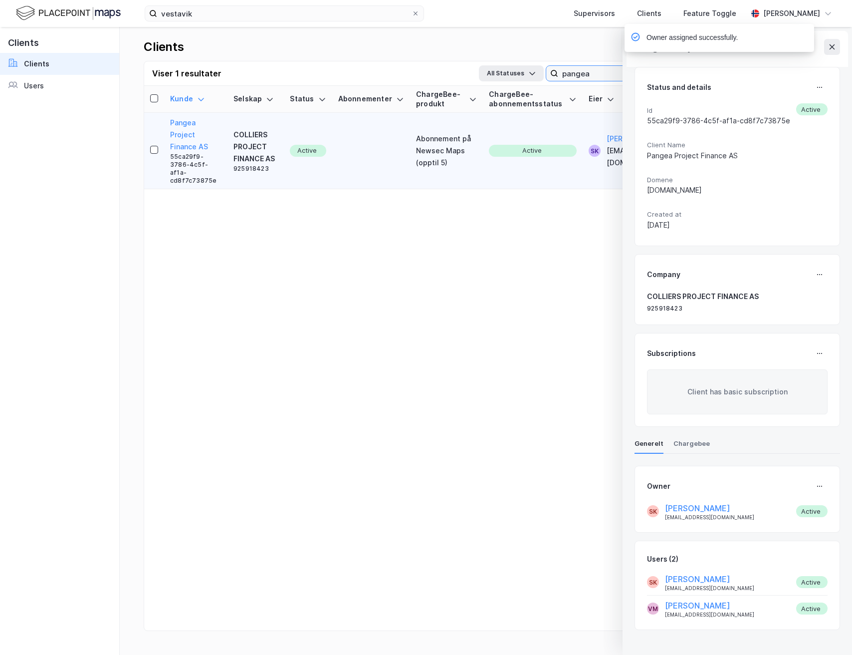
click at [592, 67] on input "pangea" at bounding box center [626, 73] width 137 height 15
click at [592, 70] on input "pangea" at bounding box center [626, 73] width 137 height 15
type input "pangea"
click at [829, 44] on icon at bounding box center [832, 47] width 8 height 8
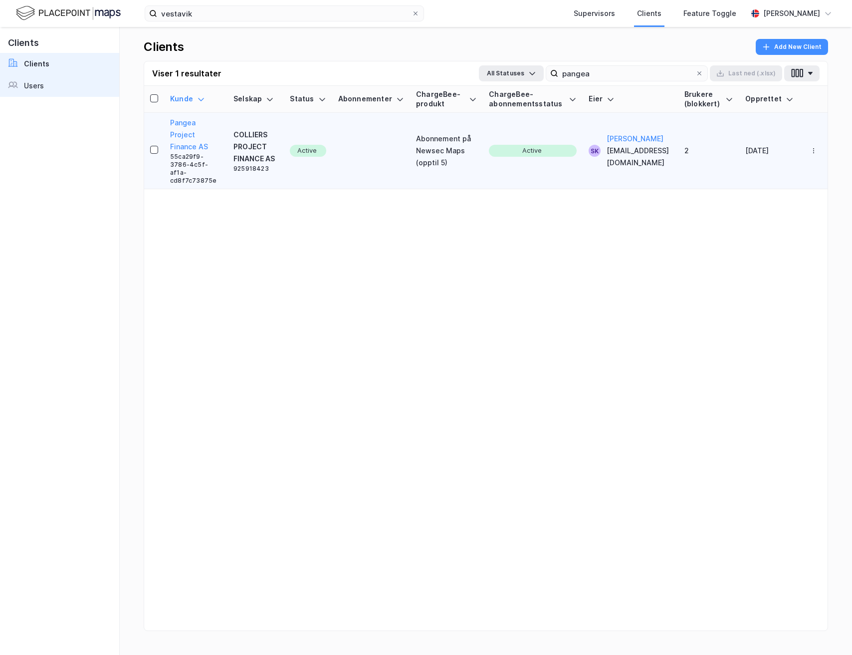
click at [50, 85] on link "Users" at bounding box center [59, 86] width 119 height 22
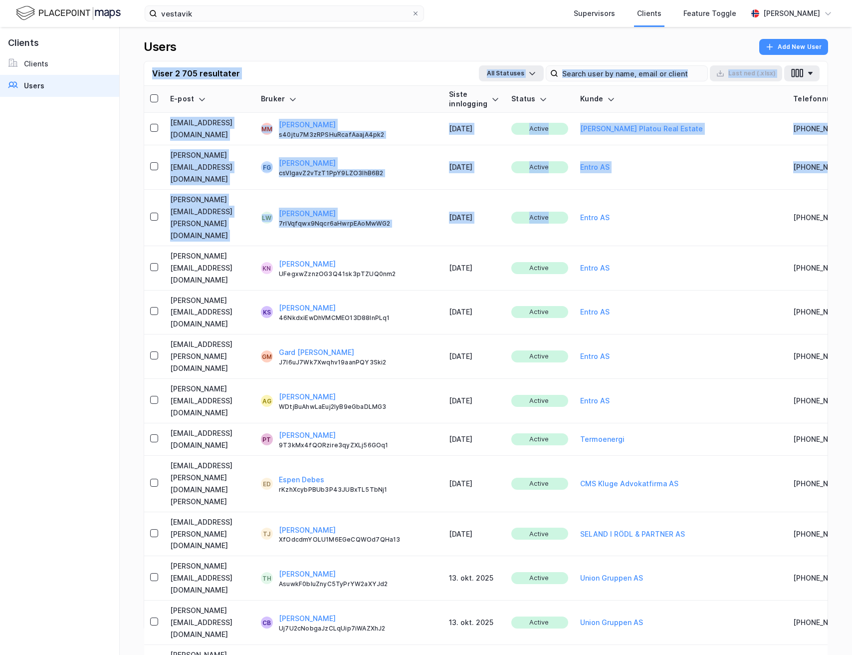
drag, startPoint x: 608, startPoint y: 131, endPoint x: 583, endPoint y: 54, distance: 81.3
click at [583, 54] on div "Users Add New User Viser 2 705 resultater All Statuses Last [PERSON_NAME] (.xls…" at bounding box center [486, 341] width 732 height 628
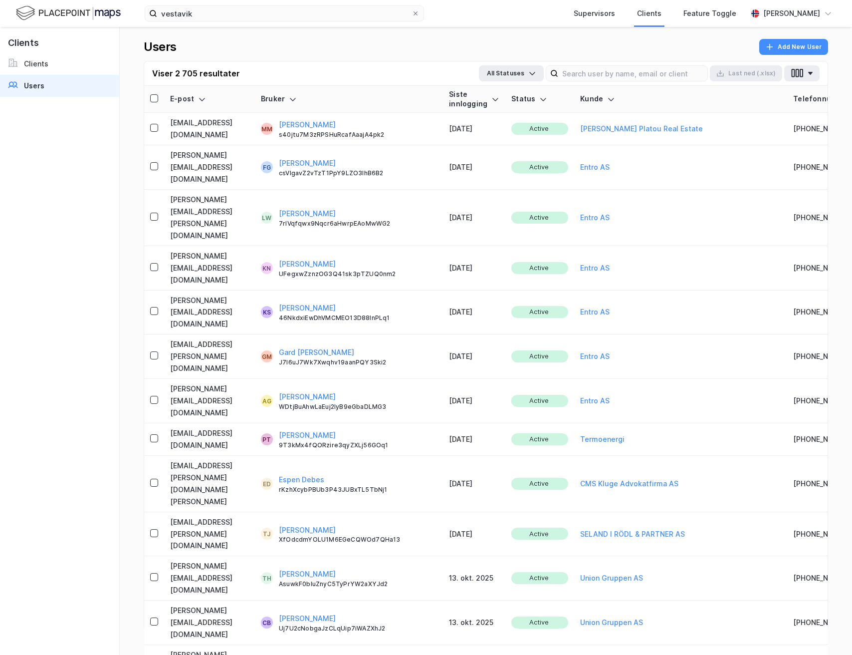
drag, startPoint x: 583, startPoint y: 54, endPoint x: 594, endPoint y: 57, distance: 11.0
click at [594, 57] on div "Users Add New User" at bounding box center [486, 50] width 685 height 22
drag, startPoint x: 573, startPoint y: 65, endPoint x: 579, endPoint y: 64, distance: 6.1
click at [579, 64] on div "Viser 2 705 resultater All Statuses Last [PERSON_NAME] (.xlsx)" at bounding box center [486, 73] width 684 height 24
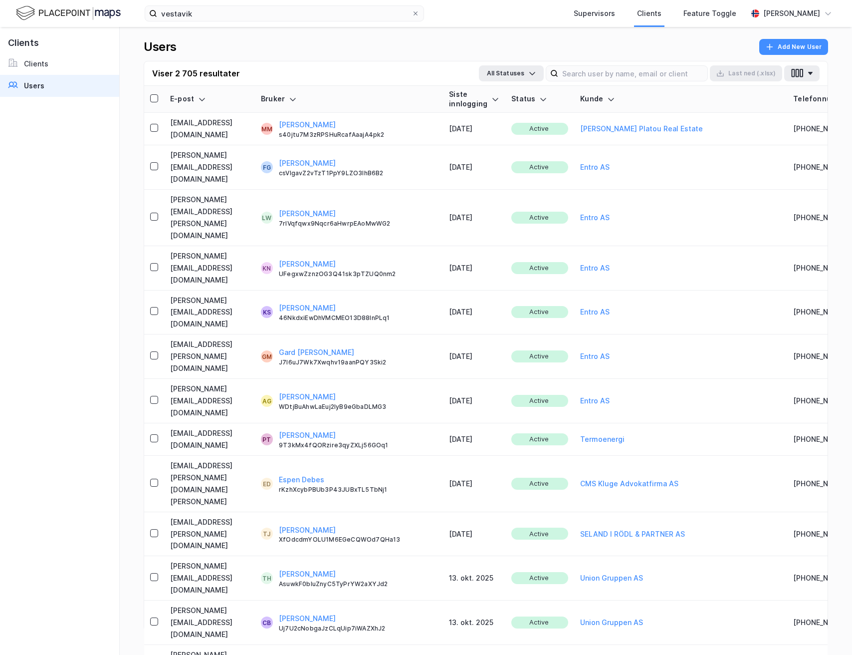
click at [576, 82] on div "Viser 2 705 resultater All Statuses Last [PERSON_NAME] (.xlsx)" at bounding box center [486, 73] width 684 height 24
click at [575, 75] on input at bounding box center [632, 73] width 149 height 15
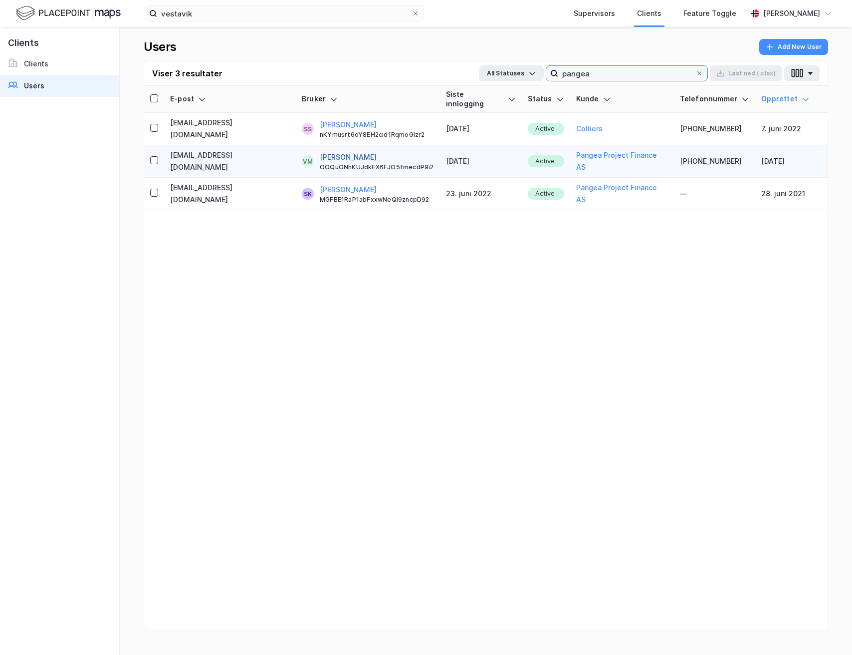
type input "pangea"
click at [340, 151] on button "[PERSON_NAME]" at bounding box center [348, 157] width 57 height 12
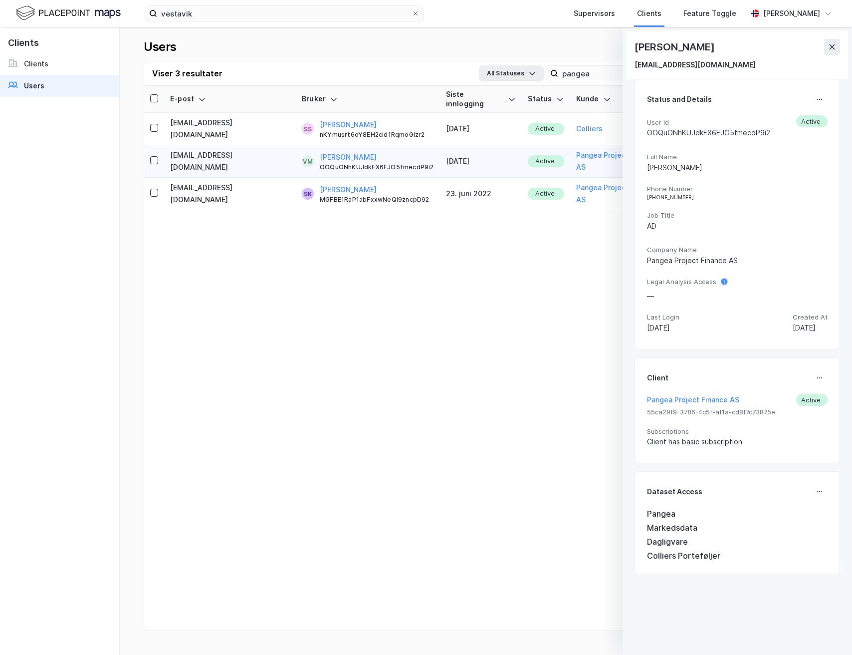
click at [809, 93] on div "Status and Details" at bounding box center [737, 99] width 181 height 16
click at [816, 100] on icon at bounding box center [820, 99] width 8 height 8
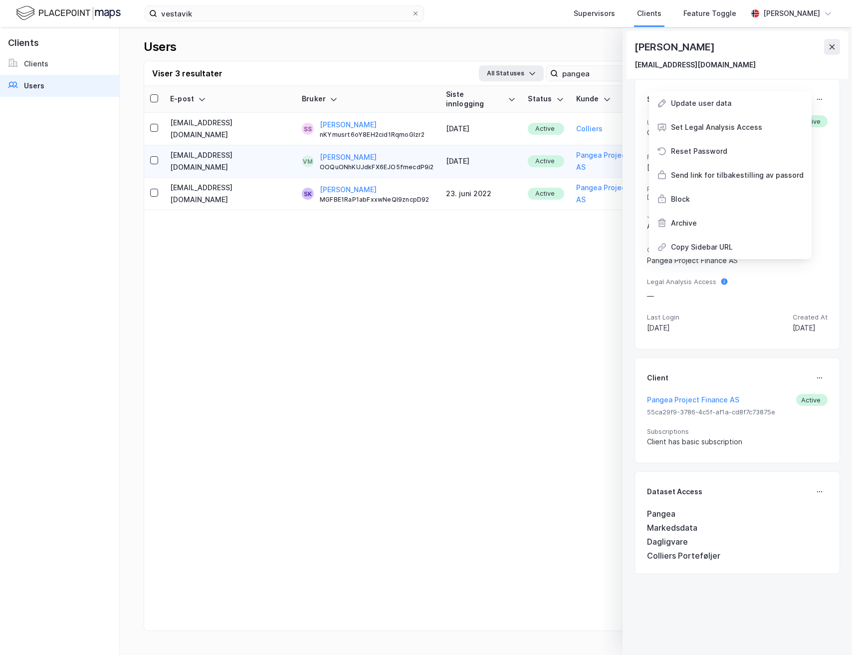
click at [828, 105] on div "Status and Details Update user data Set Legal Analysis Access Reset Password Se…" at bounding box center [738, 214] width 206 height 270
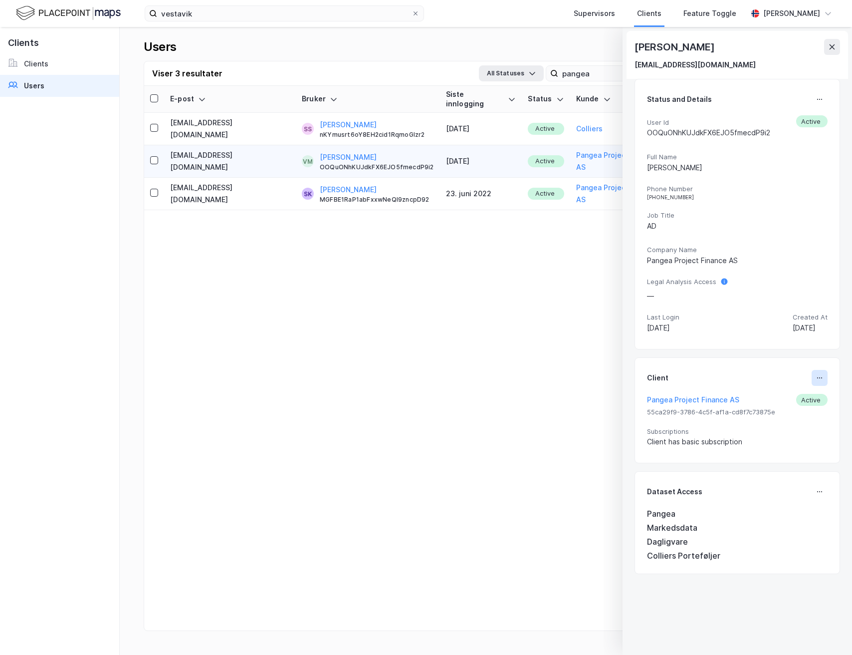
click at [813, 379] on button at bounding box center [820, 378] width 16 height 16
click at [799, 383] on div "Set Client" at bounding box center [786, 382] width 34 height 12
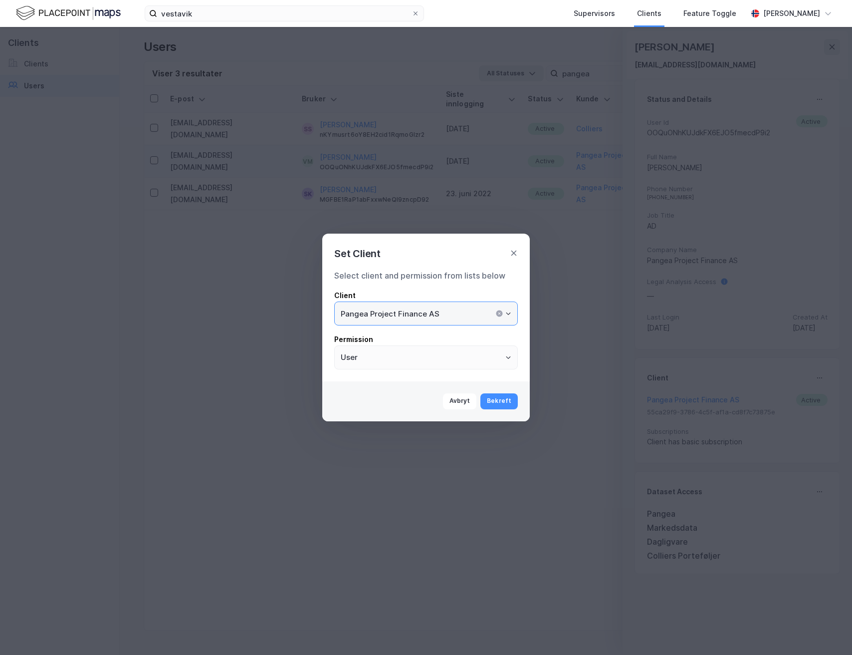
click at [461, 315] on input "Pangea Project Finance AS" at bounding box center [426, 313] width 183 height 23
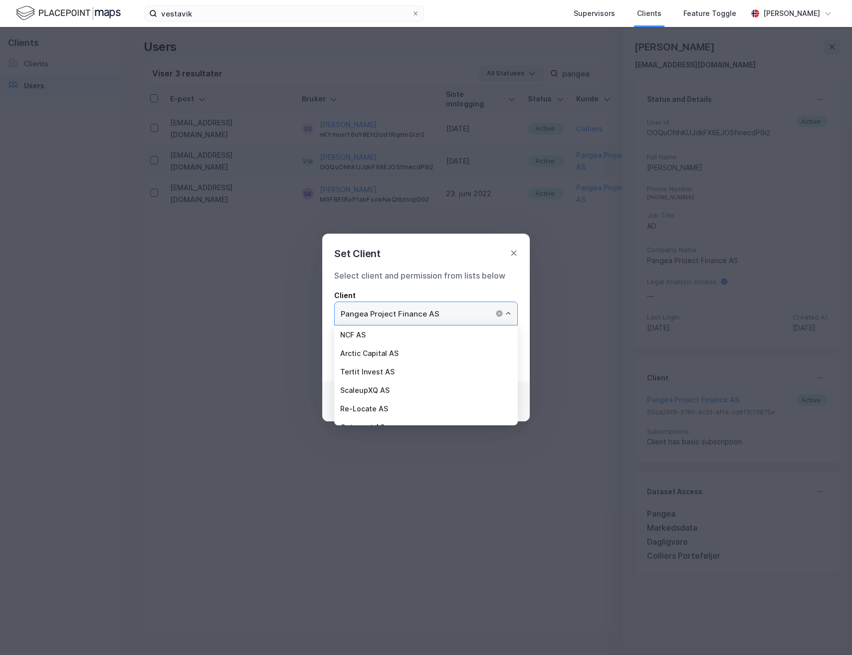
scroll to position [5773, 0]
click at [478, 309] on input "Pangea Project Finance AS" at bounding box center [426, 313] width 183 height 23
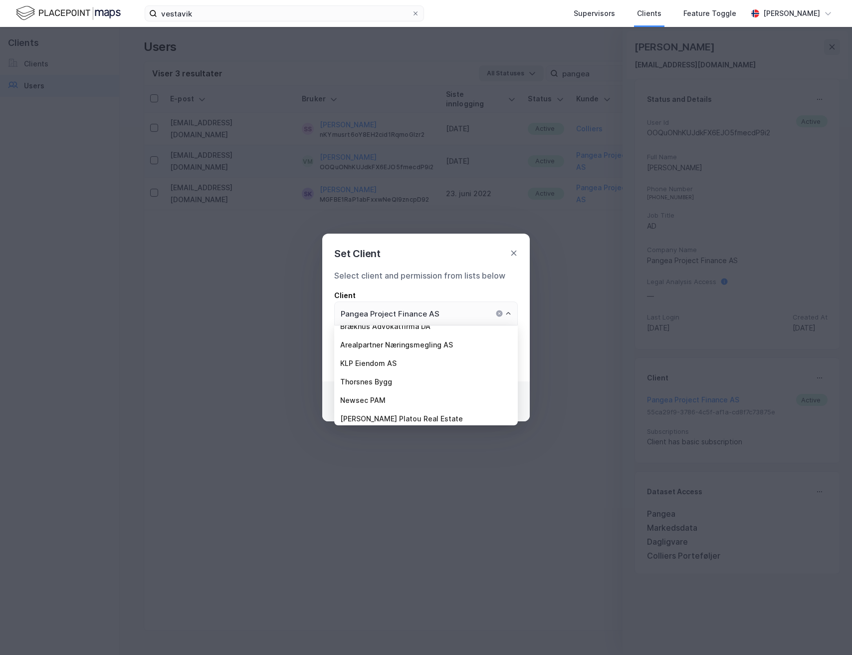
click at [467, 283] on div "Select client and permission from lists below Client Pangea Project Finance AS …" at bounding box center [426, 319] width 184 height 100
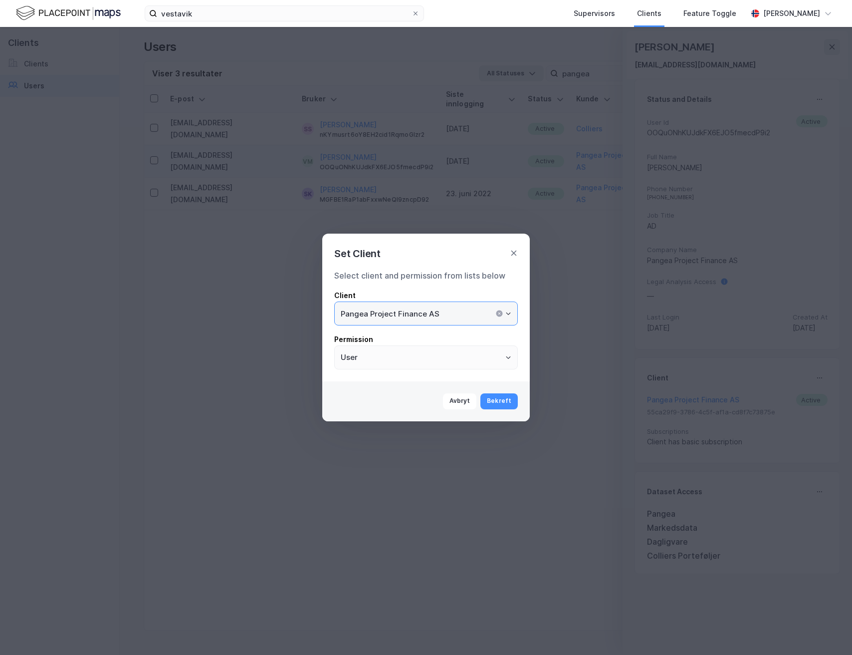
click at [476, 322] on input "Pangea Project Finance AS" at bounding box center [426, 313] width 183 height 23
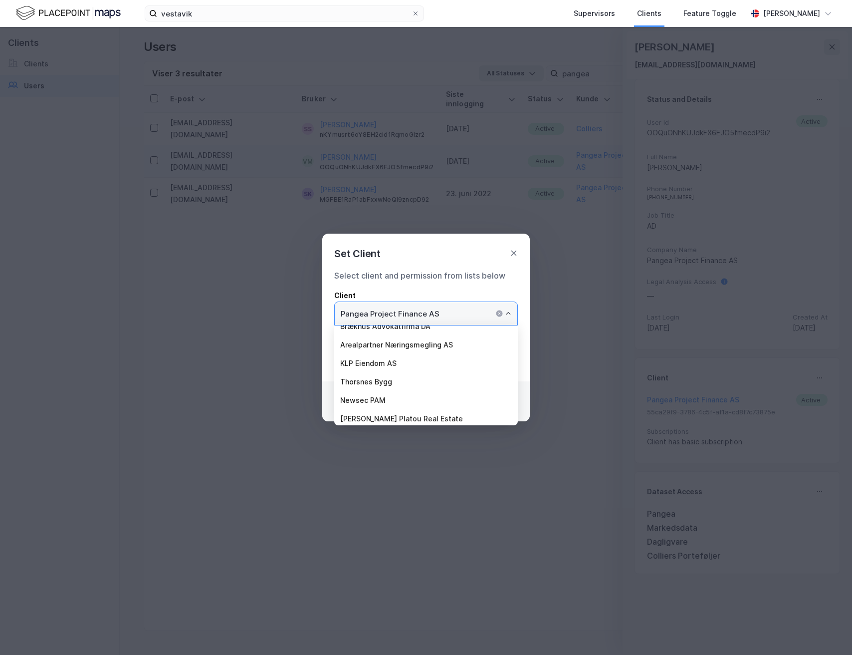
click at [507, 317] on div at bounding box center [502, 313] width 18 height 12
click at [508, 315] on icon "Close" at bounding box center [508, 313] width 6 height 6
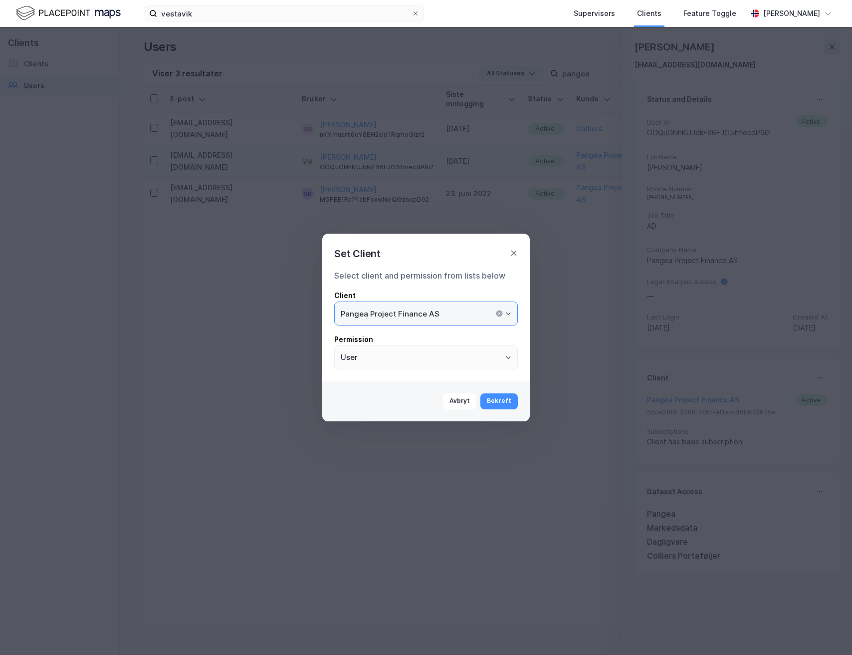
click at [443, 295] on div "Client" at bounding box center [426, 295] width 184 height 12
click at [443, 302] on input "Pangea Project Finance AS" at bounding box center [426, 313] width 183 height 23
click at [445, 288] on div "Select client and permission from lists below Client Pangea Project Finance AS …" at bounding box center [426, 319] width 184 height 100
click at [449, 271] on div "Select client and permission from lists below" at bounding box center [426, 275] width 184 height 12
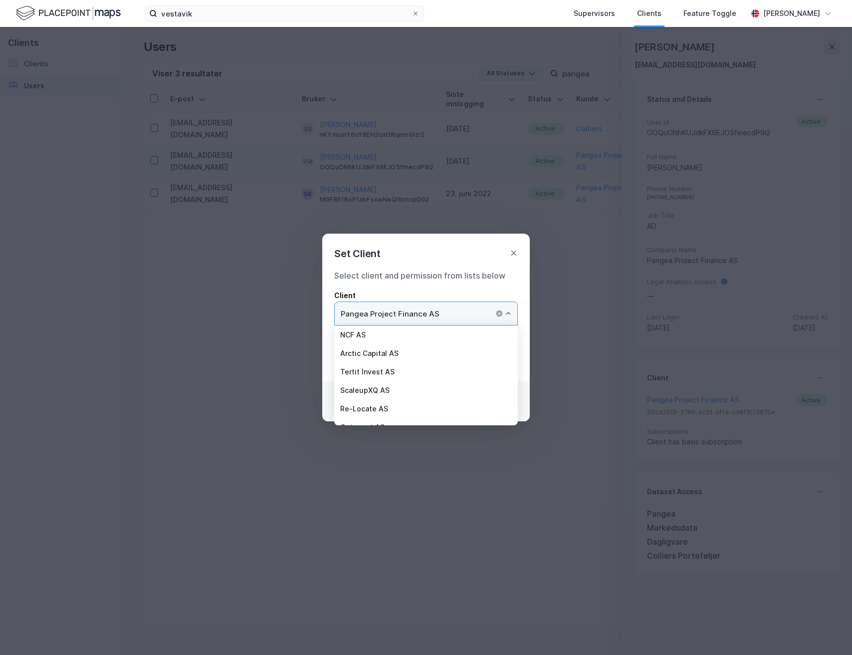
click at [515, 313] on input "Pangea Project Finance AS" at bounding box center [426, 313] width 183 height 23
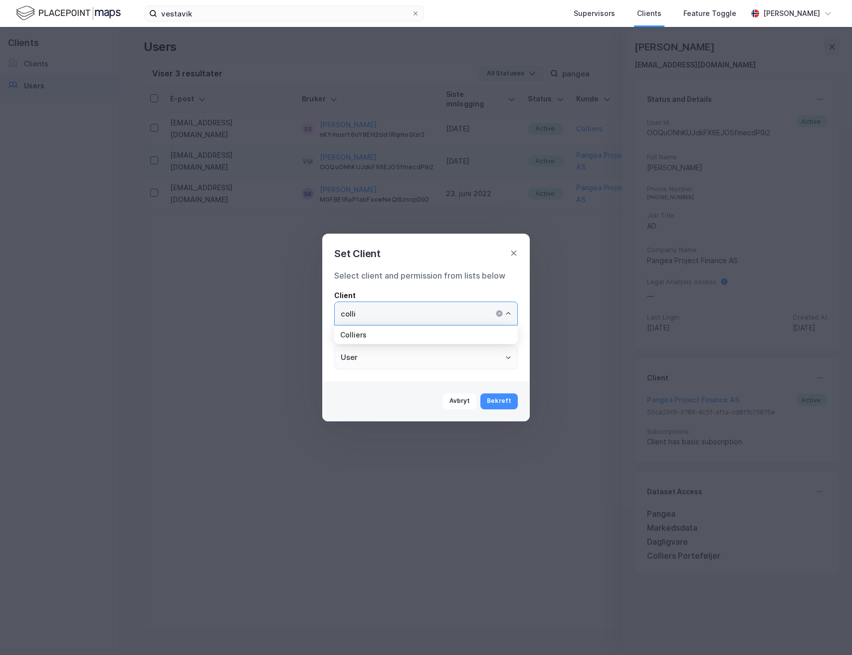
click at [409, 333] on li "Colliers" at bounding box center [426, 334] width 184 height 18
type input "Colliers"
click at [504, 403] on button "Bekreft" at bounding box center [498, 401] width 37 height 16
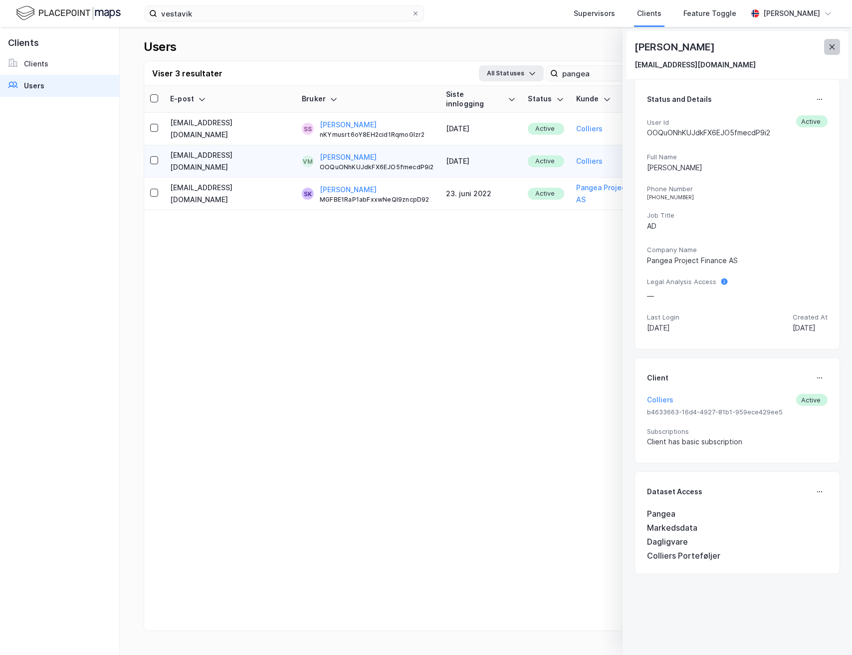
click at [830, 46] on div "Set Client Select client and permission from lists below Client Colliers Permis…" at bounding box center [426, 327] width 852 height 655
click at [838, 41] on div "Client successfully updated" at bounding box center [750, 40] width 190 height 33
click at [798, 39] on span "Notifications Alt+T" at bounding box center [802, 36] width 8 height 8
click at [834, 44] on icon at bounding box center [832, 46] width 5 height 5
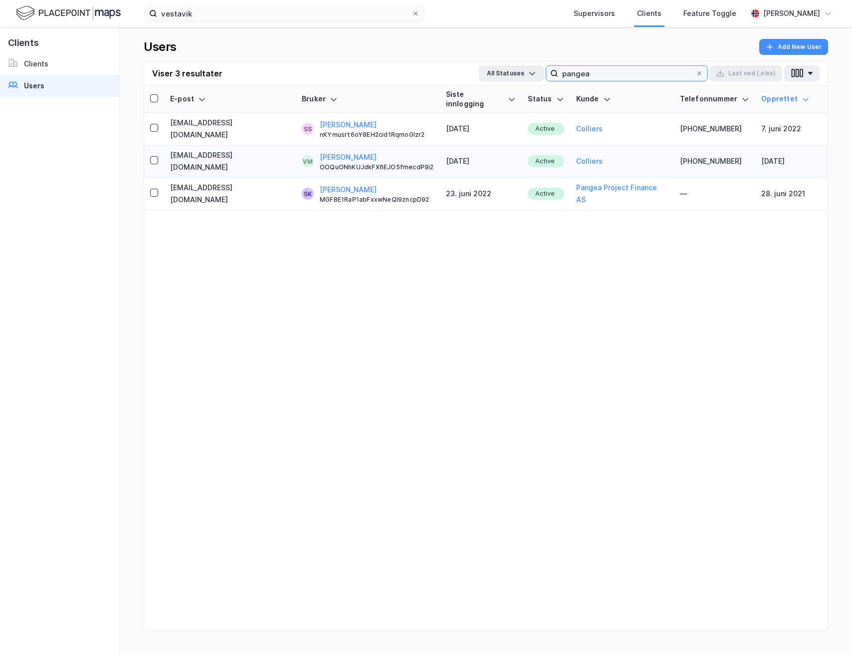
click at [618, 70] on input "pangea" at bounding box center [626, 73] width 137 height 15
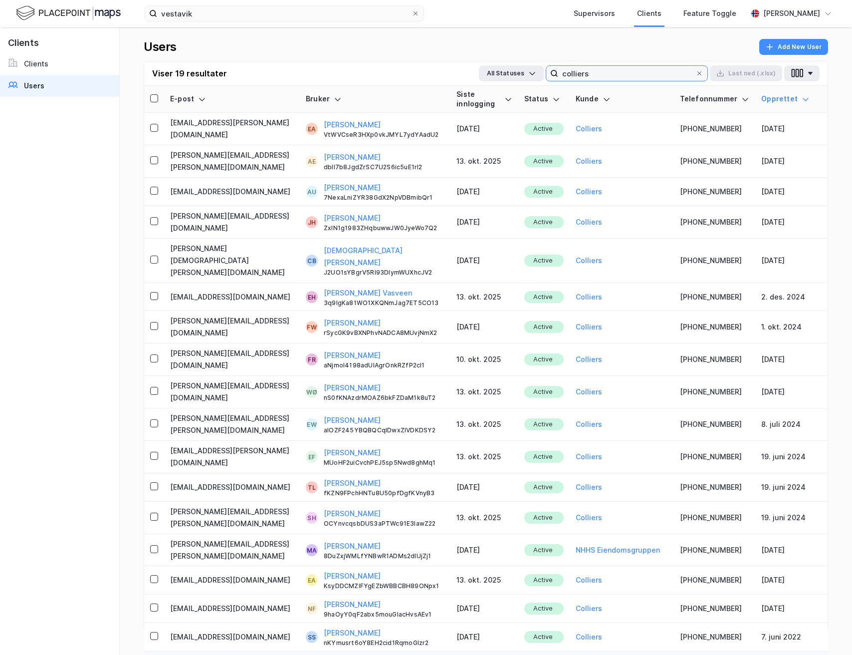
type input "colliers"
click at [804, 95] on icon at bounding box center [806, 99] width 8 height 8
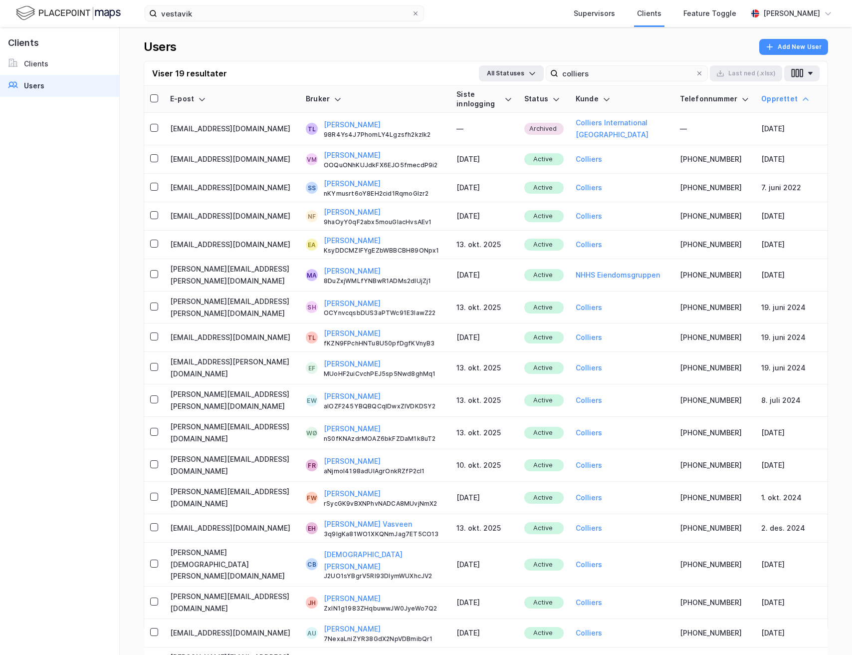
click at [804, 95] on icon at bounding box center [806, 99] width 8 height 8
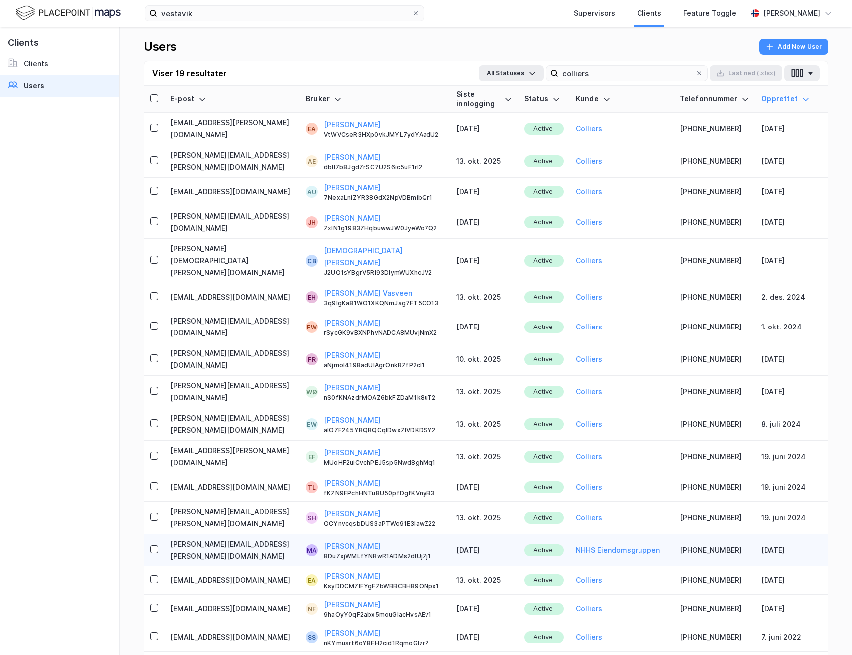
click at [246, 534] on td "[PERSON_NAME][EMAIL_ADDRESS][PERSON_NAME][DOMAIN_NAME]" at bounding box center [232, 550] width 136 height 32
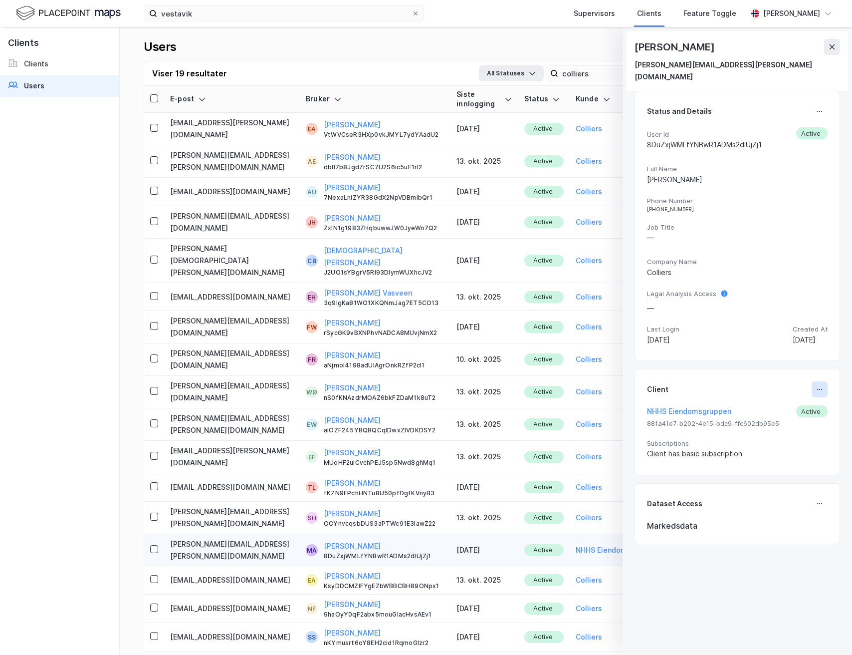
click at [819, 385] on icon at bounding box center [820, 389] width 8 height 8
click at [797, 387] on div "Set Client" at bounding box center [786, 393] width 34 height 12
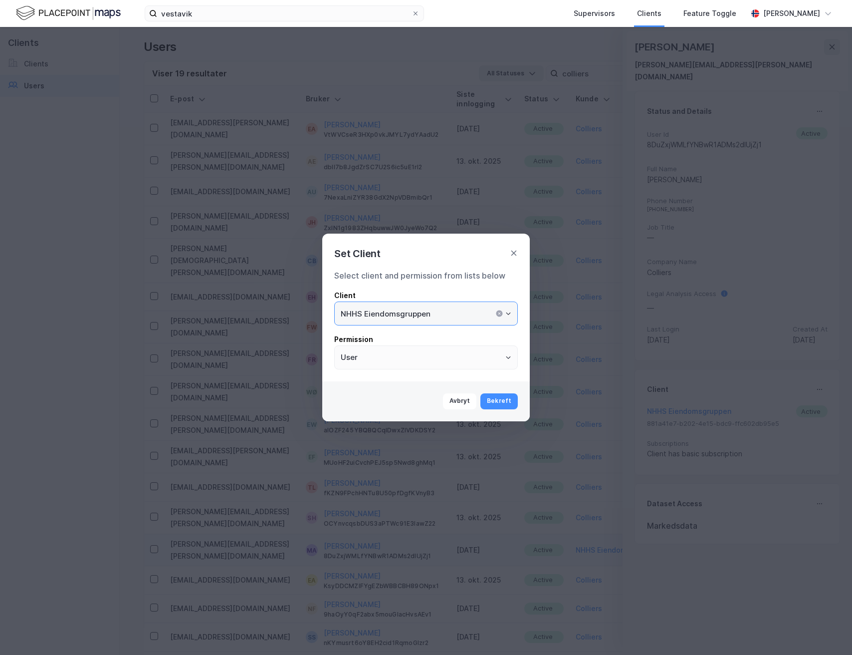
click at [422, 317] on input "NHHS Eiendomsgruppen" at bounding box center [426, 313] width 183 height 23
click at [396, 333] on li "Colliers" at bounding box center [426, 334] width 184 height 18
type input "Colliers"
click at [506, 397] on button "Bekreft" at bounding box center [498, 401] width 37 height 16
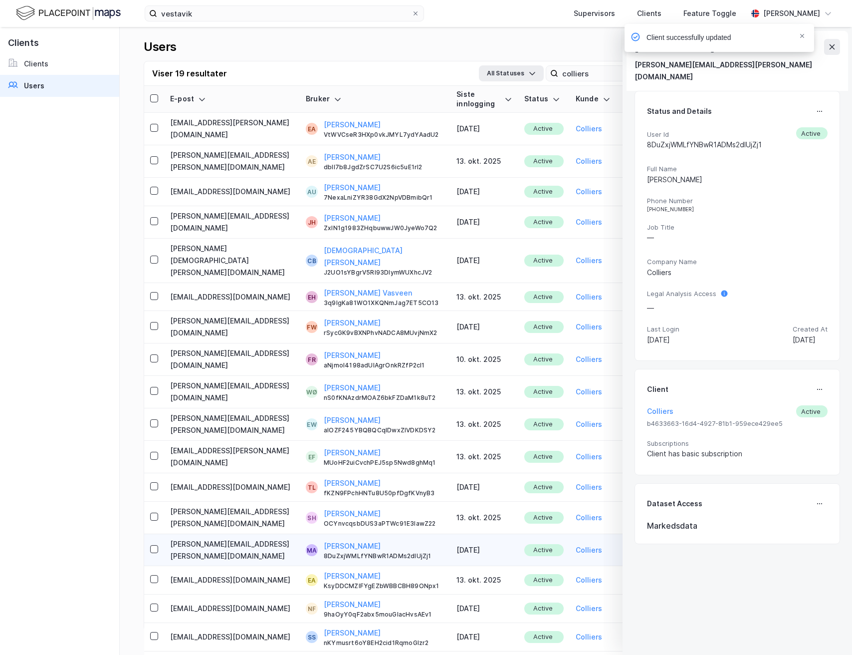
click at [831, 43] on div "Client successfully updated" at bounding box center [750, 40] width 190 height 33
click at [831, 49] on div "Client successfully updated" at bounding box center [750, 40] width 190 height 33
click at [803, 36] on icon "Notifications Alt+T" at bounding box center [802, 36] width 4 height 4
click at [838, 49] on div "vestavik Supervisors Clients Feature Toggle [PERSON_NAME] [PERSON_NAME] Alexand…" at bounding box center [426, 327] width 852 height 655
click at [838, 49] on button at bounding box center [832, 47] width 16 height 16
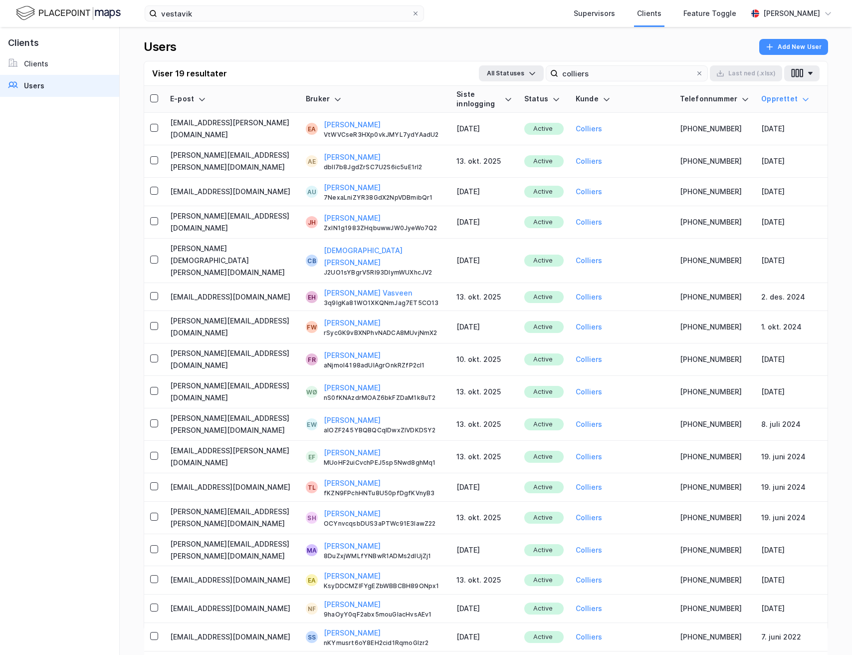
click at [496, 98] on div "Siste innlogging" at bounding box center [485, 99] width 56 height 18
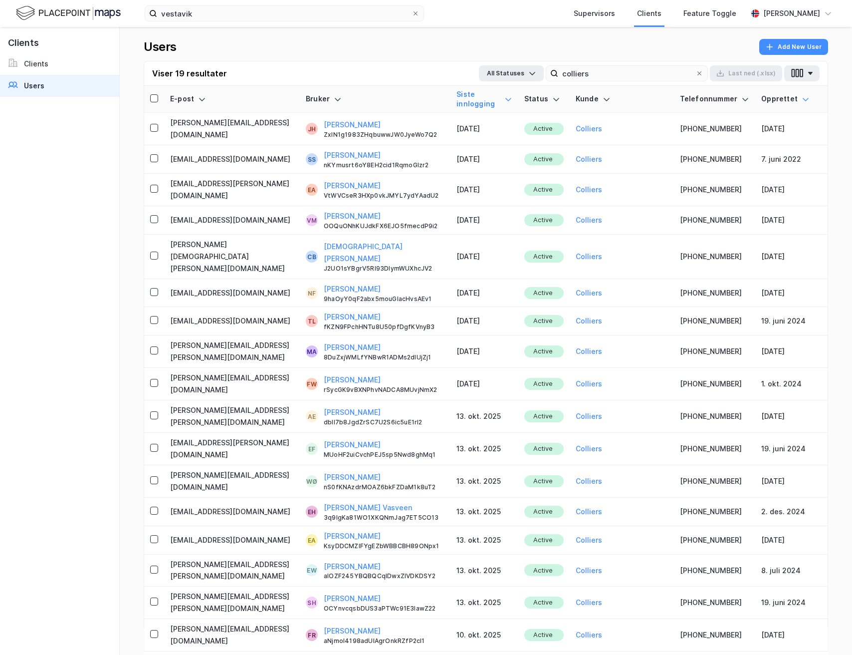
click at [147, 92] on th at bounding box center [154, 99] width 20 height 27
click at [152, 95] on icon at bounding box center [154, 98] width 7 height 7
click at [762, 75] on button "Last ned (.xlsx)" at bounding box center [746, 73] width 72 height 16
click at [65, 15] on img at bounding box center [68, 12] width 105 height 17
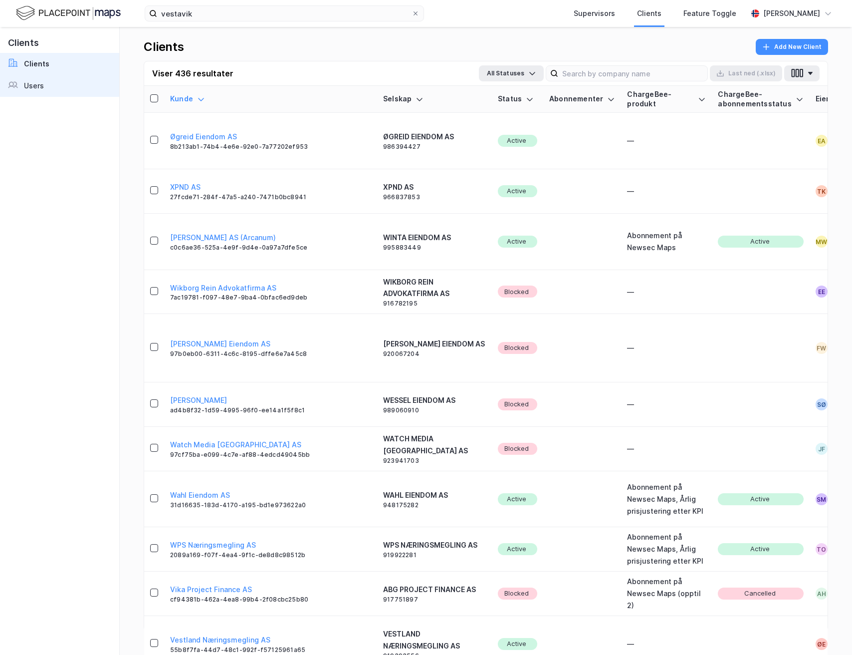
click at [72, 90] on link "Users" at bounding box center [59, 86] width 119 height 22
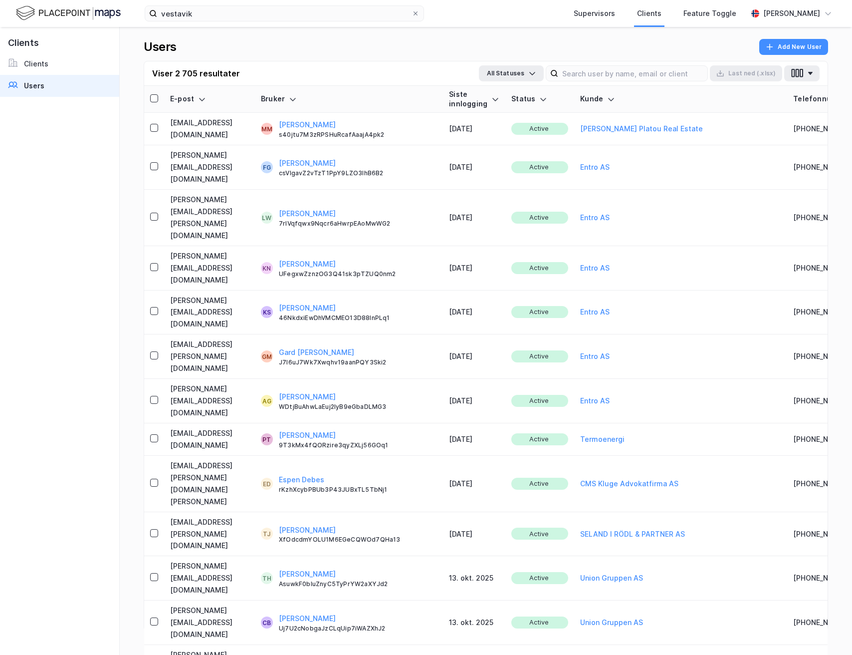
click at [604, 72] on div "vestavik Supervisors Clients Feature Toggle [PERSON_NAME] Clients Clients Users…" at bounding box center [426, 327] width 852 height 655
click at [634, 66] on input at bounding box center [632, 73] width 149 height 15
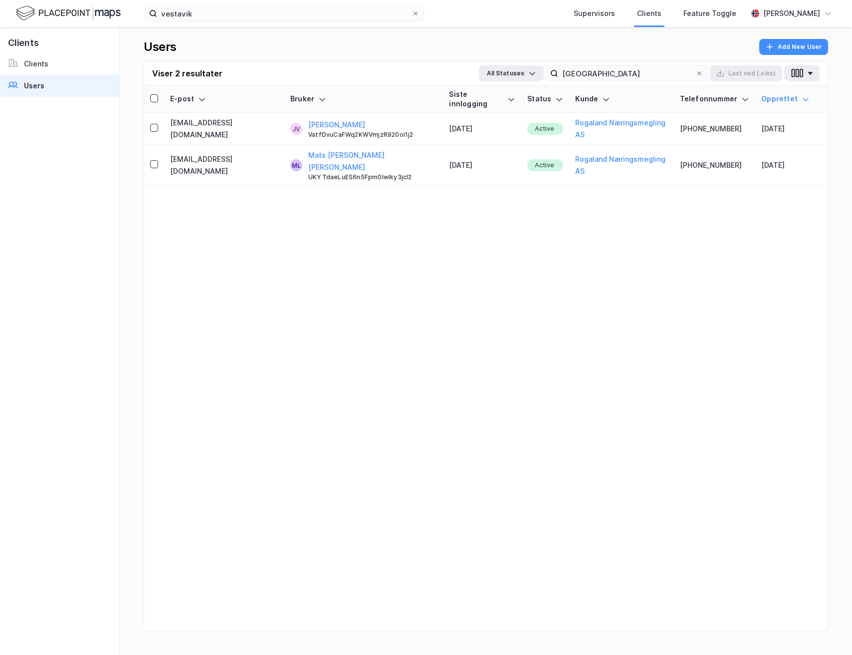
click at [569, 62] on div "Viser 2 resultater All Statuses [GEOGRAPHIC_DATA] Last ned (.xlsx)" at bounding box center [486, 73] width 684 height 24
click at [577, 72] on input "[GEOGRAPHIC_DATA]" at bounding box center [626, 73] width 137 height 15
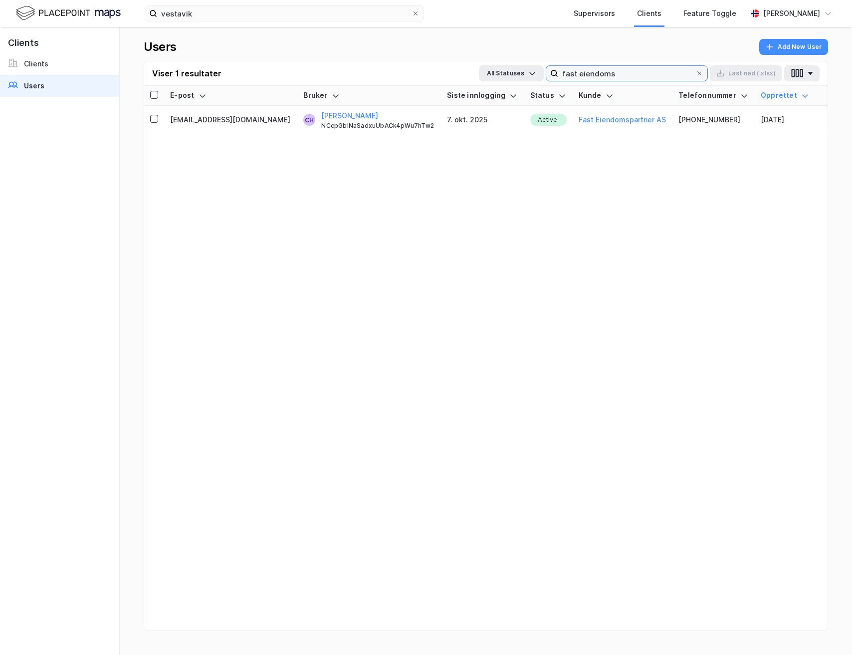
click at [609, 75] on input "fast eiendoms" at bounding box center [626, 73] width 137 height 15
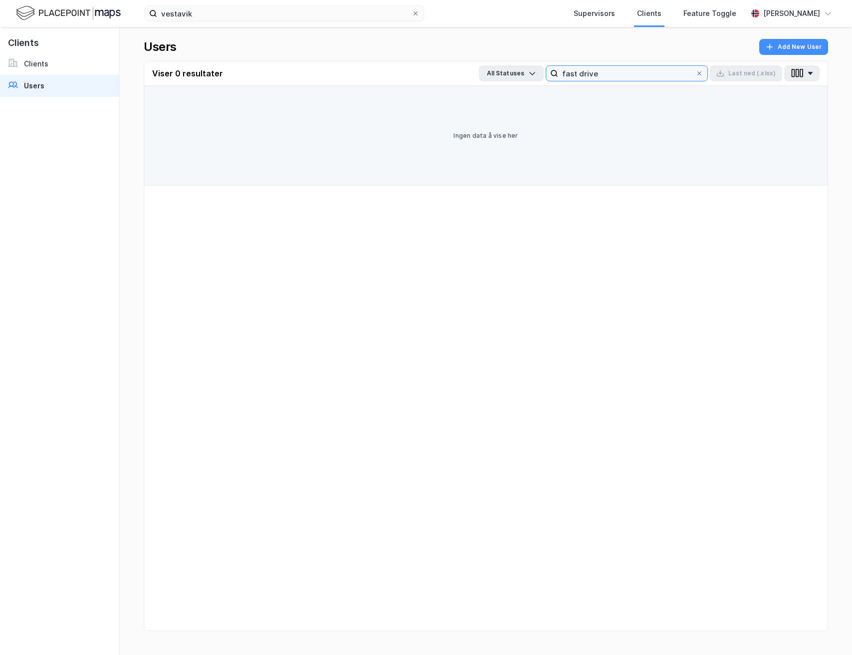
click at [655, 77] on input "fast drive" at bounding box center [626, 73] width 137 height 15
click at [576, 75] on input "angevik" at bounding box center [626, 73] width 137 height 15
click at [583, 74] on input "angevik" at bounding box center [626, 73] width 137 height 15
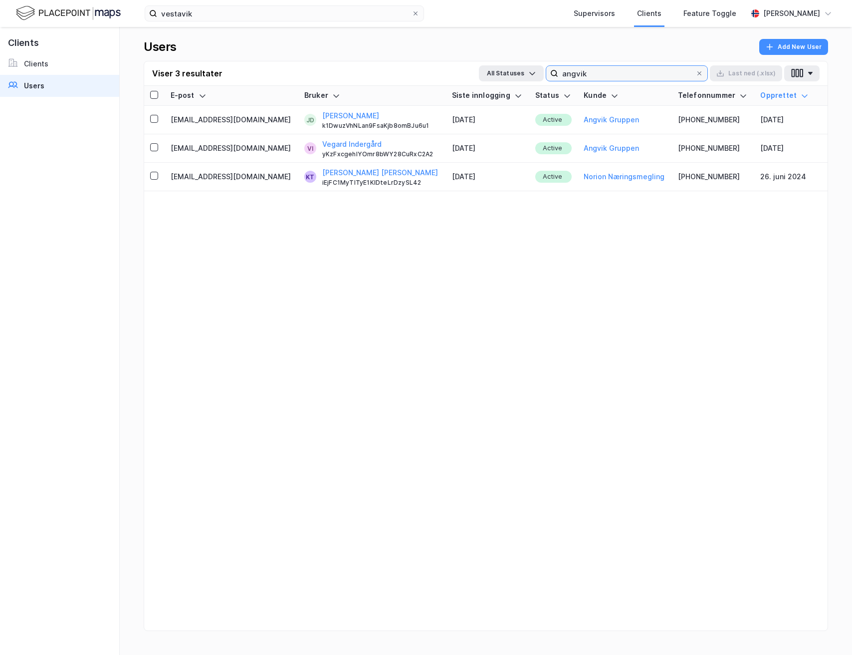
click at [597, 79] on input "angvik" at bounding box center [626, 73] width 137 height 15
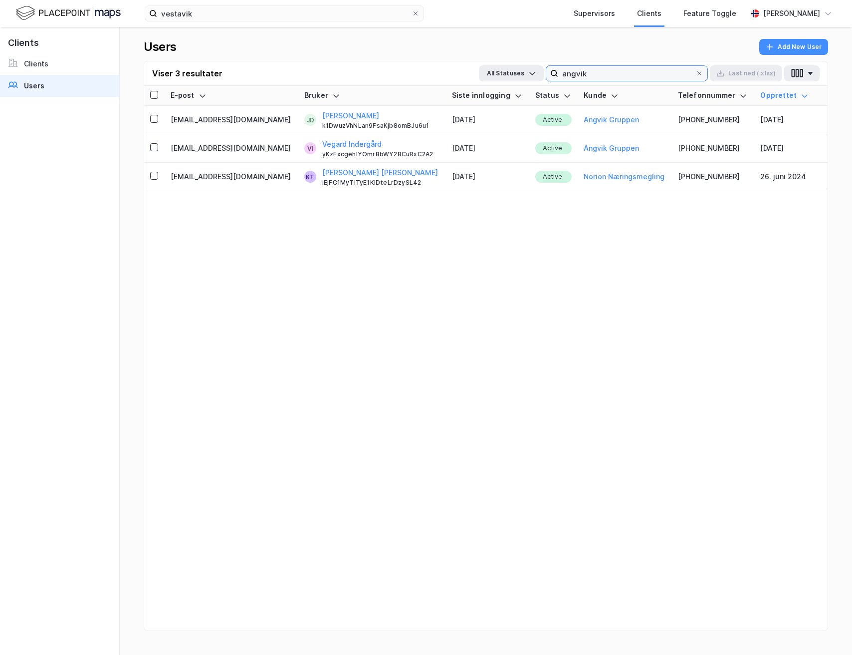
click at [597, 79] on input "angvik" at bounding box center [626, 73] width 137 height 15
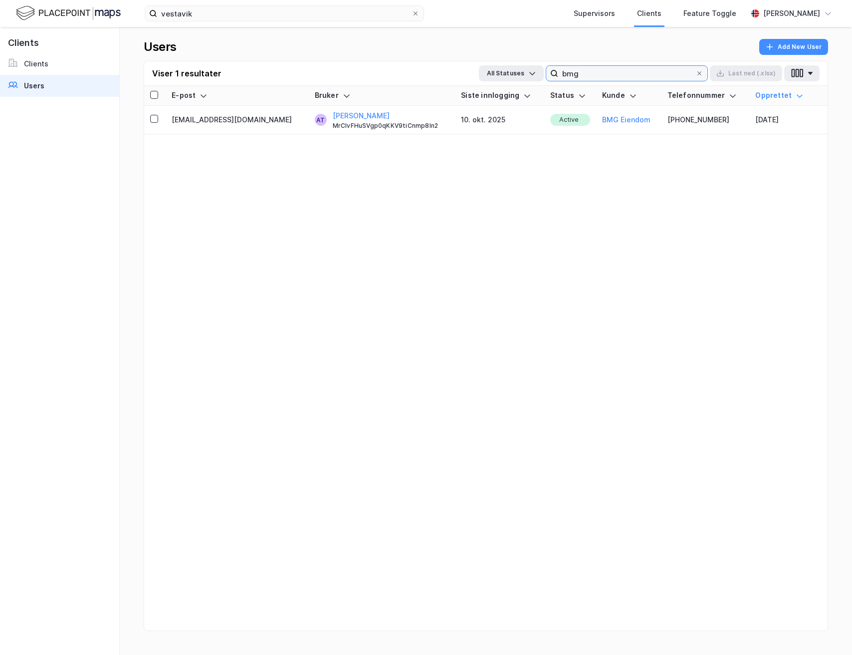
click at [595, 75] on input "bmg" at bounding box center [626, 73] width 137 height 15
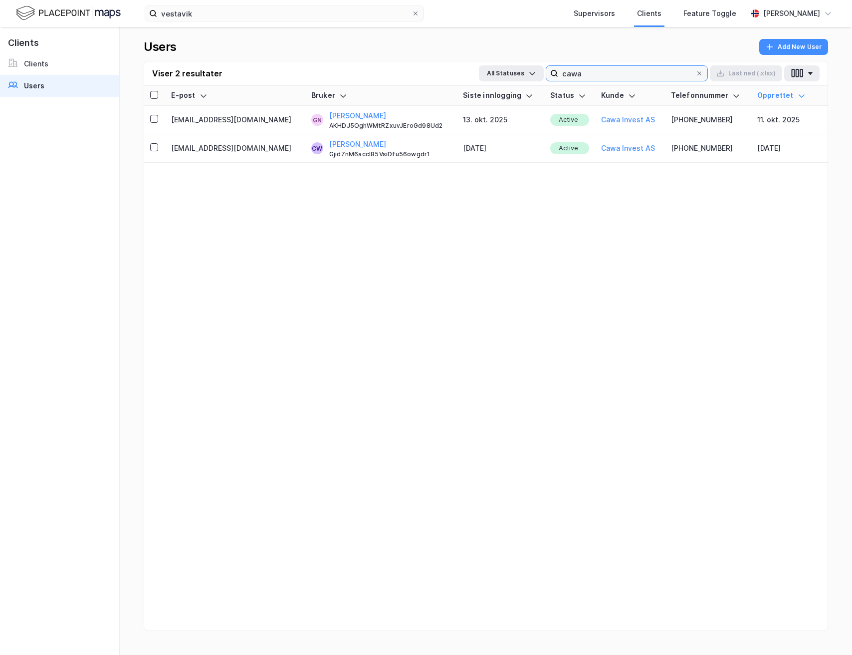
click at [621, 78] on input "cawa" at bounding box center [626, 73] width 137 height 15
click at [600, 74] on input "cawa" at bounding box center [626, 73] width 137 height 15
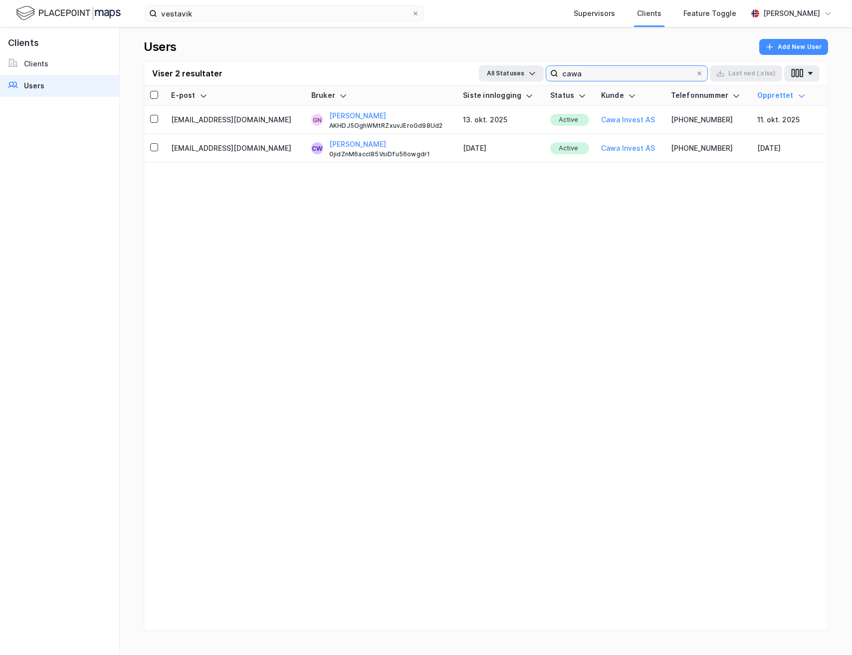
click at [600, 74] on input "cawa" at bounding box center [626, 73] width 137 height 15
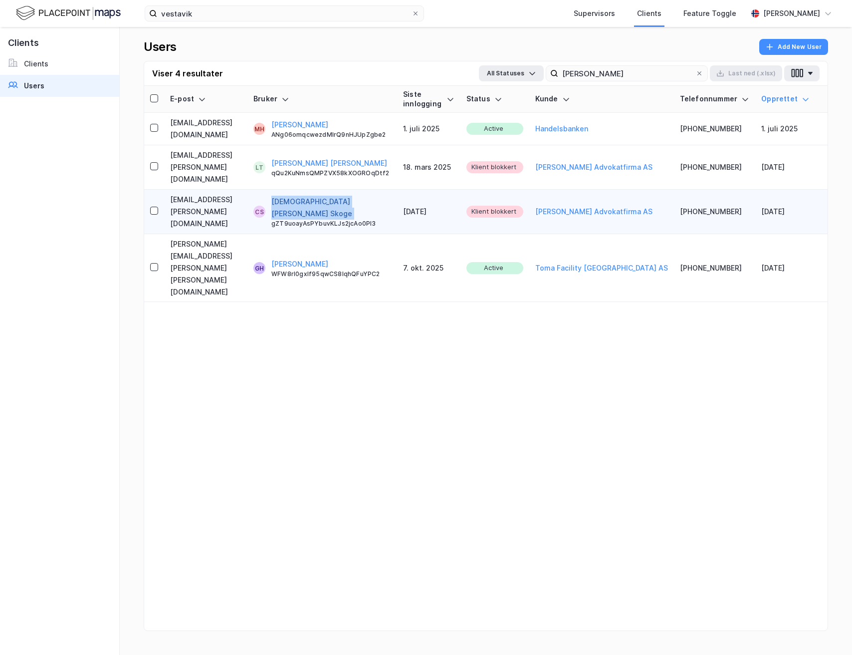
drag, startPoint x: 421, startPoint y: 182, endPoint x: 323, endPoint y: 181, distance: 97.3
click at [323, 196] on div "[DEMOGRAPHIC_DATA][PERSON_NAME] Skoge gZT9uoayAsPYbuvKLJs2jcAo0PI3" at bounding box center [331, 212] width 120 height 32
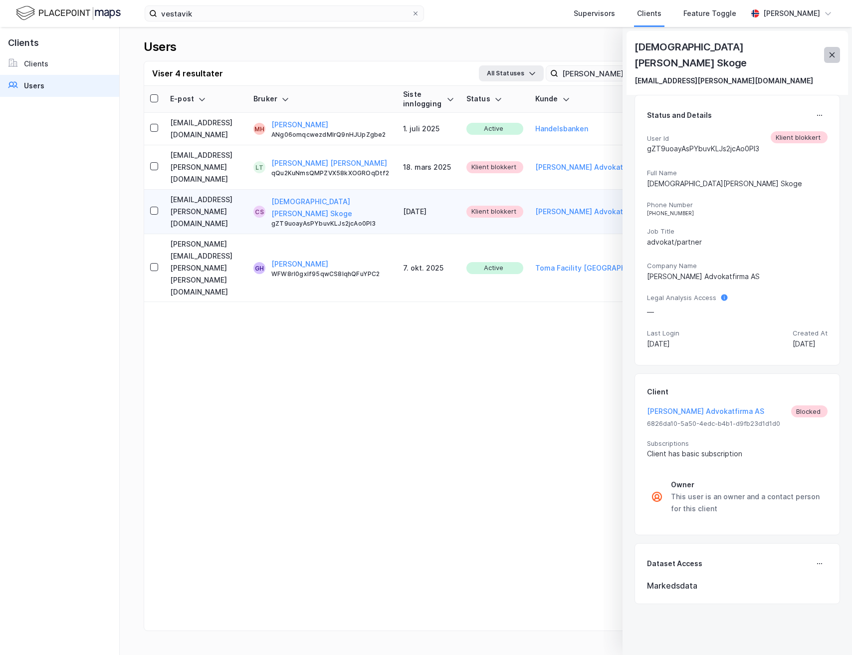
click at [831, 51] on icon at bounding box center [832, 55] width 8 height 8
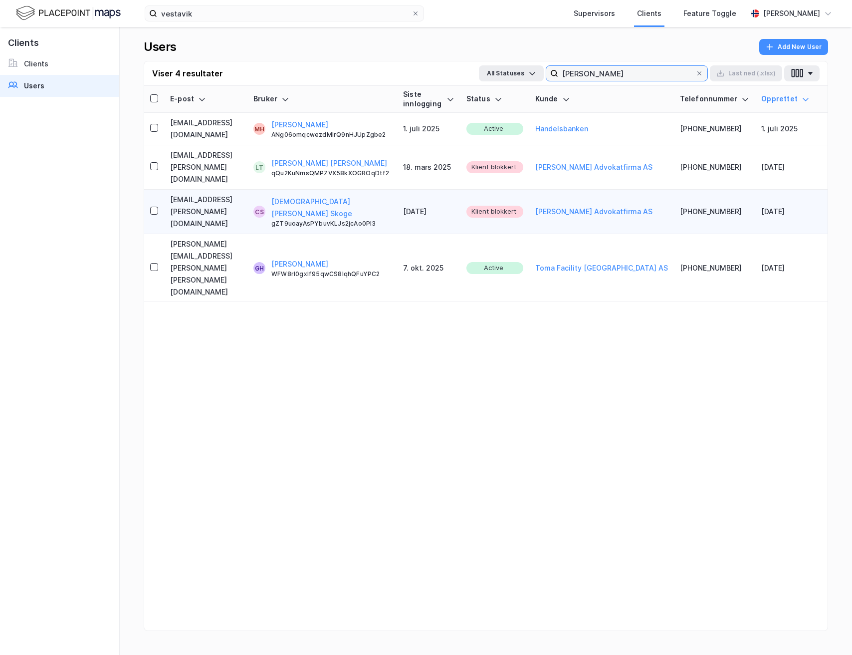
click at [625, 79] on input "[PERSON_NAME]" at bounding box center [626, 73] width 137 height 15
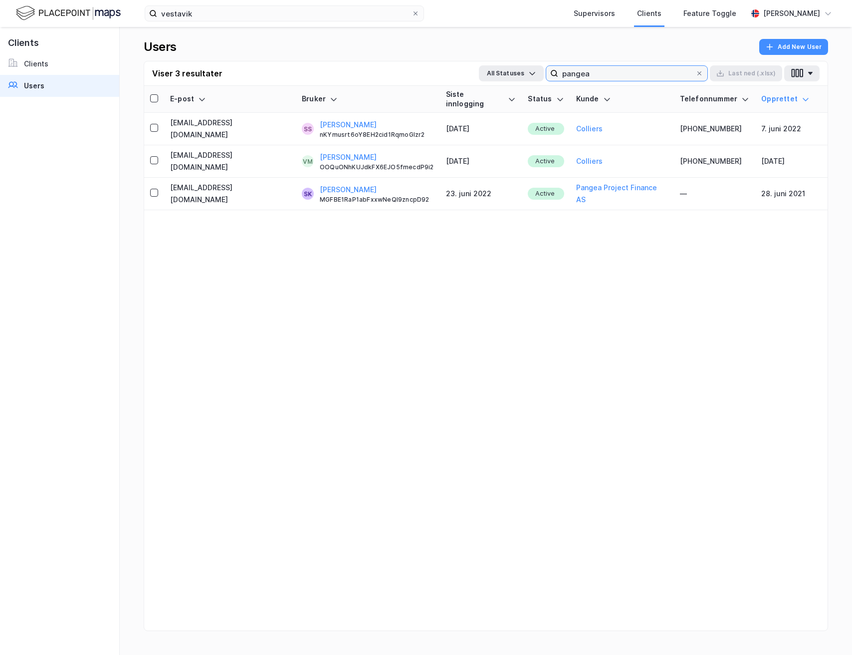
click at [651, 71] on input "pangea" at bounding box center [626, 73] width 137 height 15
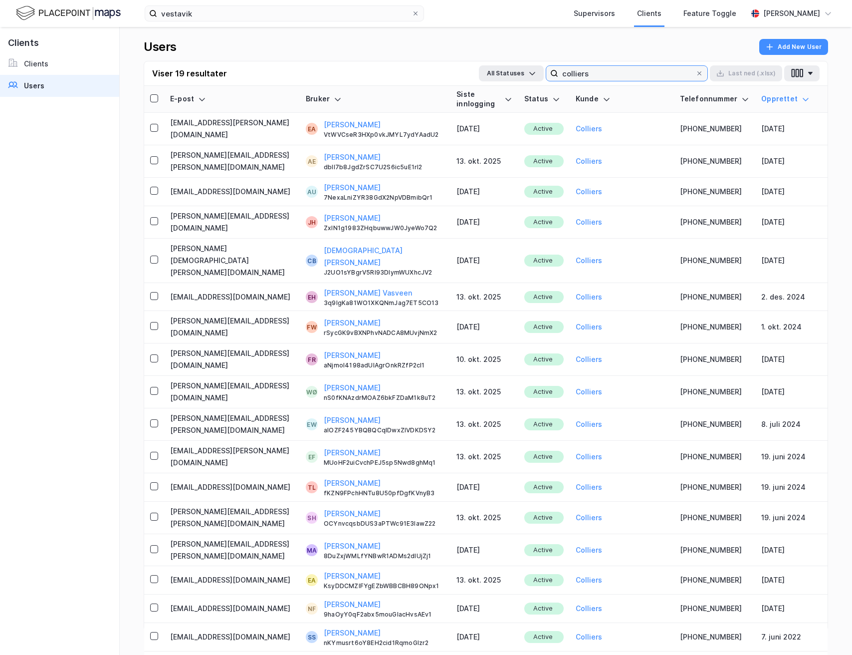
type input "colliers"
click at [581, 63] on div "Viser 19 resultater All Statuses colliers Last [PERSON_NAME] (.xlsx)" at bounding box center [486, 73] width 684 height 24
click at [580, 78] on input "colliers" at bounding box center [626, 73] width 137 height 15
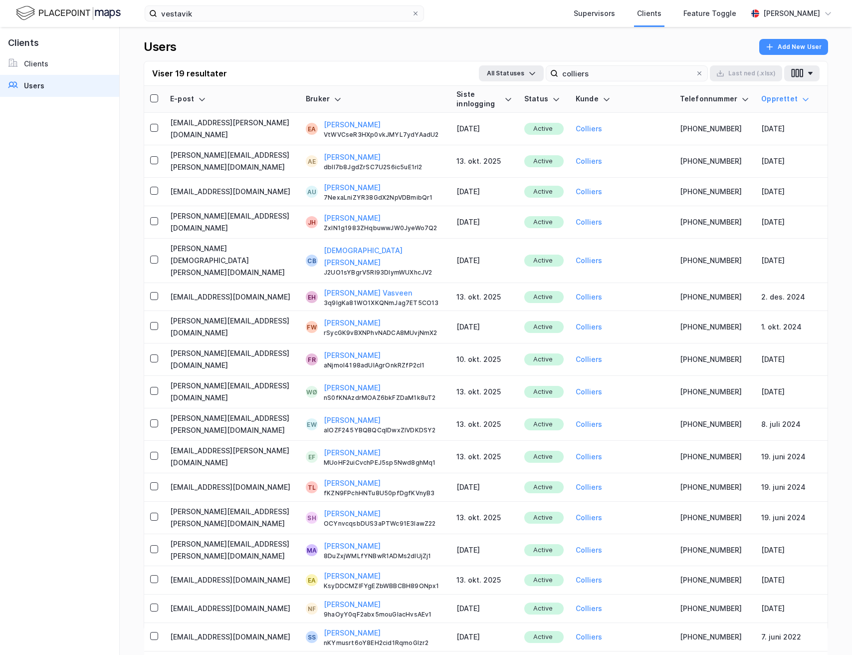
click at [473, 31] on div "Users Add New User Viser 19 resultater All Statuses colliers Last [PERSON_NAME]…" at bounding box center [486, 341] width 732 height 628
